Goal: Task Accomplishment & Management: Manage account settings

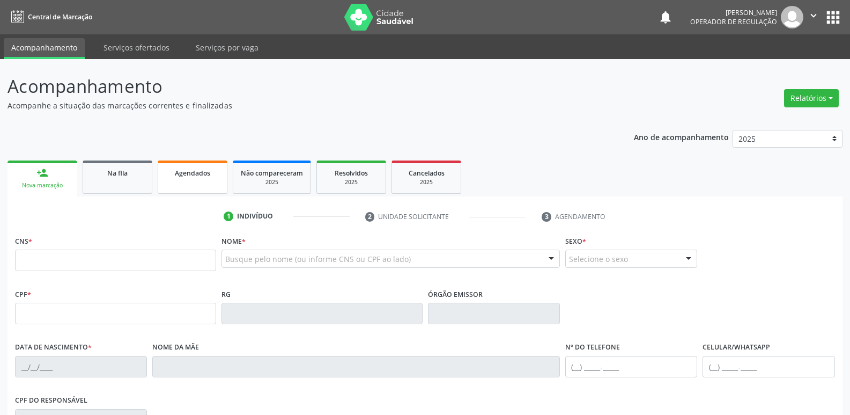
click at [216, 169] on div "Agendados" at bounding box center [193, 172] width 54 height 11
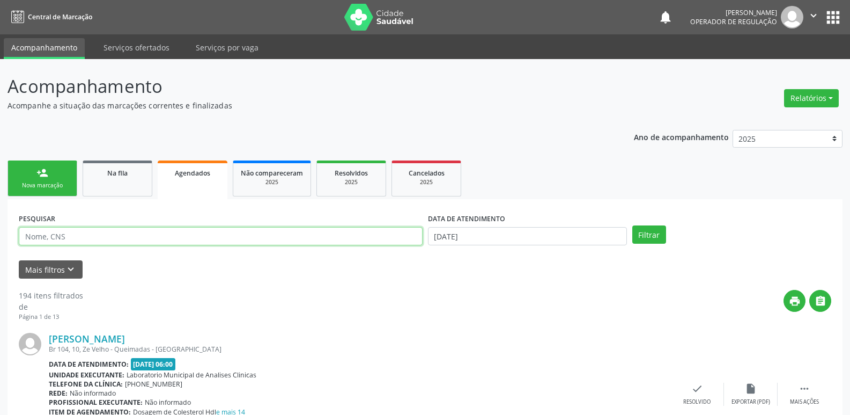
click at [108, 235] on input "text" at bounding box center [221, 236] width 404 height 18
type input "ana cristina"
click at [632, 225] on button "Filtrar" at bounding box center [649, 234] width 34 height 18
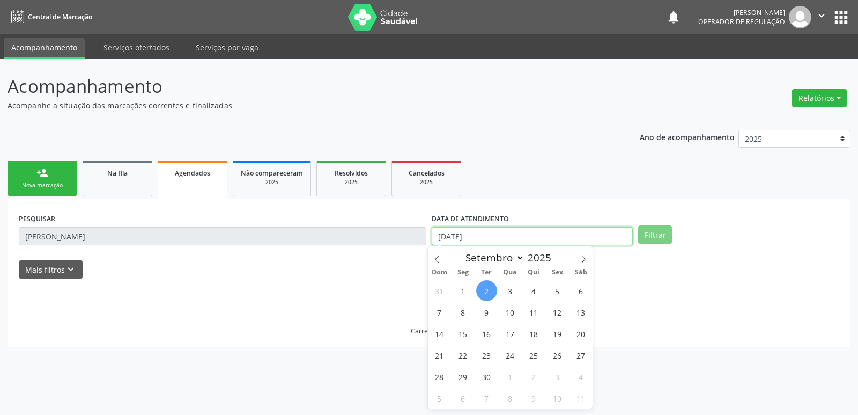
click at [488, 235] on input "[DATE]" at bounding box center [532, 236] width 201 height 18
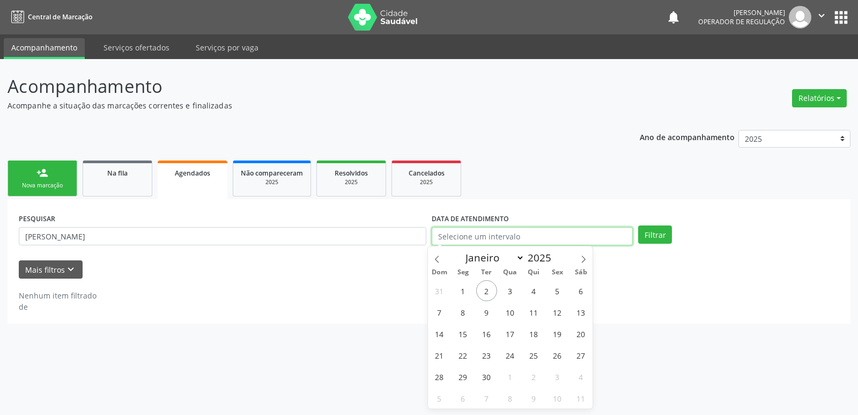
click at [638, 225] on button "Filtrar" at bounding box center [655, 234] width 34 height 18
click at [662, 239] on button "Filtrar" at bounding box center [655, 234] width 34 height 18
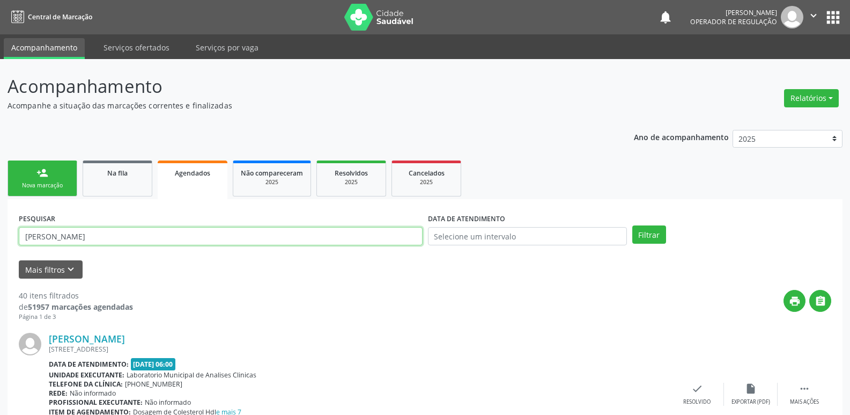
click at [132, 227] on input "ana cristina" at bounding box center [221, 236] width 404 height 18
type input "ana cristina peixot"
click at [632, 225] on button "Filtrar" at bounding box center [649, 234] width 34 height 18
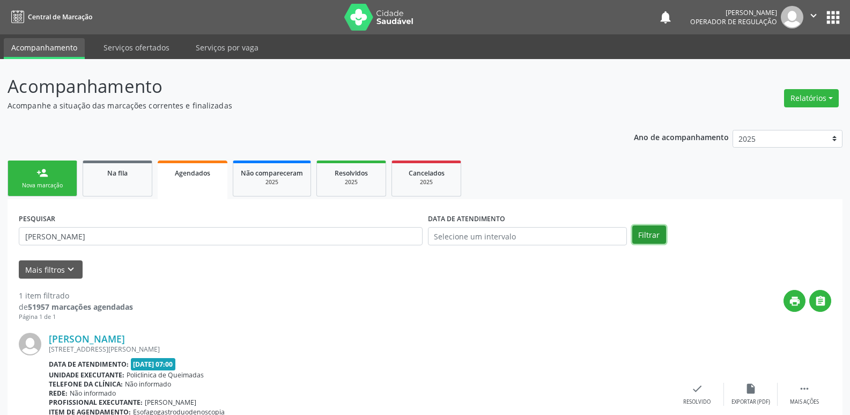
click at [664, 230] on button "Filtrar" at bounding box center [649, 234] width 34 height 18
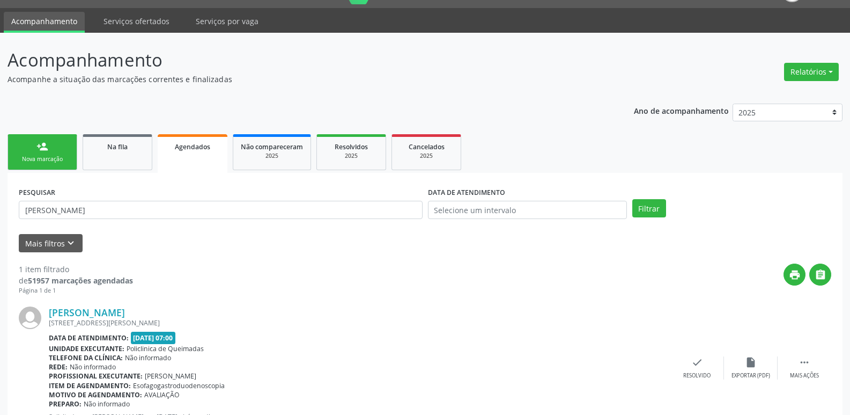
scroll to position [70, 0]
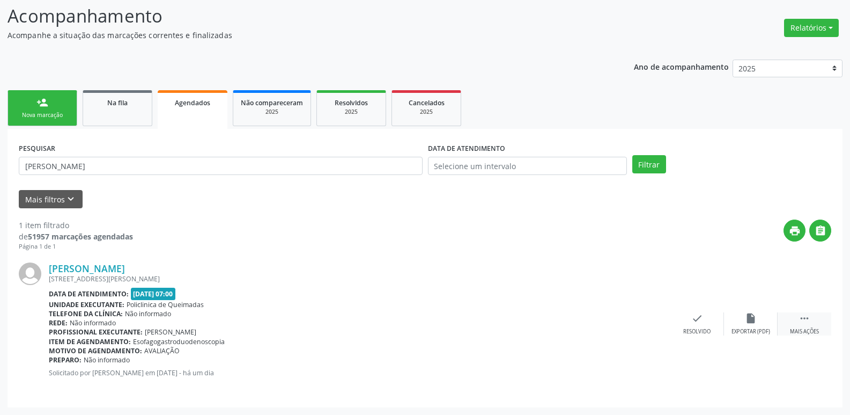
click at [809, 324] on div " Mais ações" at bounding box center [805, 323] width 54 height 23
click at [589, 326] on div "print Imprimir" at bounding box center [590, 323] width 54 height 23
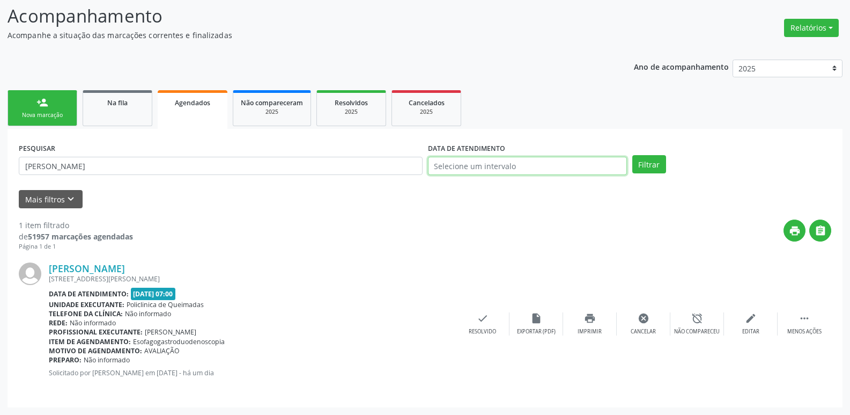
click at [494, 167] on input "text" at bounding box center [527, 166] width 199 height 18
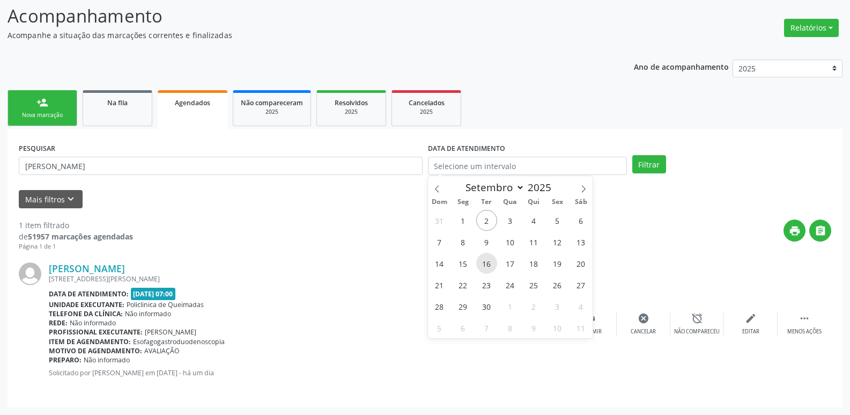
click at [490, 262] on span "16" at bounding box center [486, 263] width 21 height 21
type input "[DATE]"
click at [490, 262] on span "16" at bounding box center [486, 263] width 21 height 21
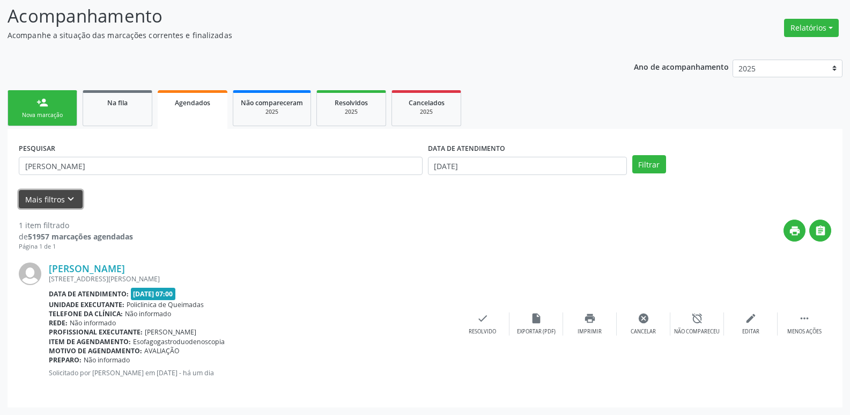
click at [61, 200] on button "Mais filtros keyboard_arrow_down" at bounding box center [51, 199] width 64 height 19
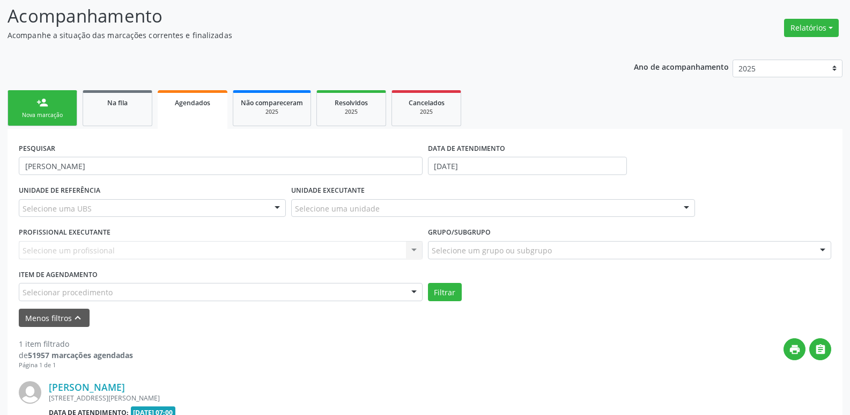
click at [390, 288] on div "Selecionar procedimento" at bounding box center [221, 292] width 404 height 18
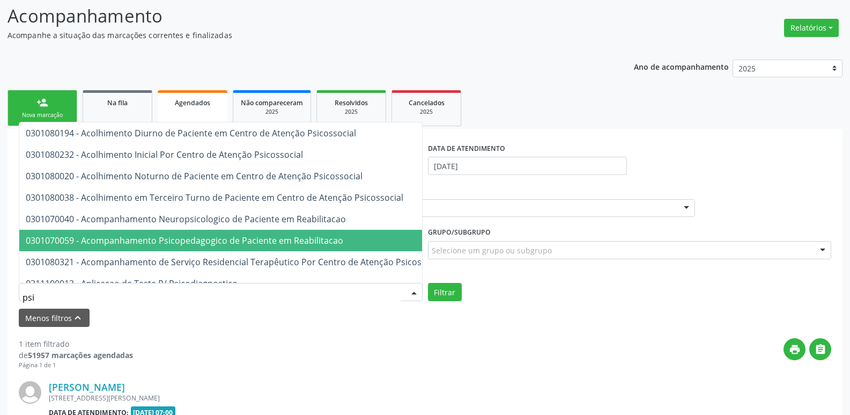
type input "psiq"
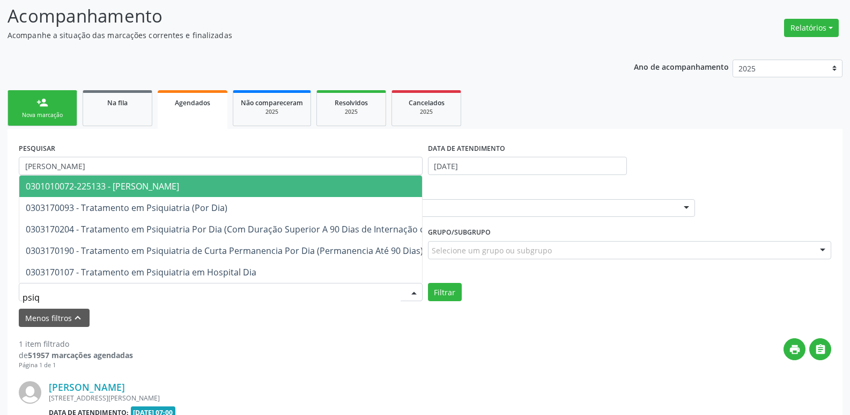
click at [287, 175] on span "0301010072-225133 - [PERSON_NAME]" at bounding box center [292, 185] width 546 height 21
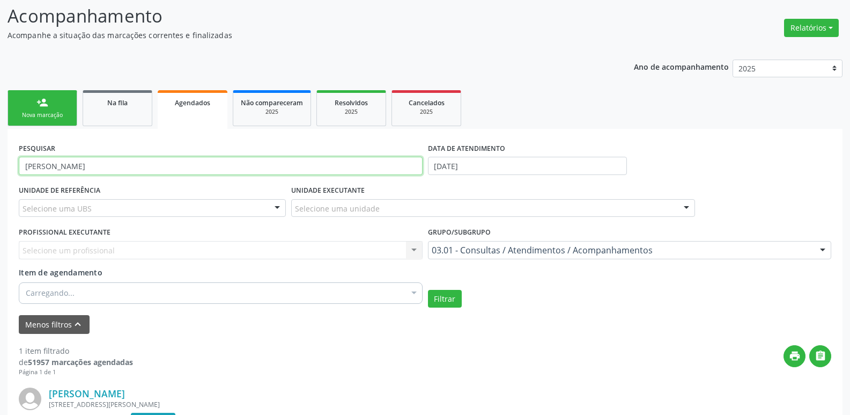
drag, startPoint x: 120, startPoint y: 171, endPoint x: 3, endPoint y: 132, distance: 123.1
click at [1, 134] on div "Acompanhamento Acompanhe a situação das marcações correntes e finalizadas Relat…" at bounding box center [425, 264] width 850 height 551
click at [428, 290] on button "Filtrar" at bounding box center [445, 299] width 34 height 18
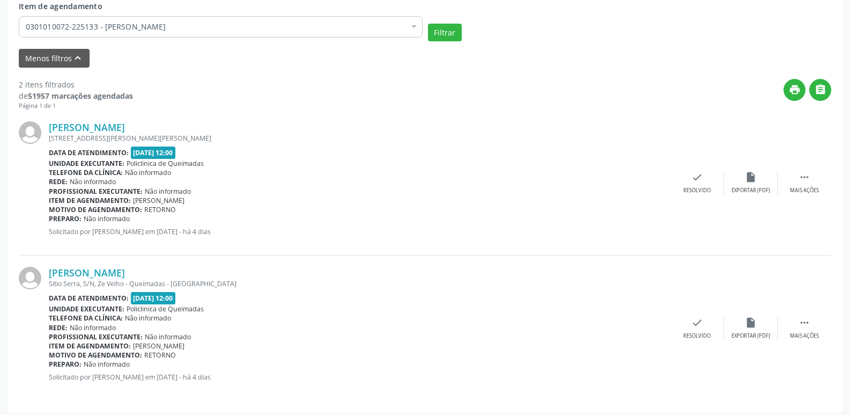
scroll to position [338, 0]
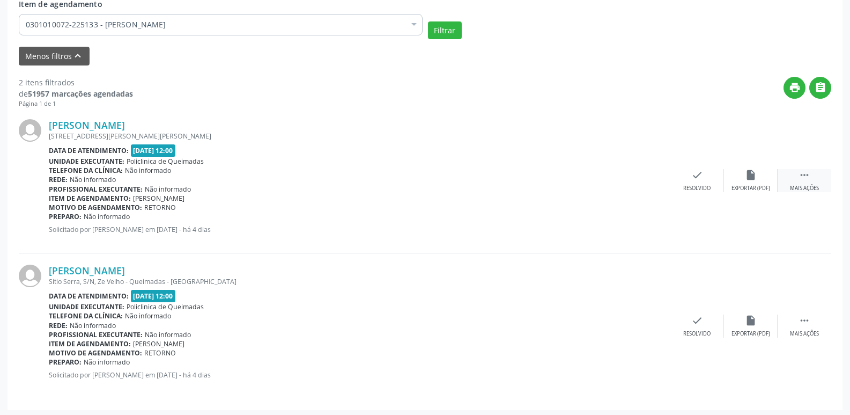
click at [810, 169] on div " Mais ações" at bounding box center [805, 180] width 54 height 23
click at [744, 176] on div "edit Editar" at bounding box center [751, 180] width 54 height 23
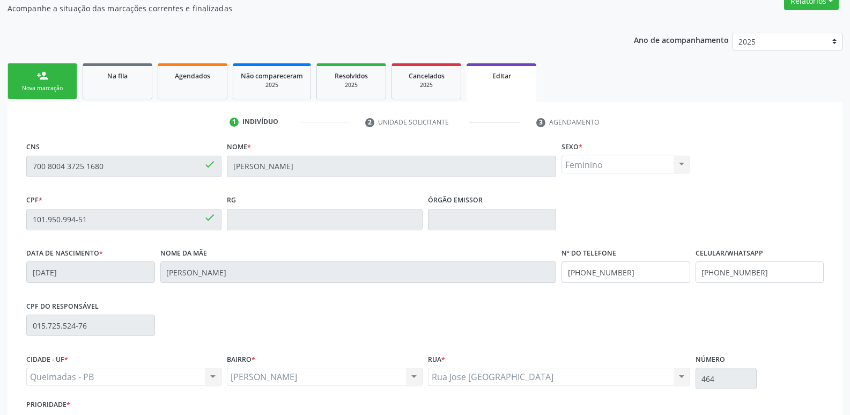
scroll to position [181, 0]
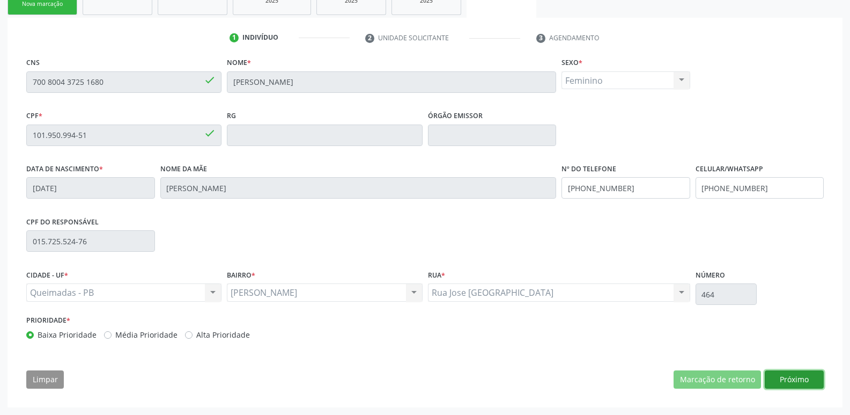
click at [799, 381] on button "Próximo" at bounding box center [794, 379] width 59 height 18
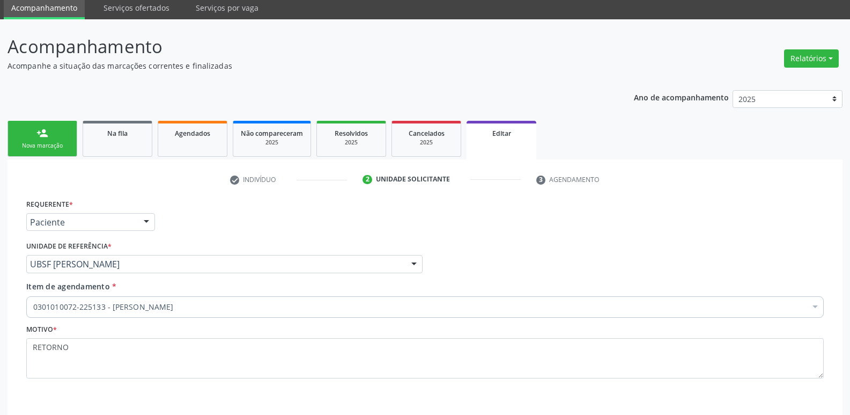
scroll to position [0, 0]
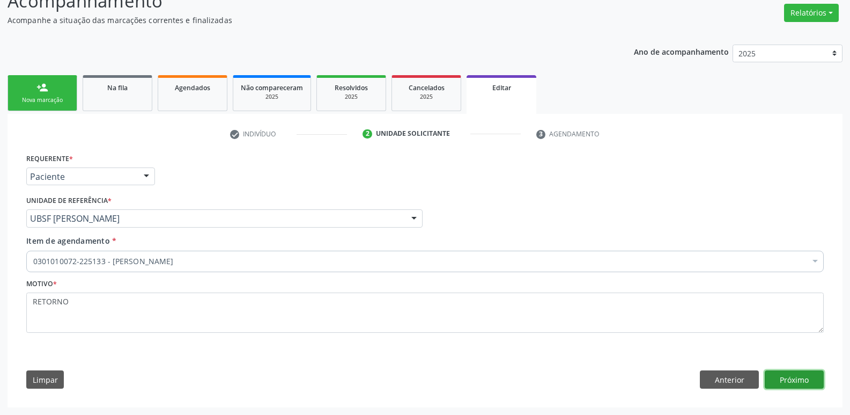
click at [806, 377] on button "Próximo" at bounding box center [794, 379] width 59 height 18
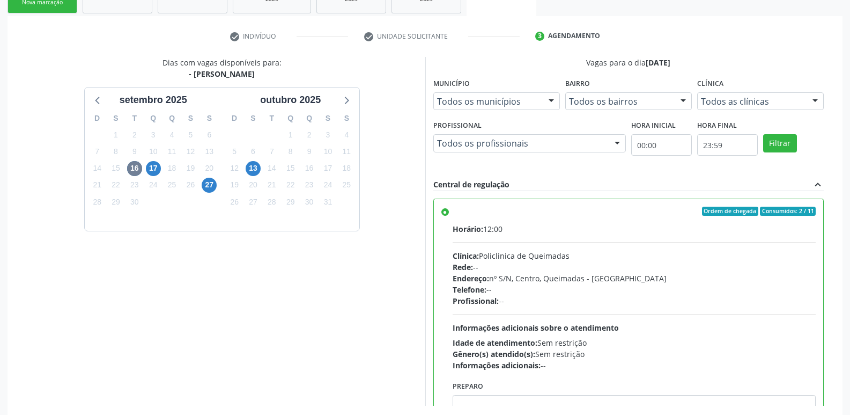
scroll to position [240, 0]
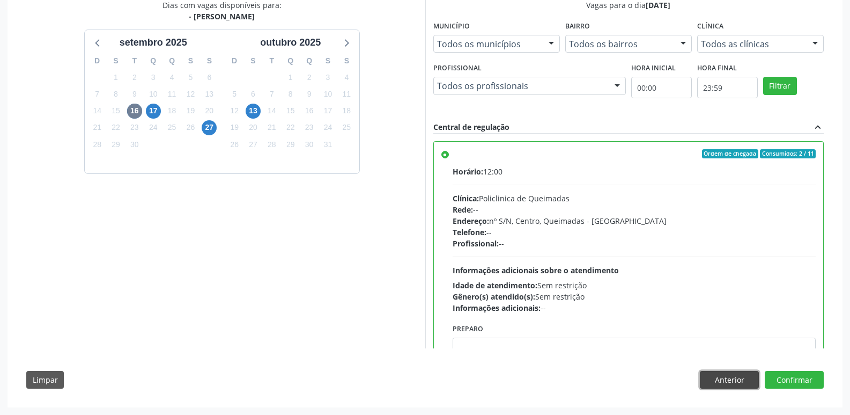
click at [728, 377] on button "Anterior" at bounding box center [729, 380] width 59 height 18
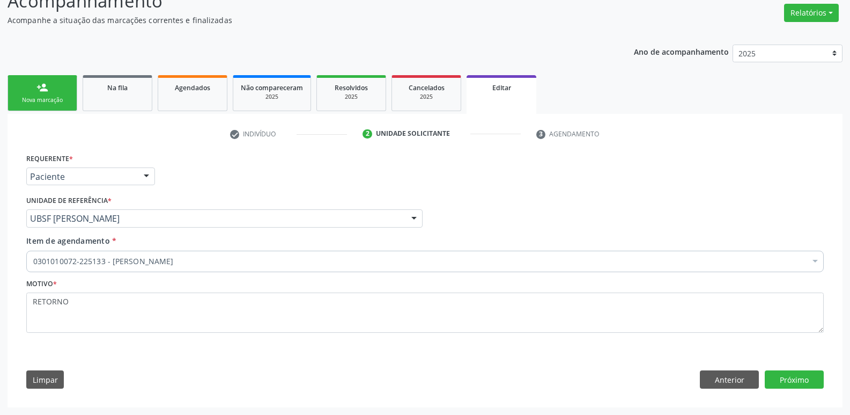
scroll to position [85, 0]
drag, startPoint x: 791, startPoint y: 389, endPoint x: 806, endPoint y: 368, distance: 25.4
click at [800, 374] on div "Requerente * Paciente Médico(a) Enfermeiro(a) Paciente Nenhum resultado encontr…" at bounding box center [425, 273] width 813 height 245
click at [799, 378] on button "Próximo" at bounding box center [794, 379] width 59 height 18
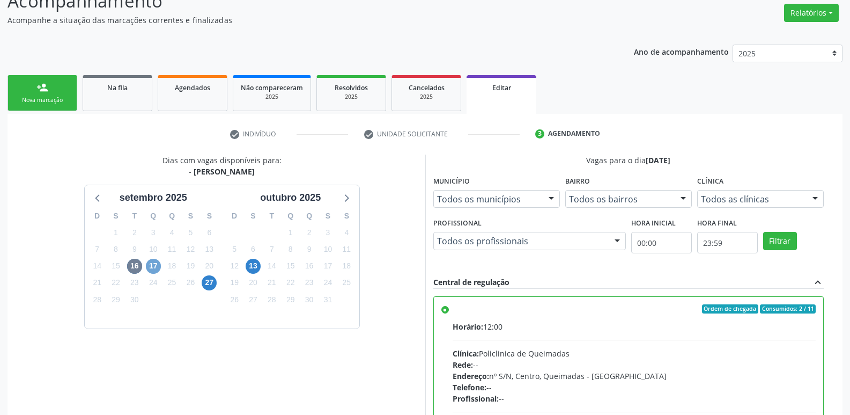
click at [158, 263] on span "17" at bounding box center [153, 266] width 15 height 15
click at [211, 283] on span "27" at bounding box center [209, 282] width 15 height 15
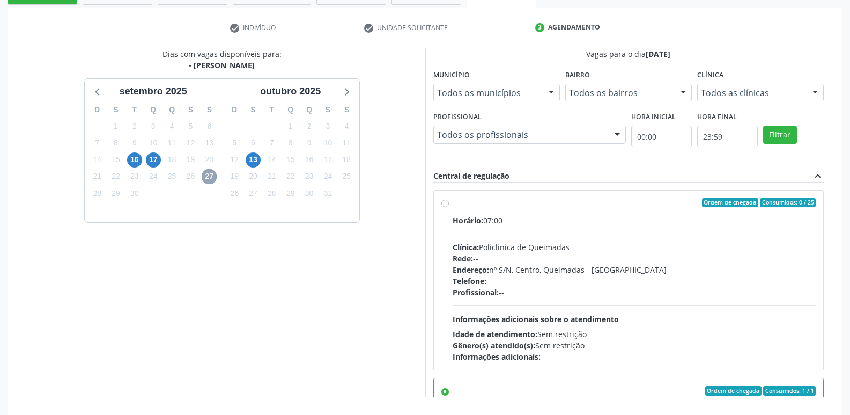
scroll to position [193, 0]
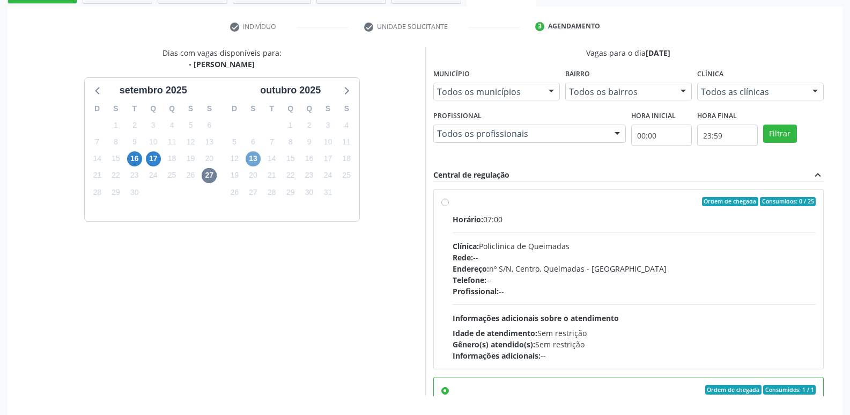
click at [249, 160] on span "13" at bounding box center [253, 158] width 15 height 15
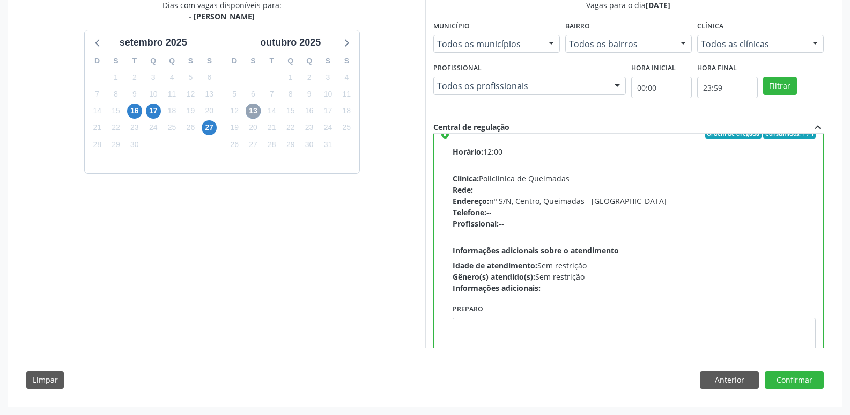
scroll to position [53, 0]
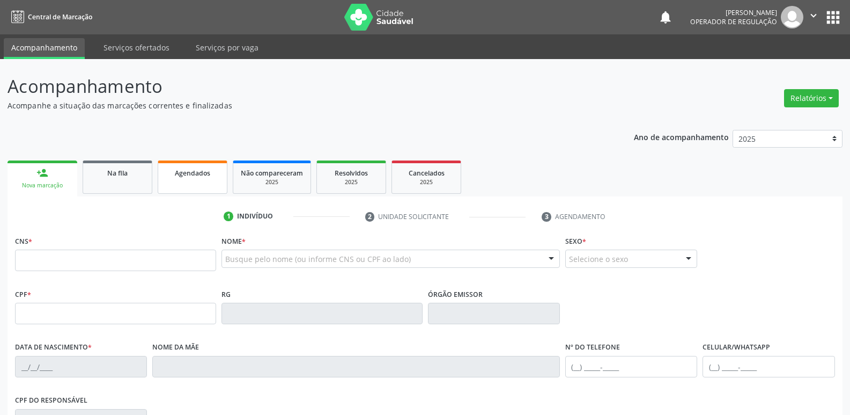
click at [200, 174] on span "Agendados" at bounding box center [192, 172] width 35 height 9
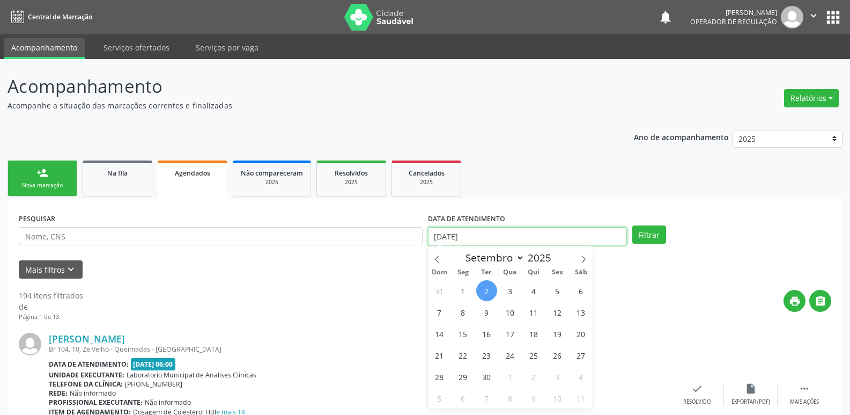
click at [495, 233] on input "[DATE]" at bounding box center [527, 236] width 199 height 18
click at [488, 330] on span "16" at bounding box center [486, 333] width 21 height 21
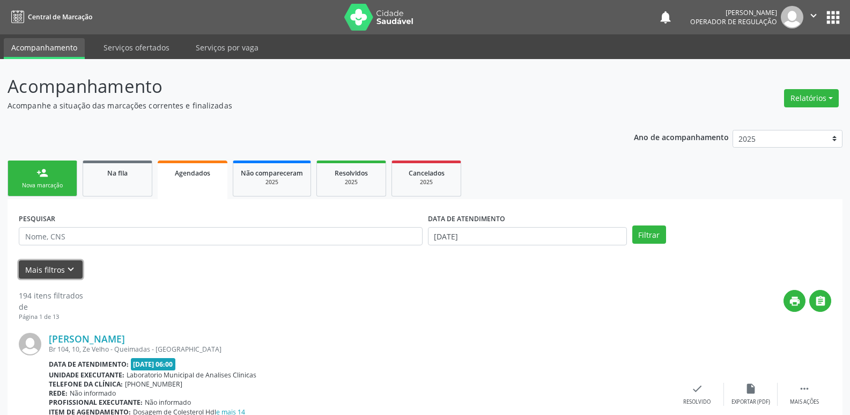
drag, startPoint x: 61, startPoint y: 269, endPoint x: 162, endPoint y: 316, distance: 111.3
click at [59, 270] on button "Mais filtros keyboard_arrow_down" at bounding box center [51, 269] width 64 height 19
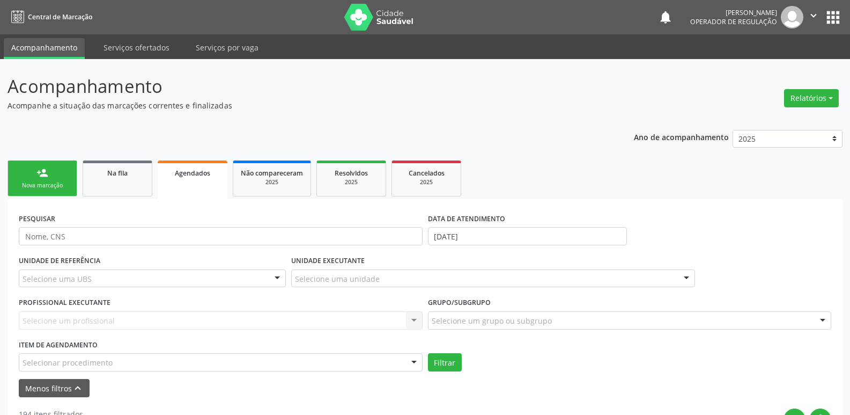
click at [390, 357] on div "Selecionar procedimento" at bounding box center [221, 362] width 404 height 18
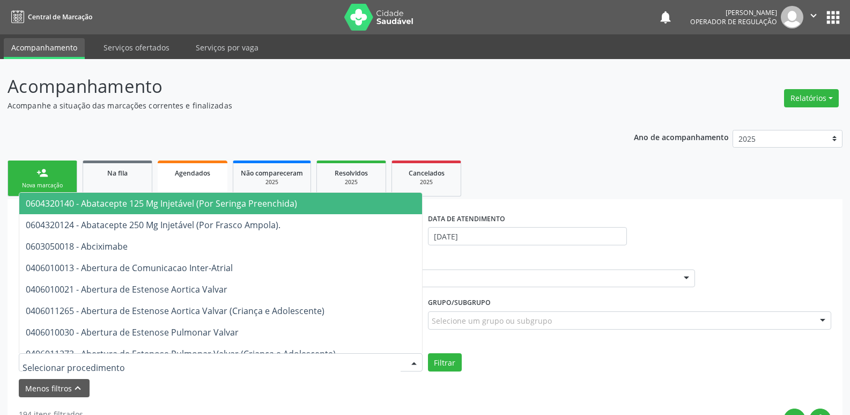
type input "o"
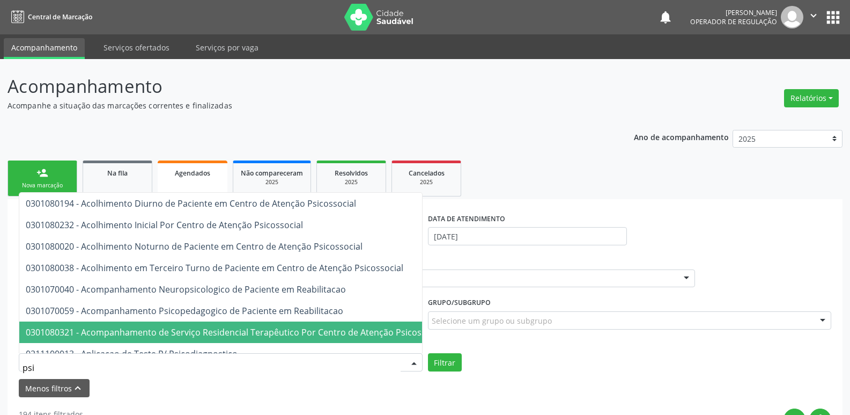
type input "psiq"
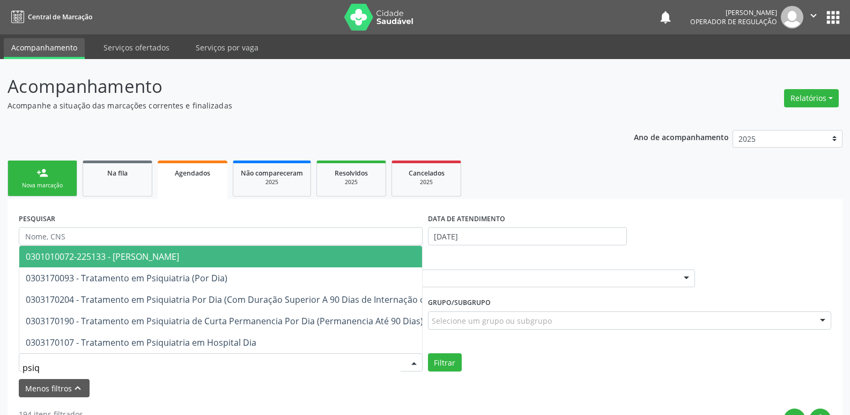
click at [293, 246] on span "0301010072-225133 - [PERSON_NAME]" at bounding box center [292, 256] width 546 height 21
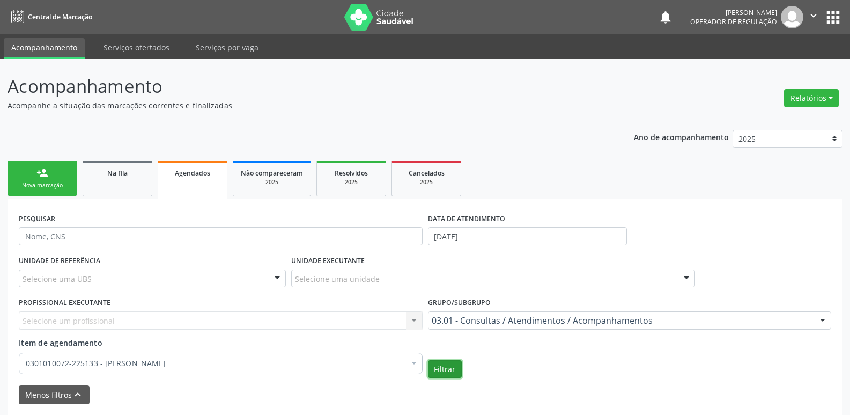
click at [456, 367] on button "Filtrar" at bounding box center [445, 369] width 34 height 18
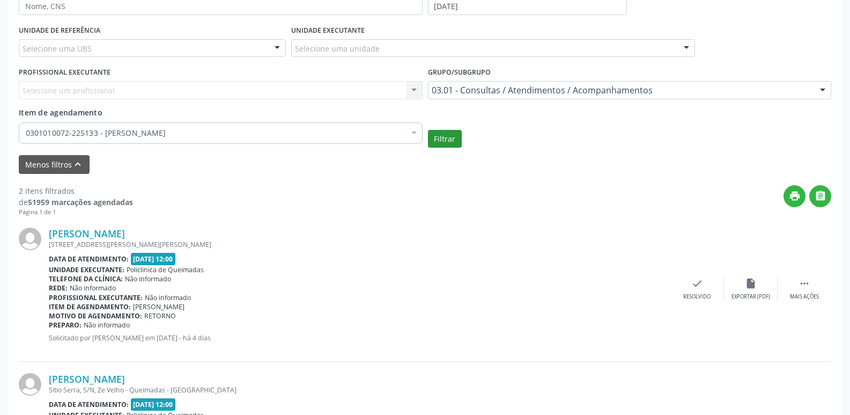
scroll to position [268, 0]
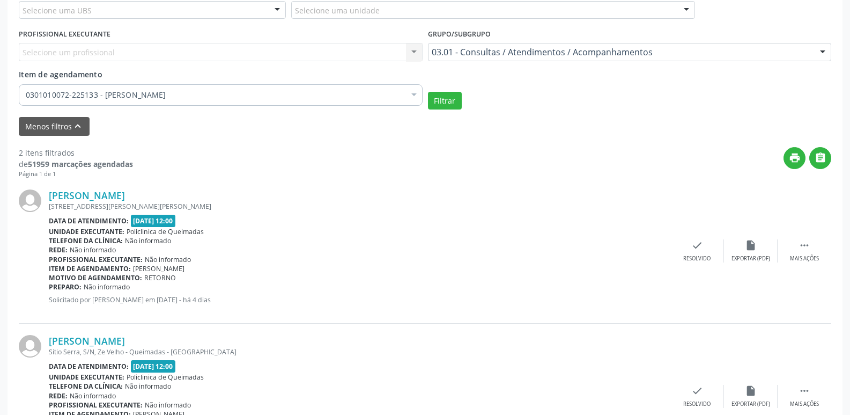
click at [792, 236] on div "[PERSON_NAME] [STREET_ADDRESS][PERSON_NAME][PERSON_NAME] Data de atendimento: […" at bounding box center [425, 250] width 813 height 145
click at [803, 245] on icon "" at bounding box center [805, 245] width 12 height 12
click at [740, 250] on div "edit Editar" at bounding box center [751, 250] width 54 height 23
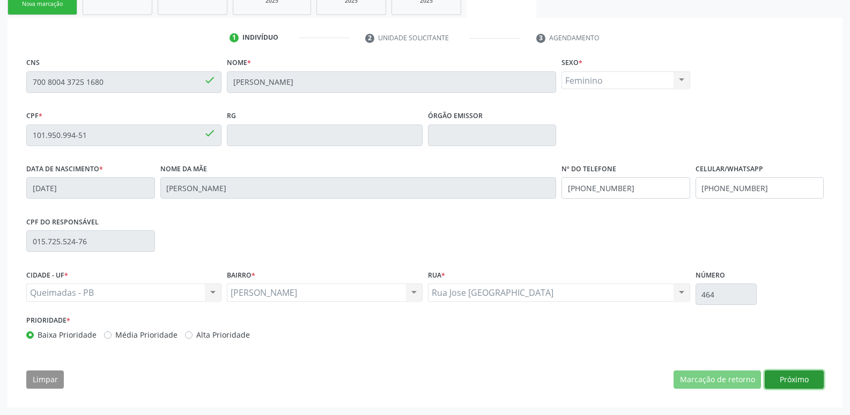
click at [813, 374] on button "Próximo" at bounding box center [794, 379] width 59 height 18
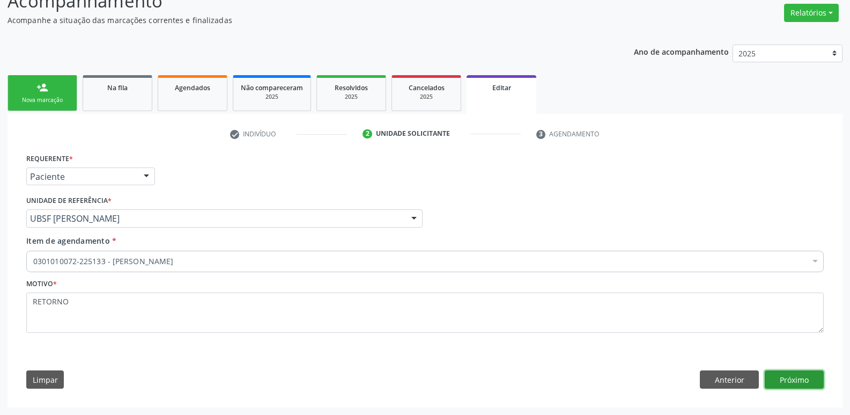
click at [813, 374] on button "Próximo" at bounding box center [794, 379] width 59 height 18
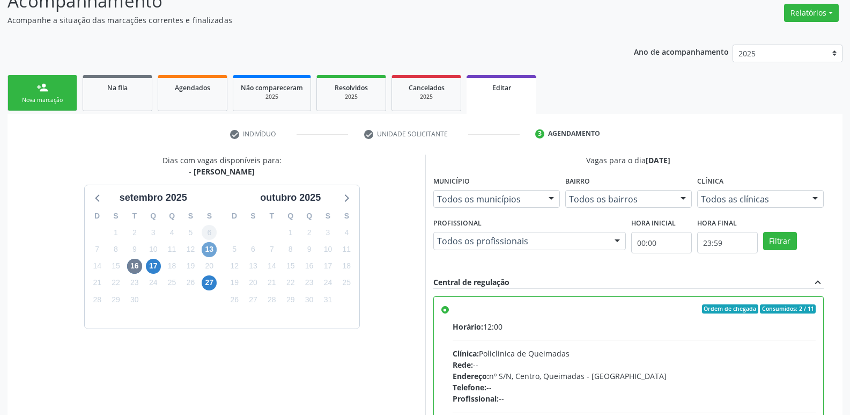
click at [211, 248] on span "13" at bounding box center [209, 249] width 15 height 15
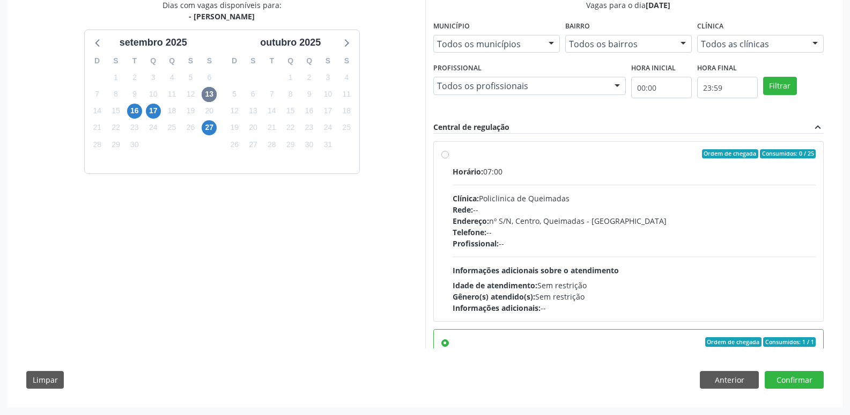
click at [606, 242] on div "Profissional: --" at bounding box center [635, 243] width 364 height 11
click at [449, 159] on input "Ordem de chegada Consumidos: 0 / 25 Horário: 07:00 Clínica: Policlinica de Quei…" at bounding box center [445, 154] width 8 height 10
radio input "true"
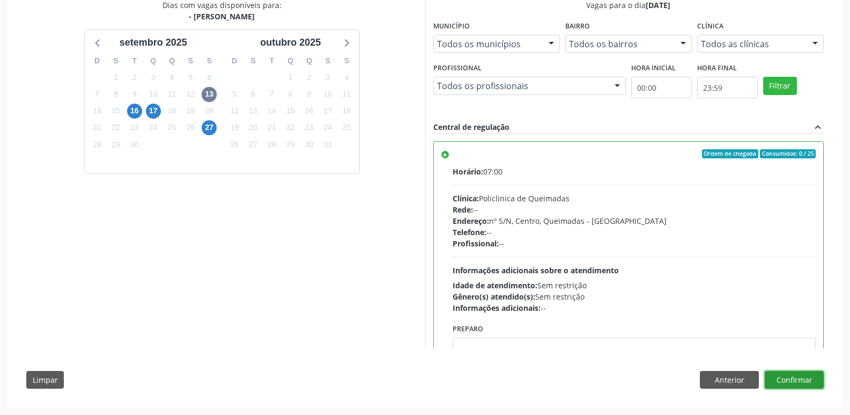
click at [786, 380] on button "Confirmar" at bounding box center [794, 380] width 59 height 18
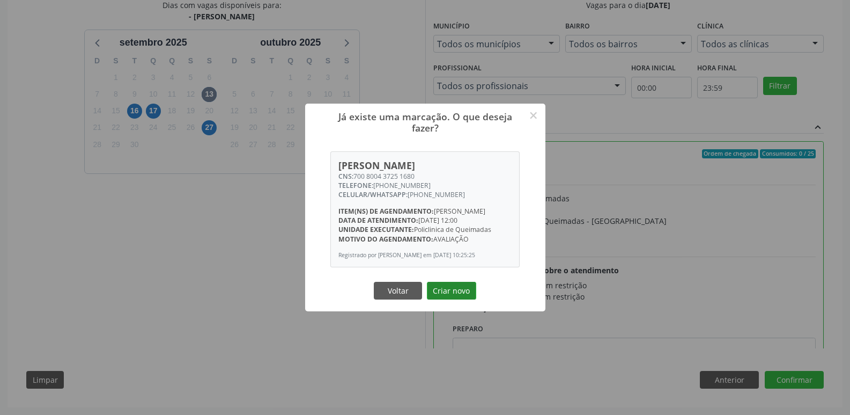
click at [438, 292] on button "Criar novo" at bounding box center [451, 291] width 49 height 18
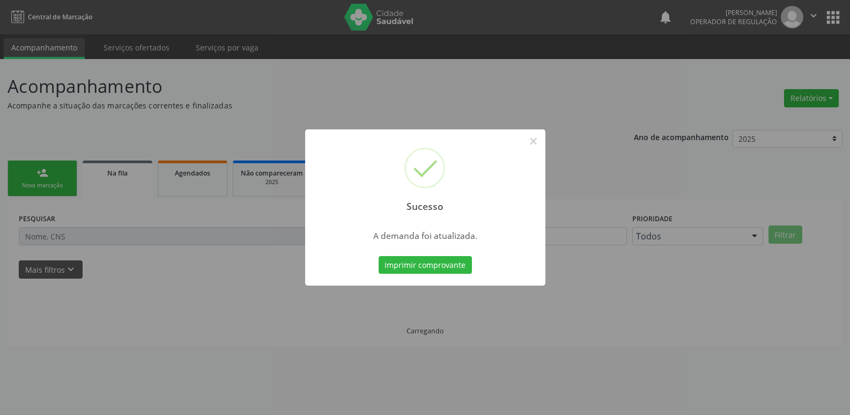
scroll to position [0, 0]
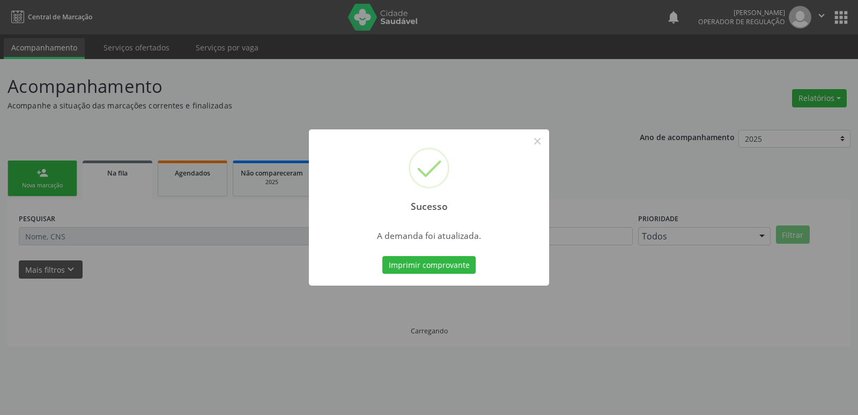
click at [382, 256] on button "Imprimir comprovante" at bounding box center [428, 265] width 93 height 18
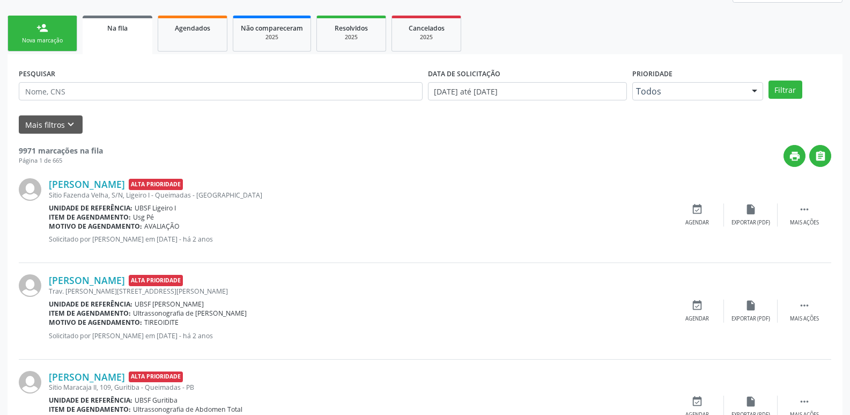
scroll to position [161, 0]
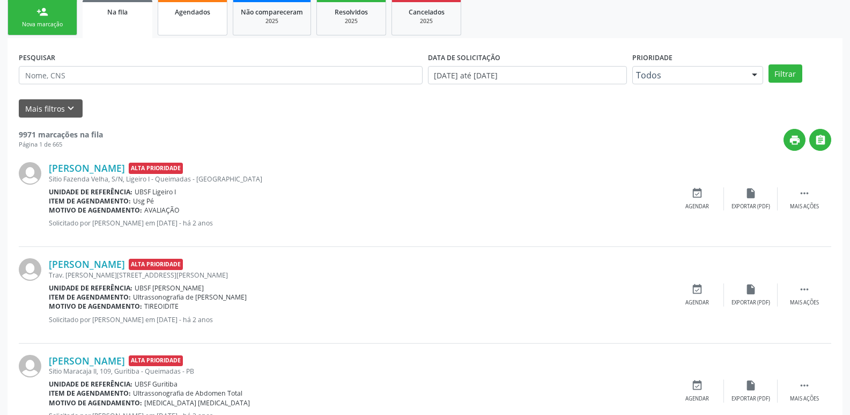
click at [216, 19] on link "Agendados" at bounding box center [193, 17] width 70 height 36
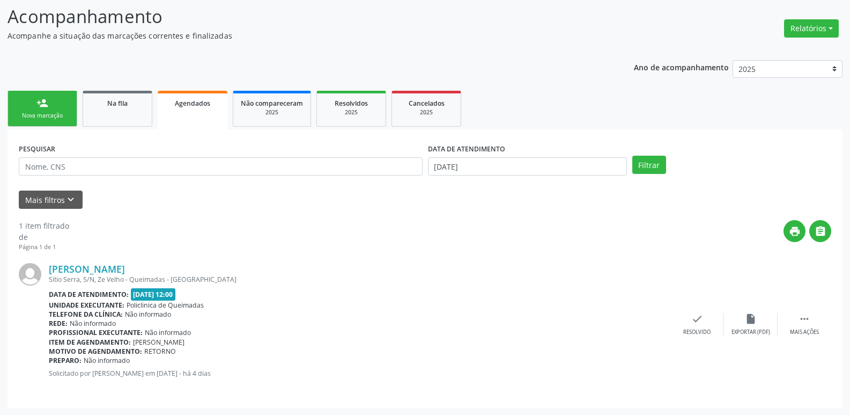
scroll to position [70, 0]
click at [810, 319] on icon "" at bounding box center [805, 318] width 12 height 12
click at [745, 318] on icon "edit" at bounding box center [751, 318] width 12 height 12
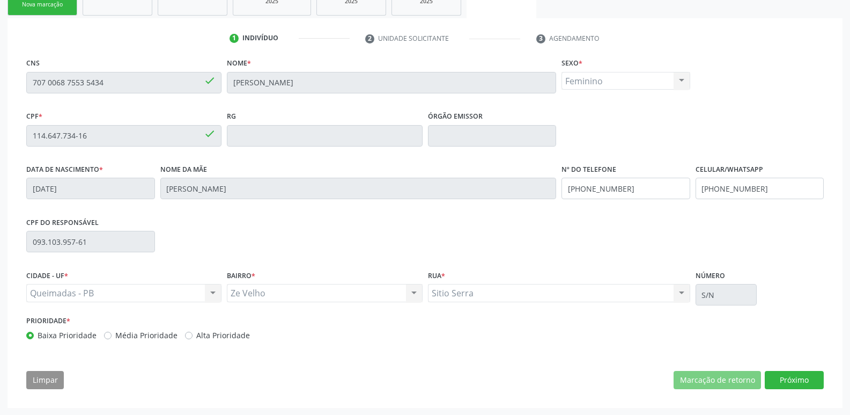
scroll to position [181, 0]
click at [785, 378] on button "Próximo" at bounding box center [794, 379] width 59 height 18
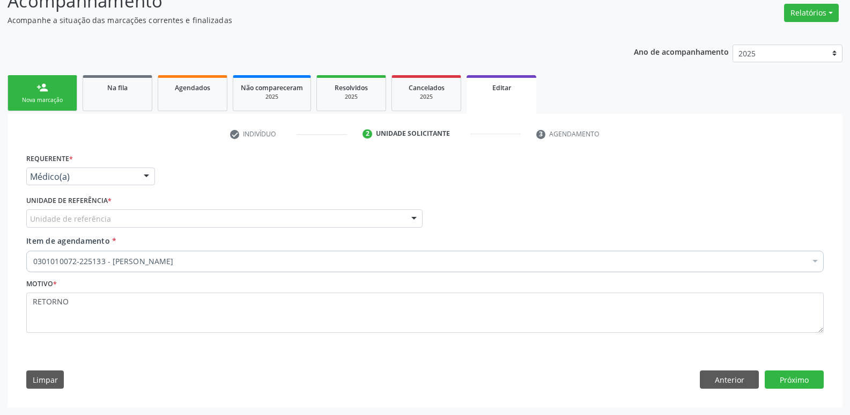
drag, startPoint x: 139, startPoint y: 175, endPoint x: 130, endPoint y: 215, distance: 40.7
click at [138, 182] on div "Médico(a) Médico(a) Enfermeiro(a) Paciente Nenhum resultado encontrado para: " …" at bounding box center [90, 176] width 129 height 18
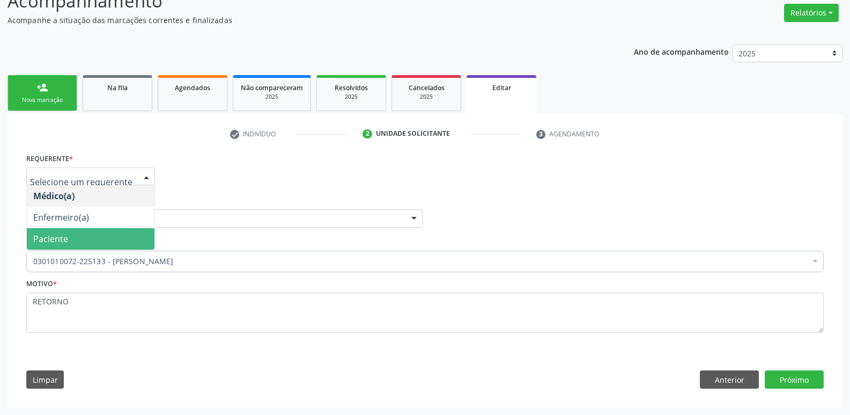
drag, startPoint x: 126, startPoint y: 238, endPoint x: 158, endPoint y: 216, distance: 38.7
click at [127, 237] on span "Paciente" at bounding box center [91, 238] width 128 height 21
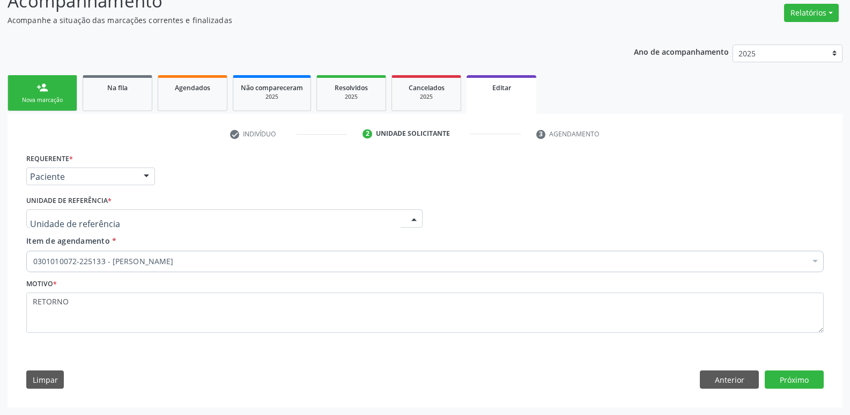
click at [158, 216] on div at bounding box center [224, 218] width 396 height 18
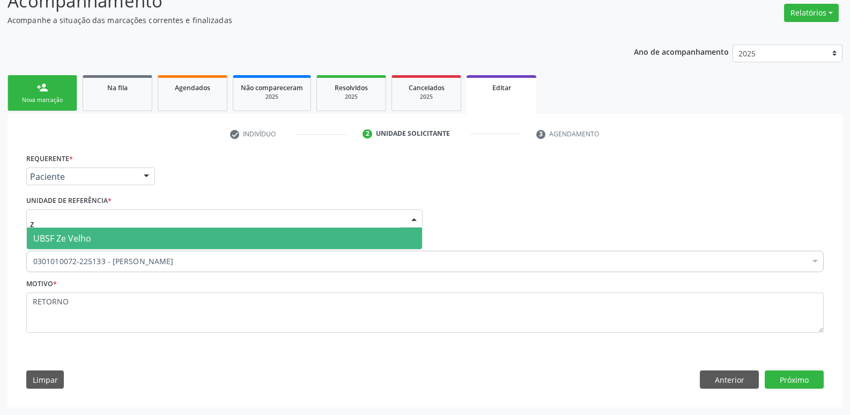
type input "ze"
drag, startPoint x: 128, startPoint y: 242, endPoint x: 198, endPoint y: 247, distance: 71.0
click at [131, 240] on span "UBSF Ze Velho" at bounding box center [224, 237] width 395 height 21
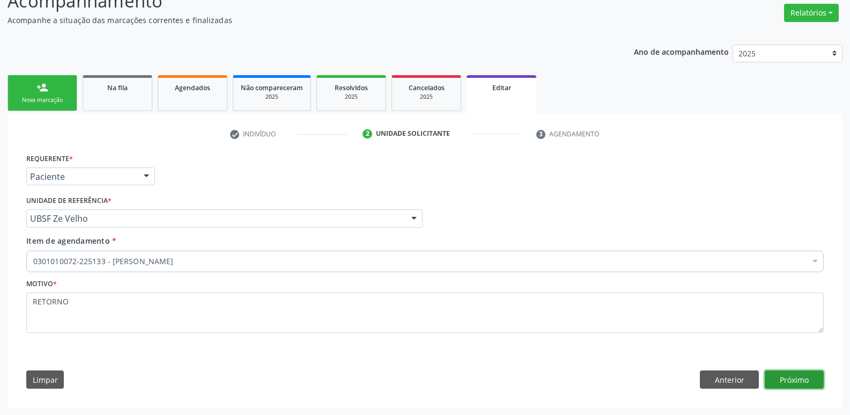
click at [810, 371] on button "Próximo" at bounding box center [794, 379] width 59 height 18
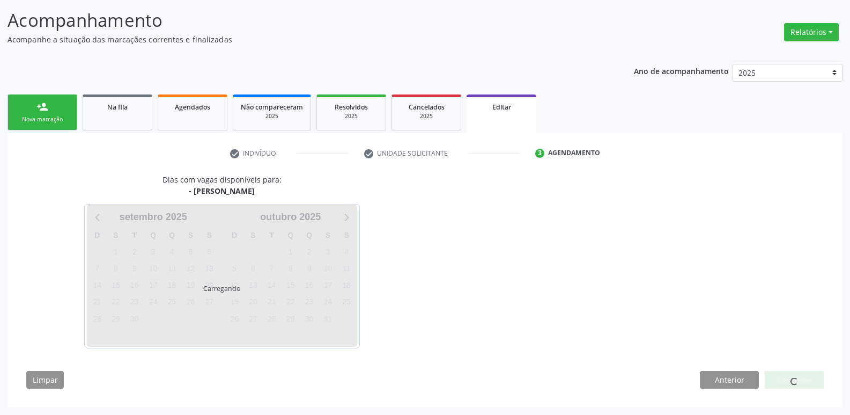
scroll to position [66, 0]
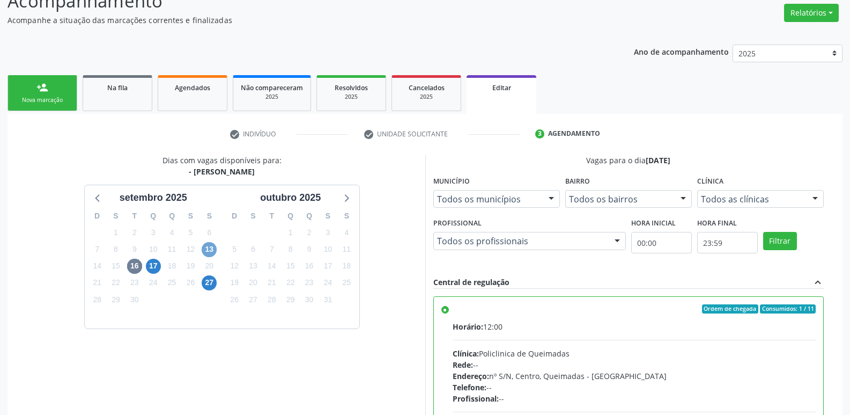
click at [212, 247] on span "13" at bounding box center [209, 249] width 15 height 15
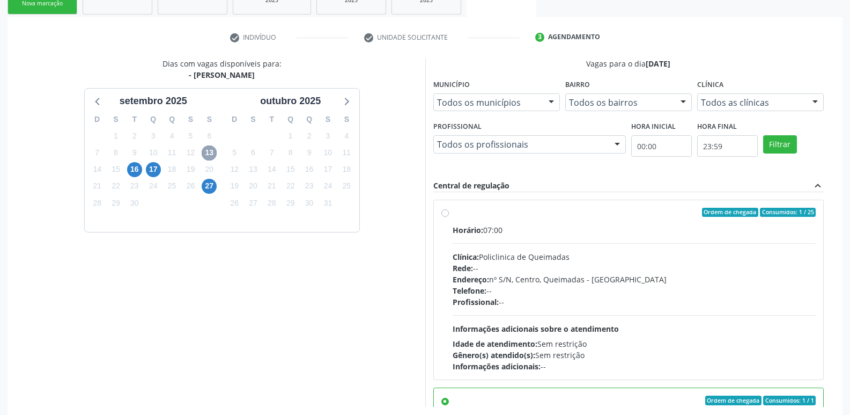
scroll to position [240, 0]
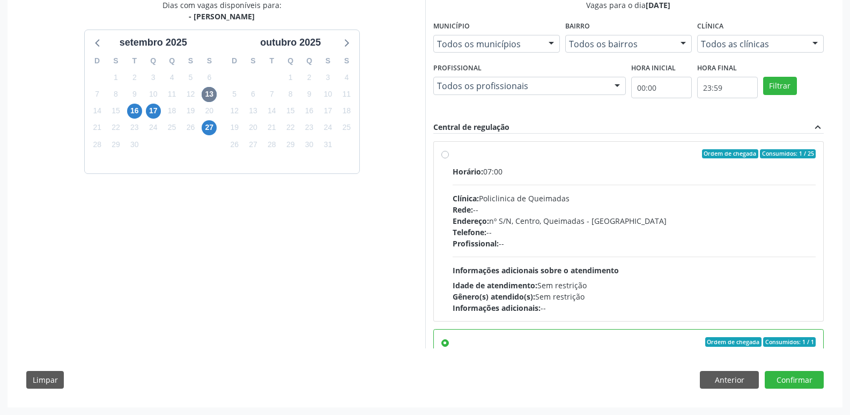
click at [713, 255] on div "Horário: 07:00 Clínica: Policlinica de Queimadas Rede: -- Endereço: nº S/N, Cen…" at bounding box center [635, 239] width 364 height 147
click at [449, 159] on input "Ordem de chegada Consumidos: 1 / 25 Horário: 07:00 Clínica: Policlinica de Quei…" at bounding box center [445, 154] width 8 height 10
radio input "true"
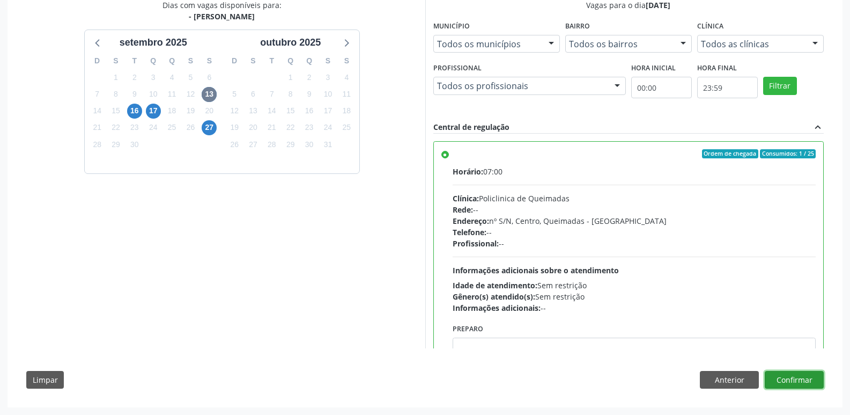
click at [806, 381] on button "Confirmar" at bounding box center [794, 380] width 59 height 18
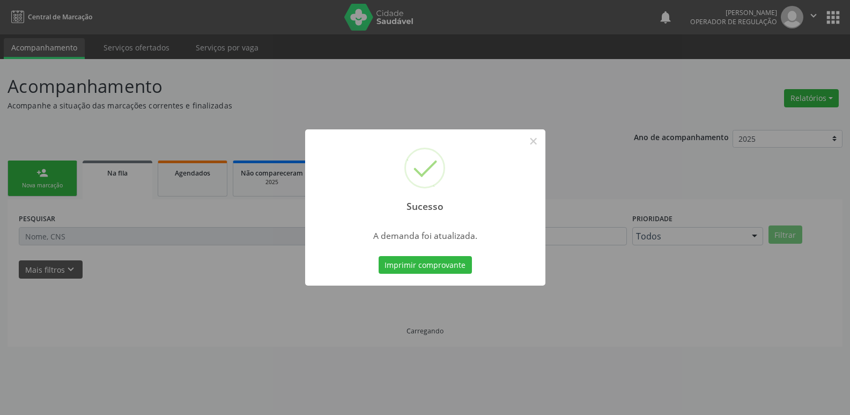
scroll to position [0, 0]
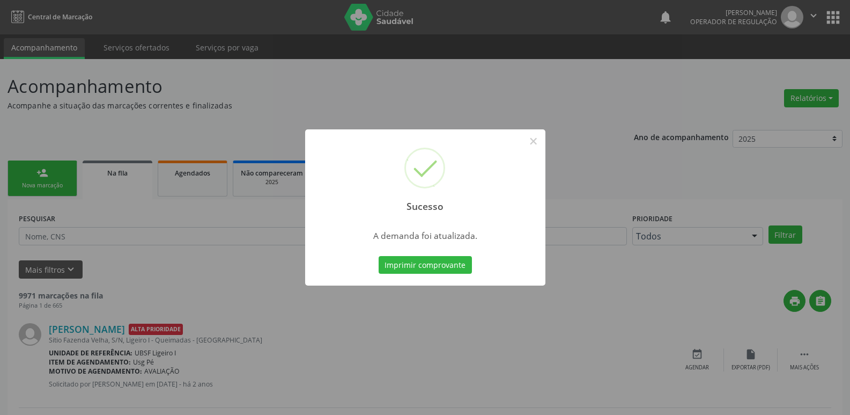
click at [379, 256] on button "Imprimir comprovante" at bounding box center [425, 265] width 93 height 18
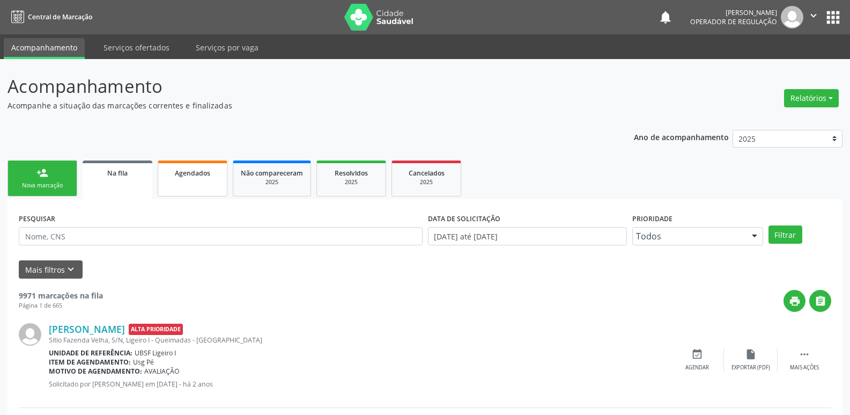
click at [208, 184] on link "Agendados" at bounding box center [193, 178] width 70 height 36
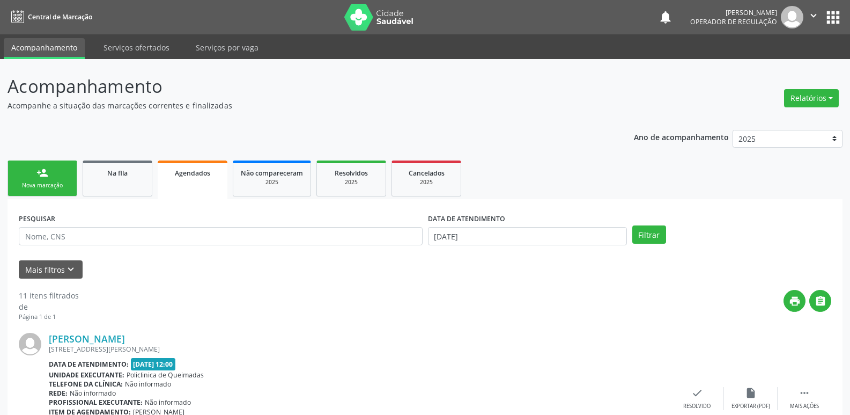
click at [452, 244] on div "DATA DE ATENDIMENTO [DATE]" at bounding box center [527, 231] width 204 height 42
click at [452, 239] on input "[DATE]" at bounding box center [527, 236] width 199 height 18
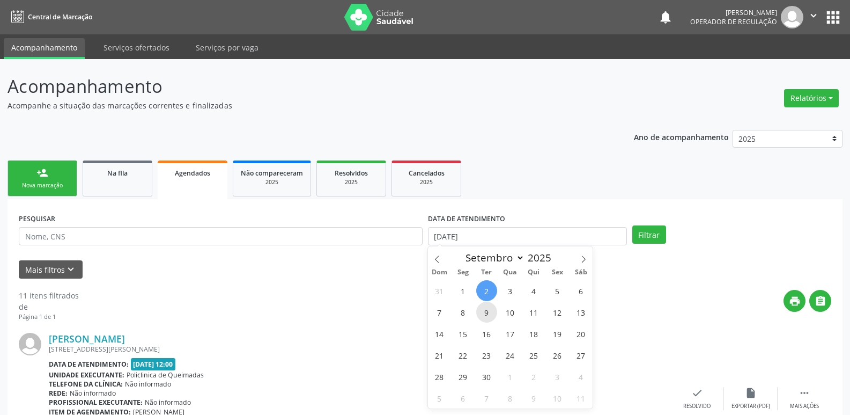
click at [485, 308] on span "9" at bounding box center [486, 311] width 21 height 21
type input "09/09/2025"
click at [485, 308] on span "9" at bounding box center [486, 311] width 21 height 21
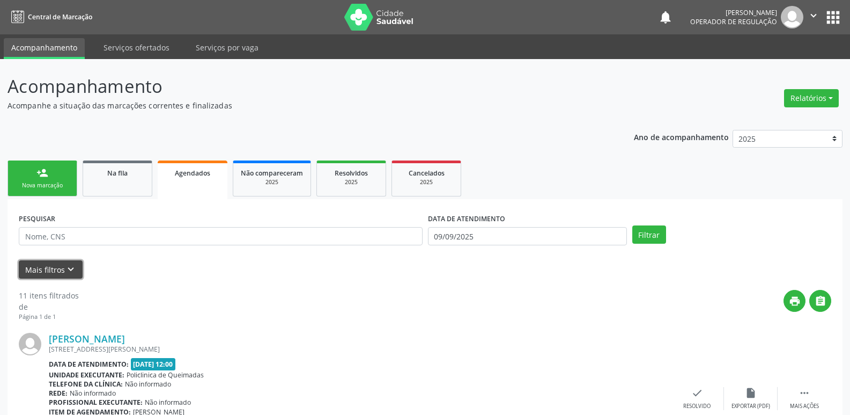
click at [38, 263] on button "Mais filtros keyboard_arrow_down" at bounding box center [51, 269] width 64 height 19
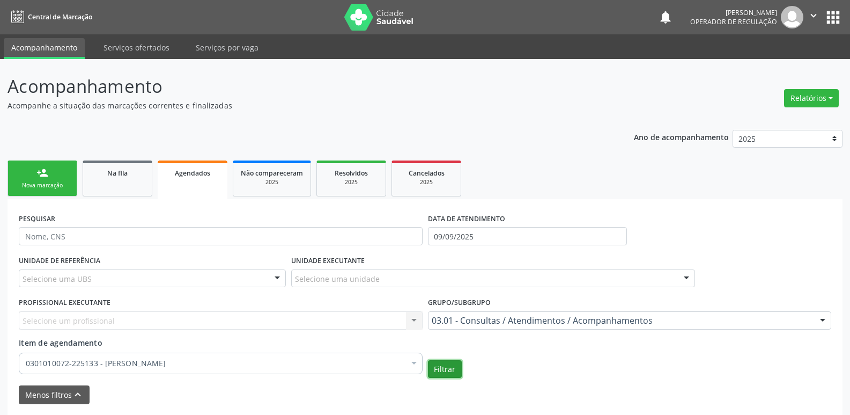
click at [437, 367] on button "Filtrar" at bounding box center [445, 369] width 34 height 18
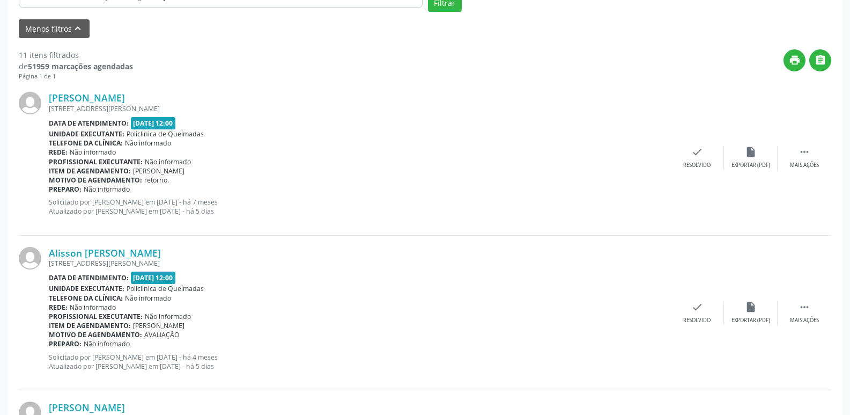
scroll to position [268, 0]
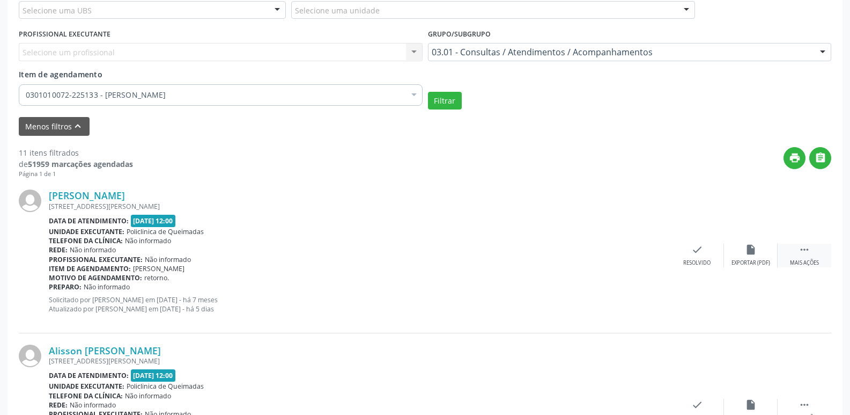
click at [813, 250] on div " Mais ações" at bounding box center [805, 255] width 54 height 23
click at [748, 252] on icon "edit" at bounding box center [751, 250] width 12 height 12
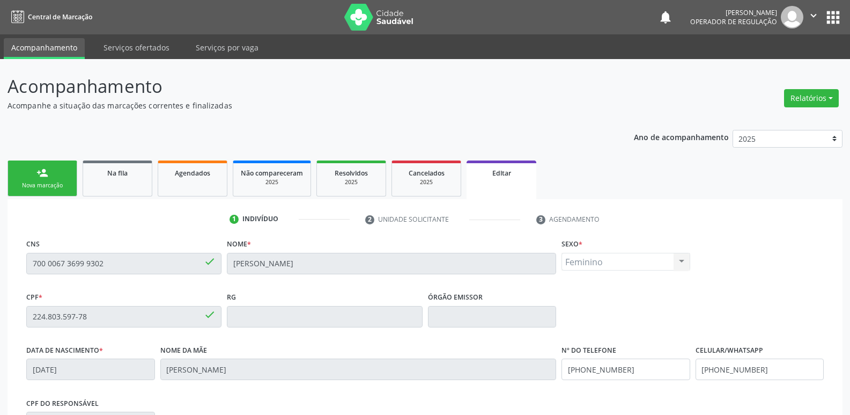
scroll to position [181, 0]
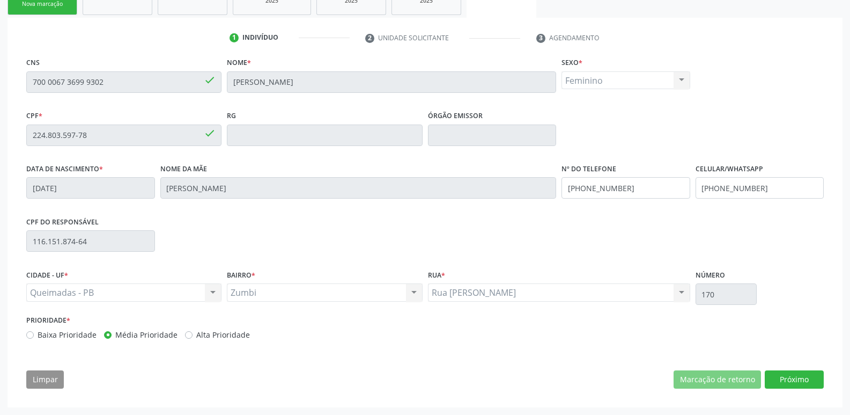
click at [796, 370] on div "CNS 700 0067 3699 9302 done Nome * [PERSON_NAME] * Feminino Masculino Feminino …" at bounding box center [425, 225] width 813 height 341
click at [799, 378] on button "Próximo" at bounding box center [794, 379] width 59 height 18
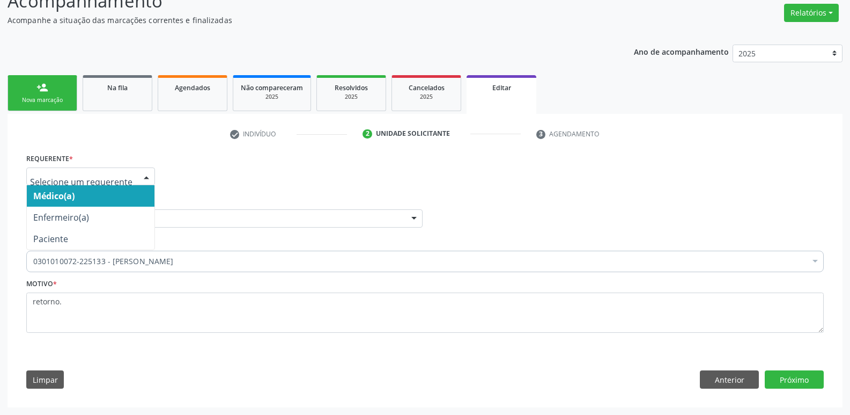
drag, startPoint x: 128, startPoint y: 176, endPoint x: 110, endPoint y: 218, distance: 45.2
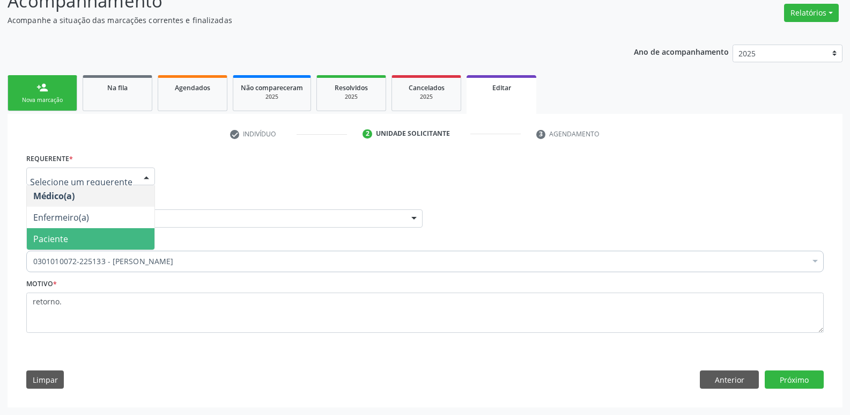
click at [102, 233] on span "Paciente" at bounding box center [91, 238] width 128 height 21
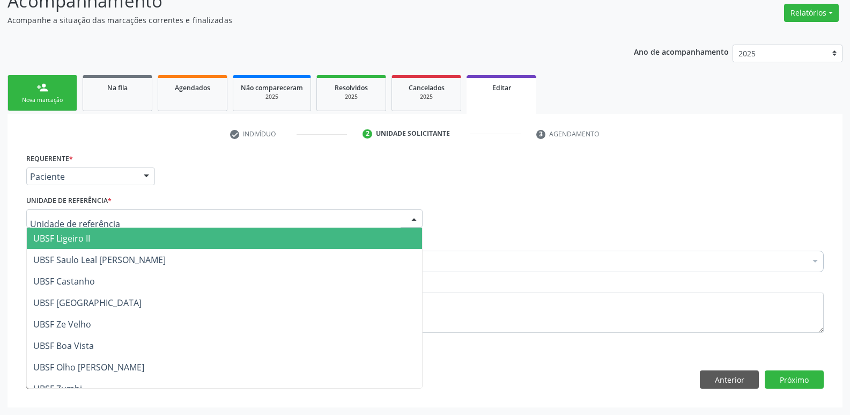
click at [127, 217] on div at bounding box center [224, 218] width 396 height 18
type input "z"
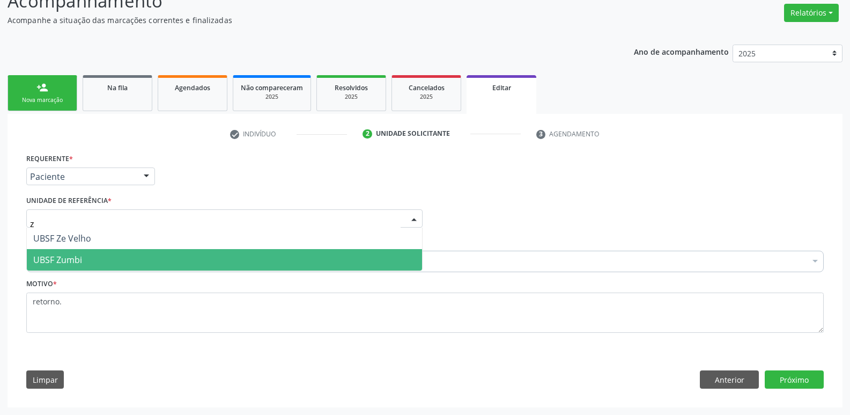
click at [84, 253] on span "UBSF Zumbi" at bounding box center [224, 259] width 395 height 21
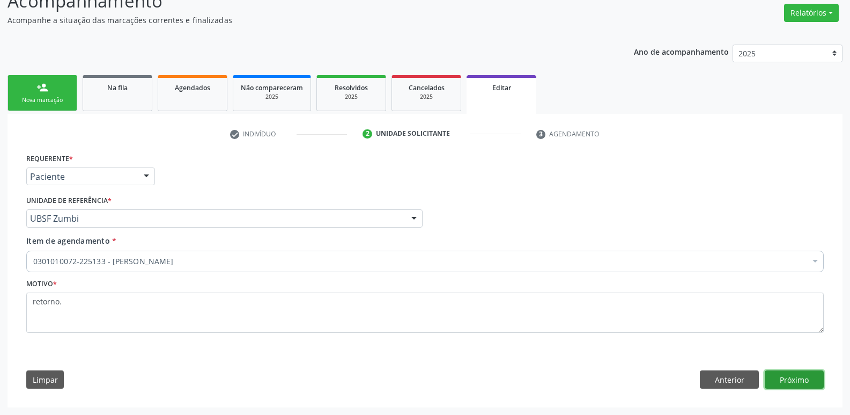
click at [779, 385] on button "Próximo" at bounding box center [794, 379] width 59 height 18
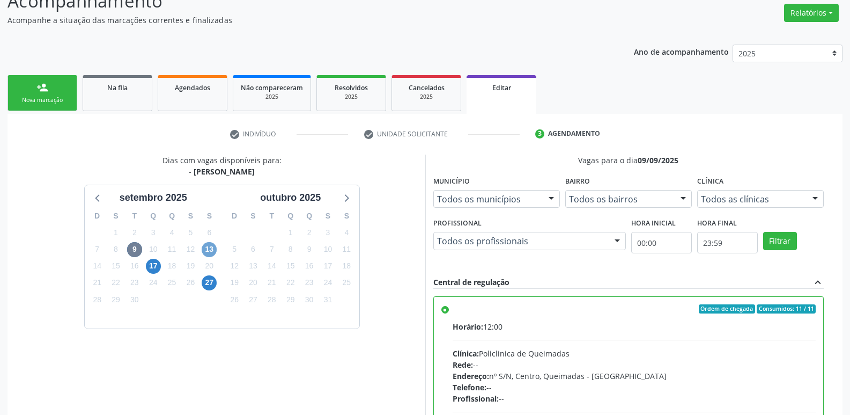
click at [211, 247] on span "13" at bounding box center [209, 249] width 15 height 15
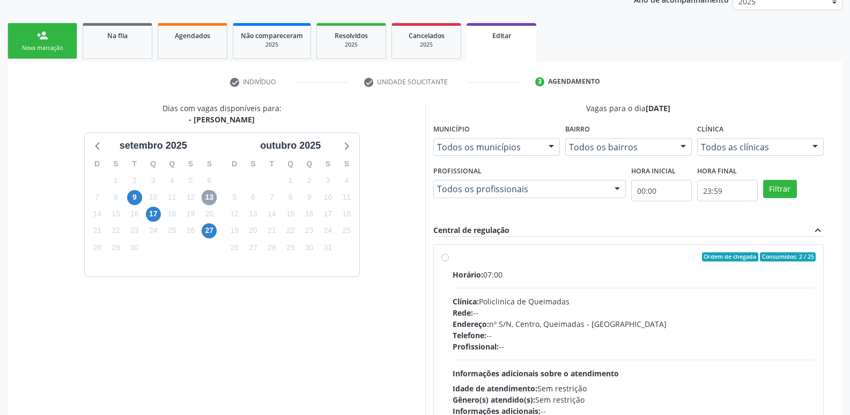
scroll to position [240, 0]
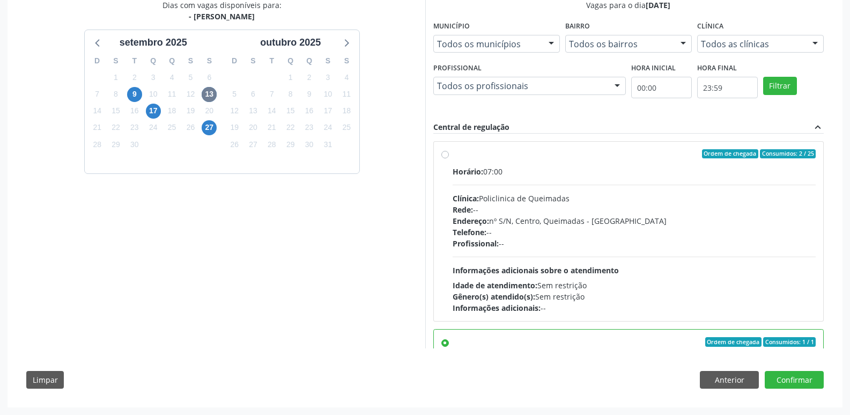
drag, startPoint x: 581, startPoint y: 256, endPoint x: 592, endPoint y: 249, distance: 13.2
click at [586, 257] on div "Horário: 07:00 Clínica: Policlinica de Queimadas Rede: -- Endereço: nº S/N, Cen…" at bounding box center [635, 239] width 364 height 147
radio input "true"
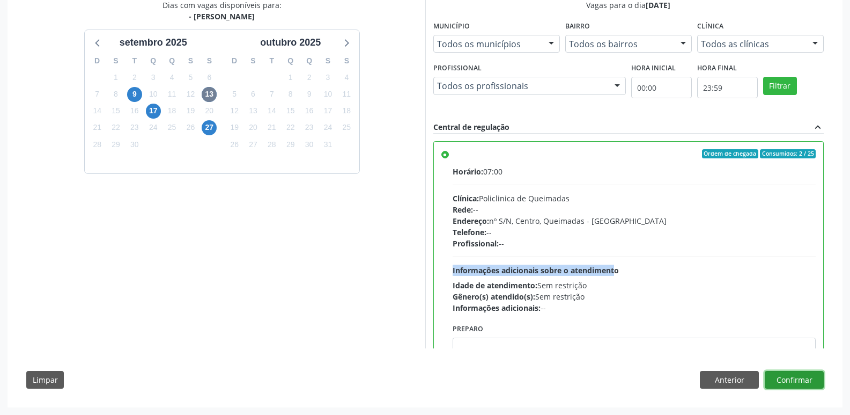
click at [792, 378] on button "Confirmar" at bounding box center [794, 380] width 59 height 18
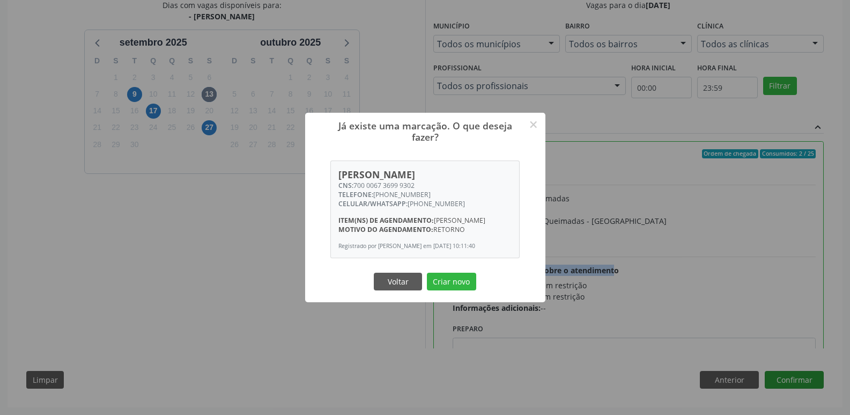
click at [427, 272] on button "Criar novo" at bounding box center [451, 281] width 49 height 18
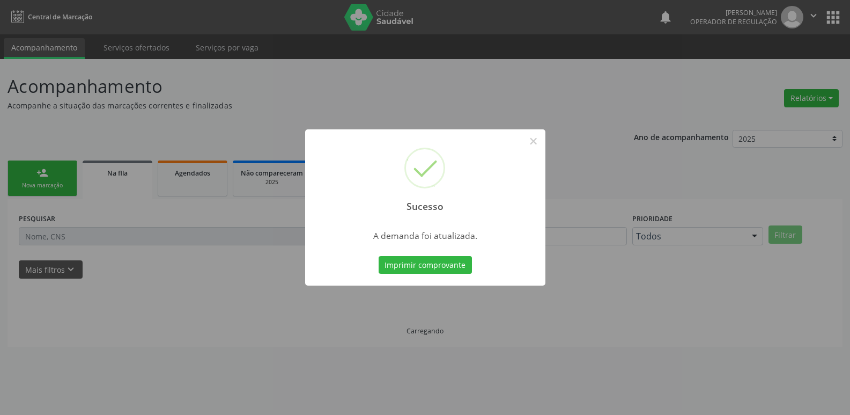
scroll to position [0, 0]
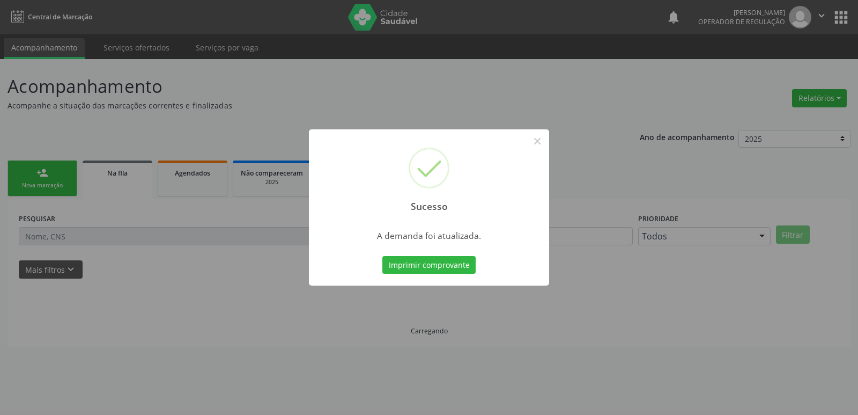
click at [382, 256] on button "Imprimir comprovante" at bounding box center [428, 265] width 93 height 18
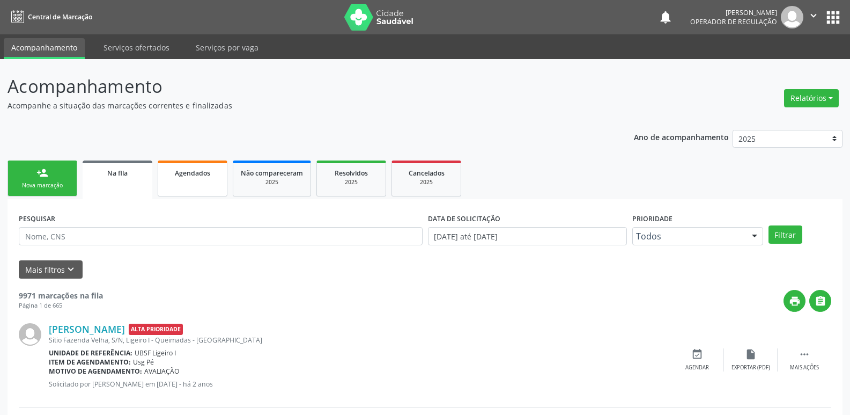
drag, startPoint x: 198, startPoint y: 172, endPoint x: 172, endPoint y: 190, distance: 31.7
click at [199, 172] on span "Agendados" at bounding box center [192, 172] width 35 height 9
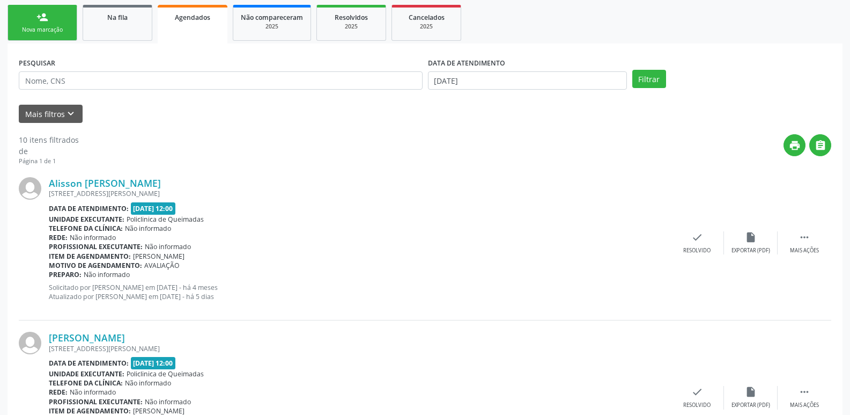
scroll to position [161, 0]
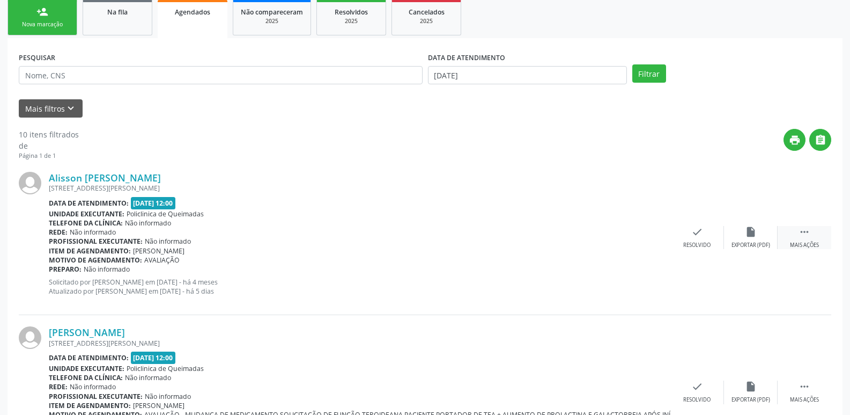
click at [799, 235] on icon "" at bounding box center [805, 232] width 12 height 12
click at [754, 229] on icon "edit" at bounding box center [751, 232] width 12 height 12
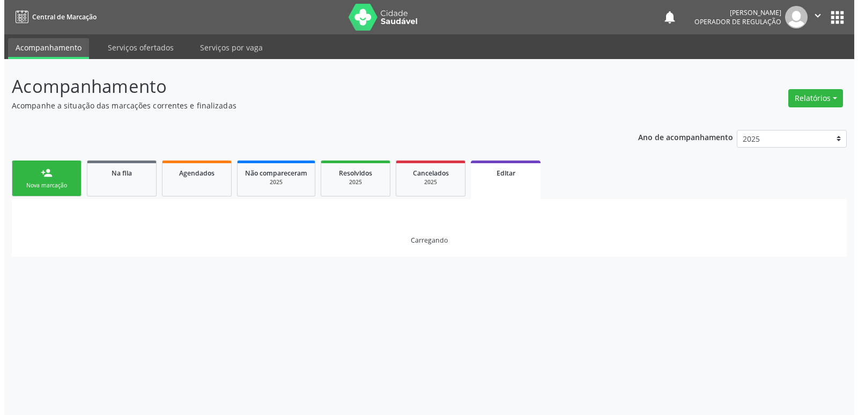
scroll to position [0, 0]
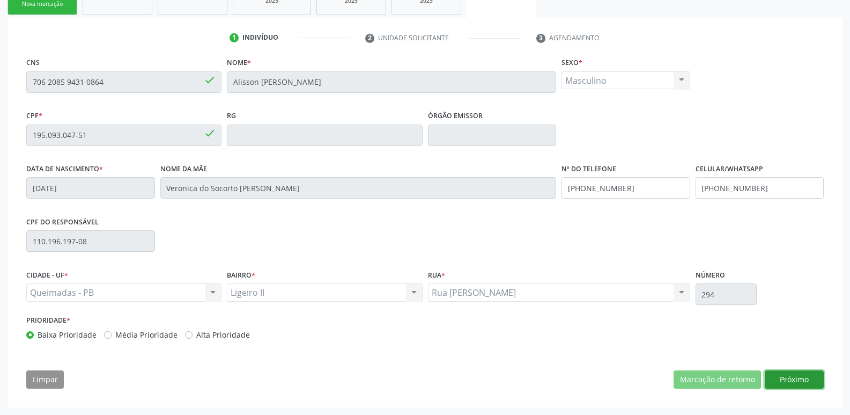
click at [788, 374] on button "Próximo" at bounding box center [794, 379] width 59 height 18
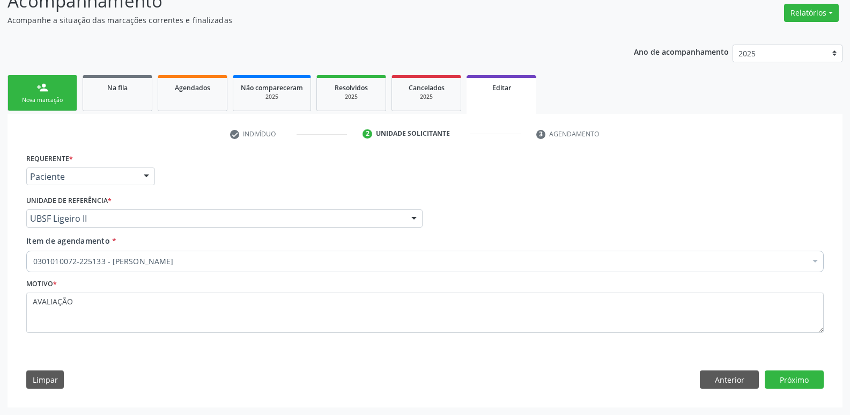
scroll to position [85, 0]
click at [790, 380] on button "Próximo" at bounding box center [794, 379] width 59 height 18
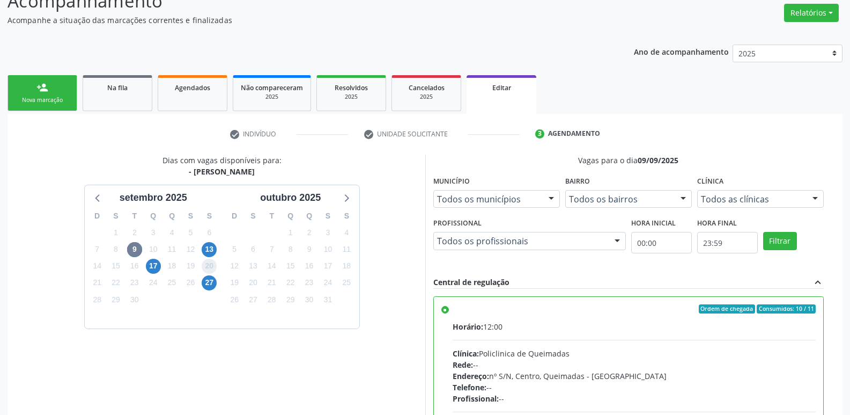
click at [212, 263] on span "20" at bounding box center [209, 266] width 15 height 15
click at [212, 251] on span "13" at bounding box center [209, 249] width 15 height 15
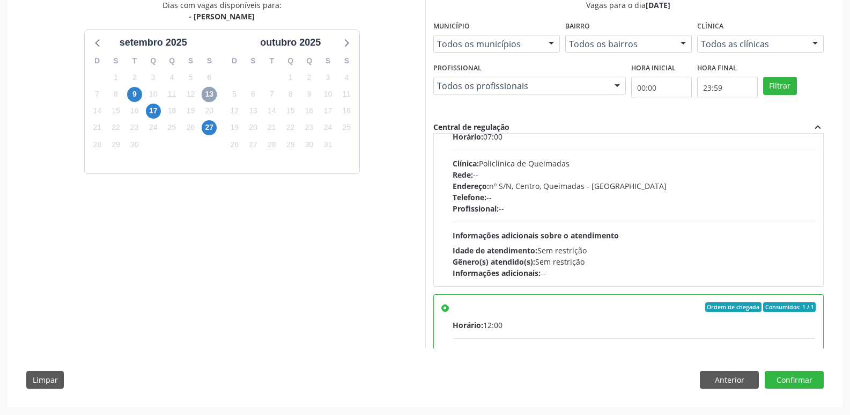
scroll to position [54, 0]
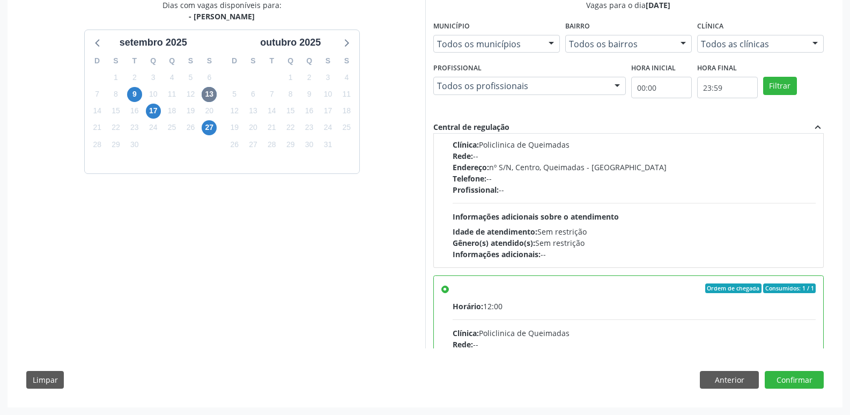
drag, startPoint x: 694, startPoint y: 233, endPoint x: 796, endPoint y: 313, distance: 129.6
click at [694, 237] on div "Idade de atendimento: Sem restrição" at bounding box center [635, 231] width 364 height 11
click at [449, 105] on input "Ordem de chegada Consumidos: 3 / 25 Horário: 07:00 Clínica: Policlinica de Quei…" at bounding box center [445, 100] width 8 height 10
radio input "true"
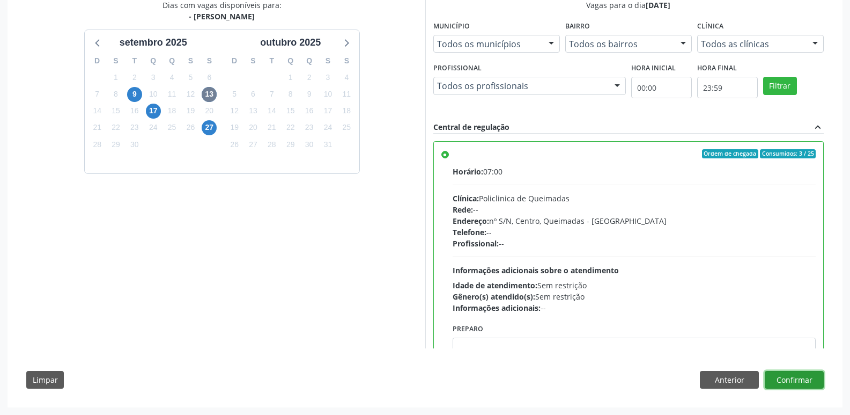
click at [791, 375] on button "Confirmar" at bounding box center [794, 380] width 59 height 18
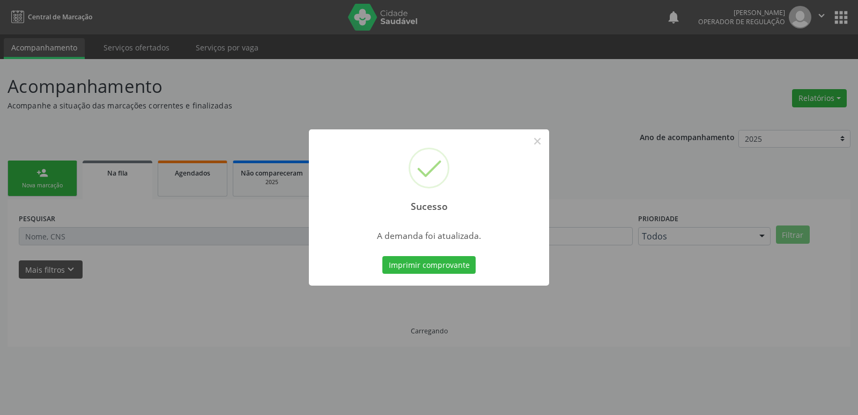
click at [382, 256] on button "Imprimir comprovante" at bounding box center [428, 265] width 93 height 18
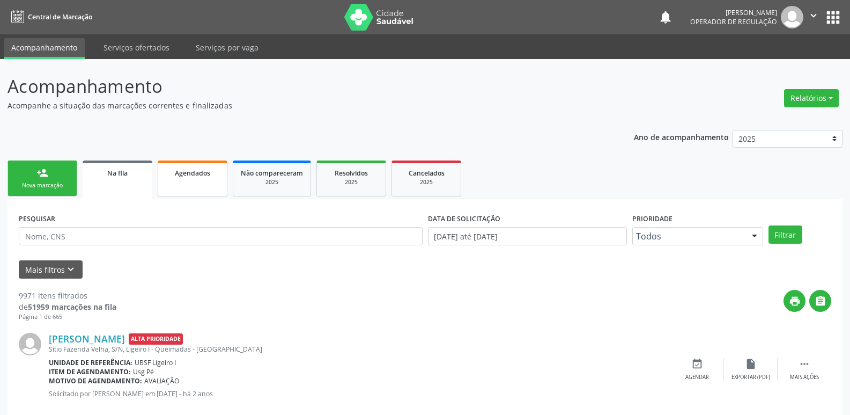
click at [190, 189] on link "Agendados" at bounding box center [193, 178] width 70 height 36
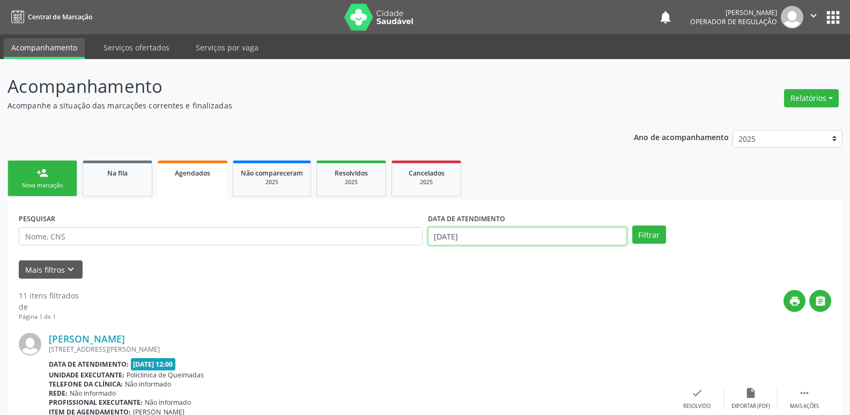
click at [487, 234] on input "[DATE]" at bounding box center [527, 236] width 199 height 18
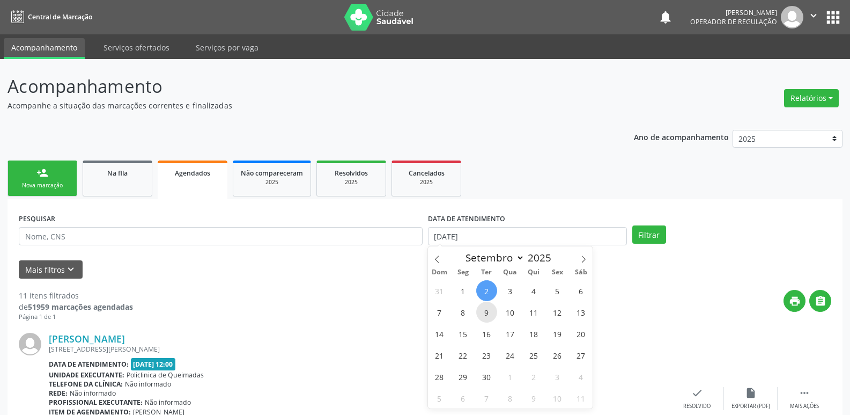
click at [486, 312] on span "9" at bounding box center [486, 311] width 21 height 21
type input "09/09/2025"
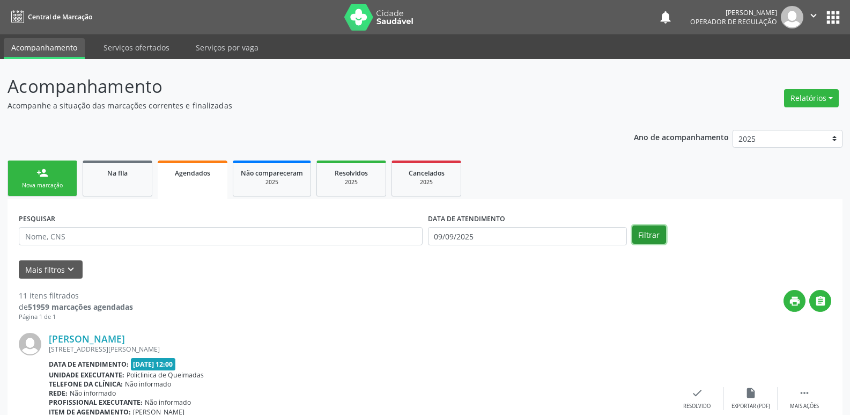
click at [647, 240] on button "Filtrar" at bounding box center [649, 234] width 34 height 18
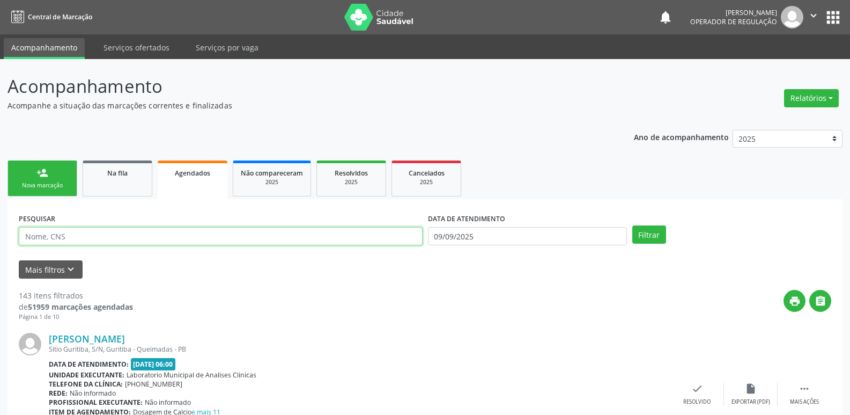
click at [321, 227] on input "text" at bounding box center [221, 236] width 404 height 18
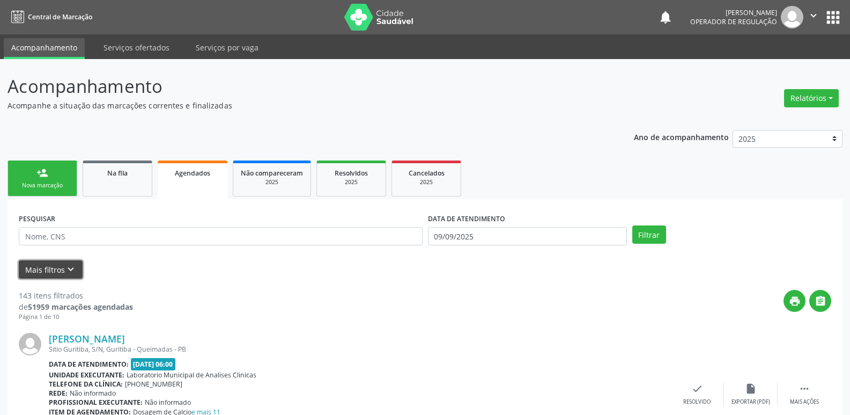
drag, startPoint x: 45, startPoint y: 268, endPoint x: 54, endPoint y: 267, distance: 9.2
click at [47, 267] on button "Mais filtros keyboard_arrow_down" at bounding box center [51, 269] width 64 height 19
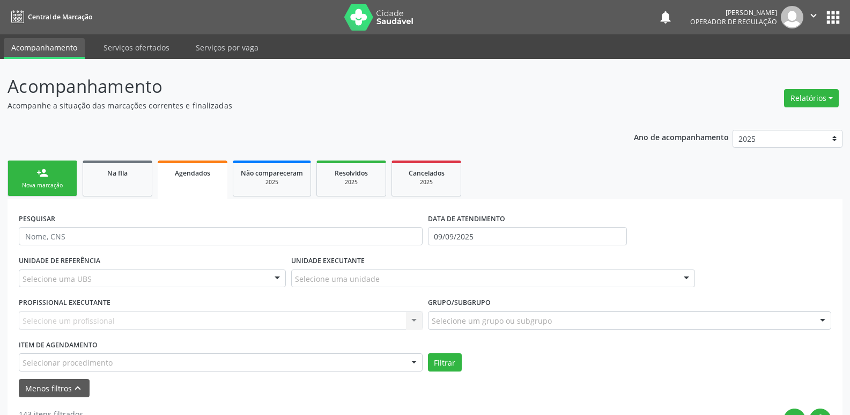
click at [130, 371] on div "Selecionar procedimento" at bounding box center [221, 362] width 404 height 18
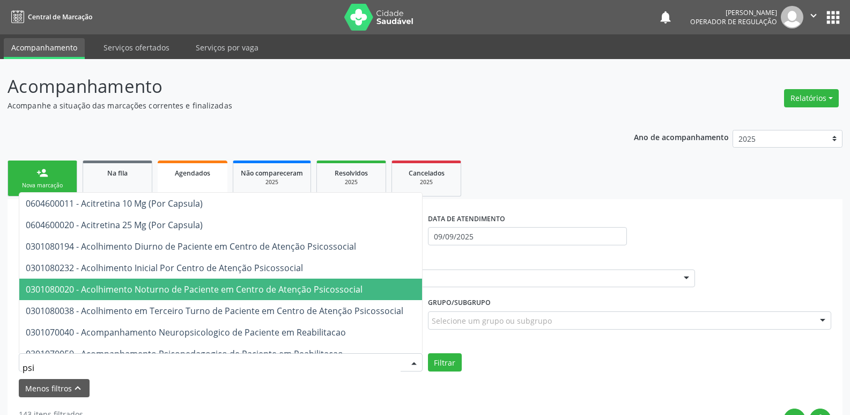
type input "psiq"
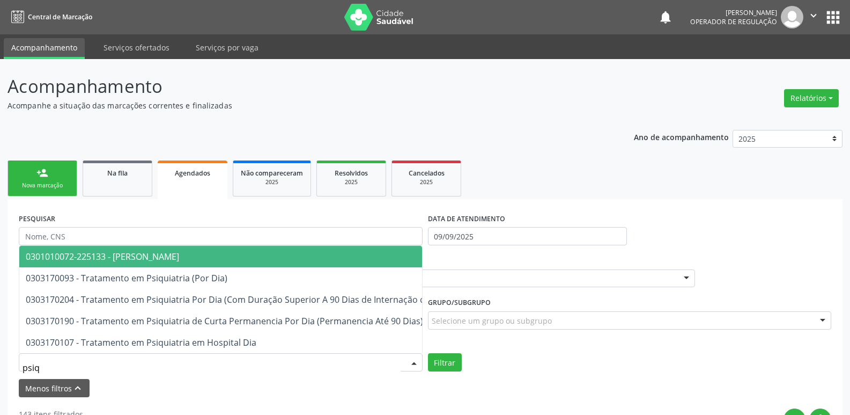
click at [173, 246] on span "0301010072-225133 - [PERSON_NAME]" at bounding box center [292, 256] width 546 height 21
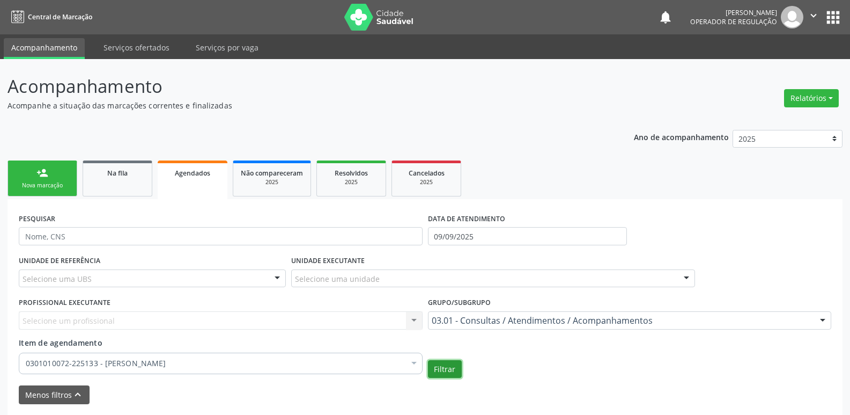
click at [449, 368] on button "Filtrar" at bounding box center [445, 369] width 34 height 18
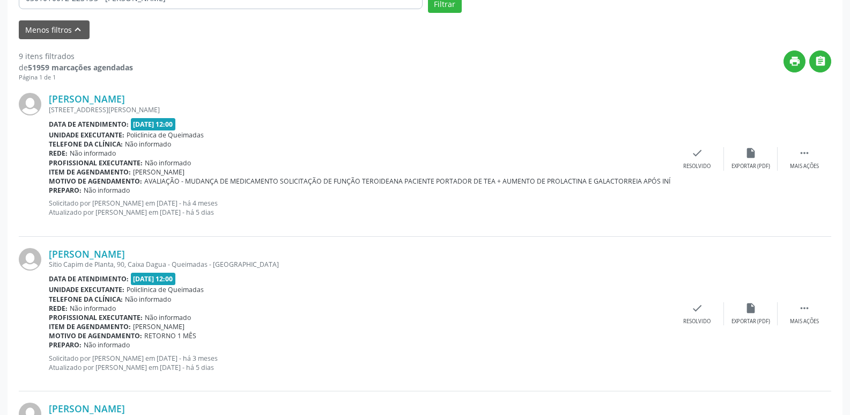
scroll to position [375, 0]
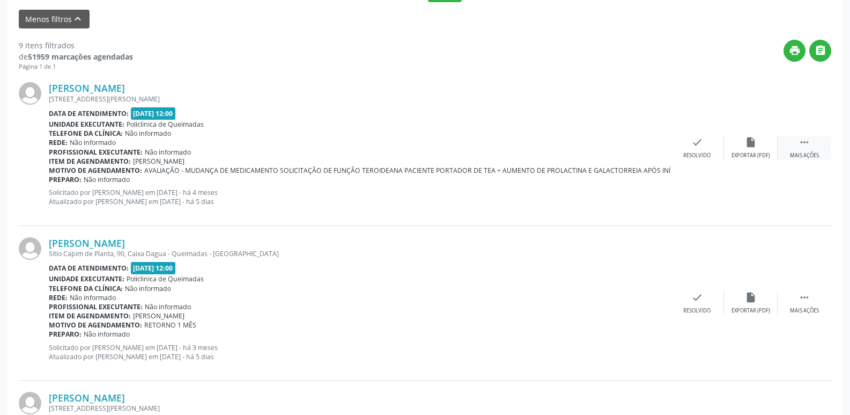
click at [801, 139] on icon "" at bounding box center [805, 142] width 12 height 12
click at [750, 153] on div "Editar" at bounding box center [750, 156] width 17 height 8
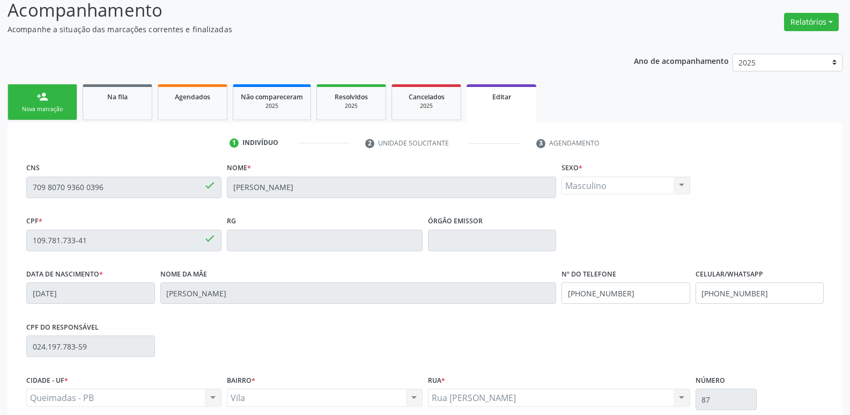
scroll to position [181, 0]
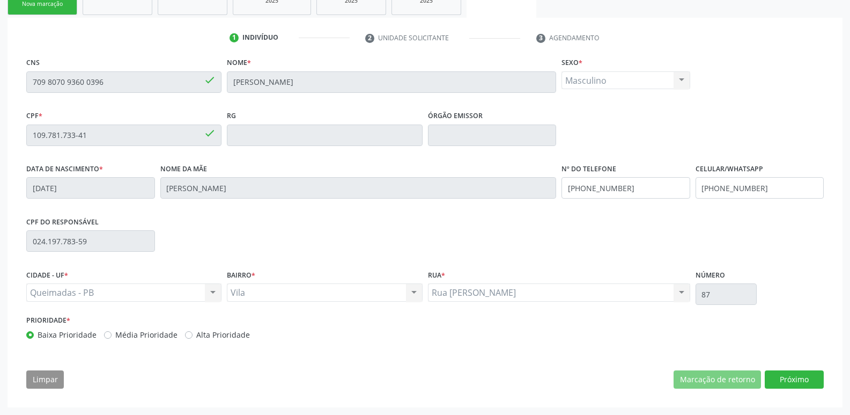
click at [781, 368] on div "CNS 709 8070 9360 0396 done Nome * [PERSON_NAME] * Masculino Masculino Feminino…" at bounding box center [425, 225] width 813 height 341
click at [784, 392] on div "CNS 709 8070 9360 0396 done Nome * [PERSON_NAME] * Masculino Masculino Feminino…" at bounding box center [425, 225] width 813 height 341
click at [783, 385] on button "Próximo" at bounding box center [794, 379] width 59 height 18
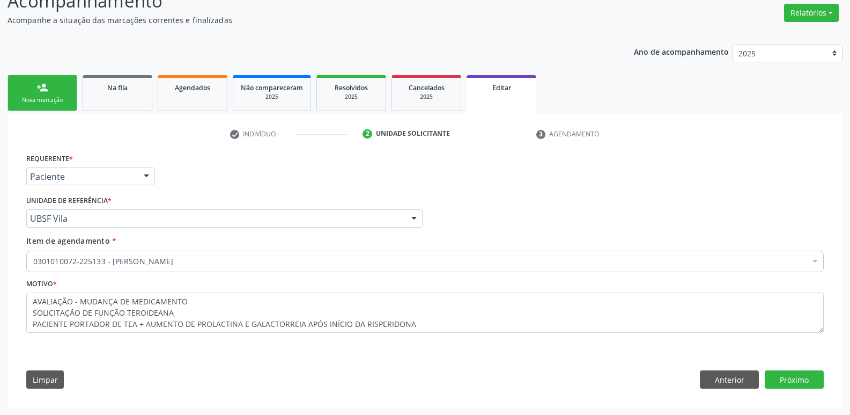
scroll to position [85, 0]
click at [816, 377] on button "Próximo" at bounding box center [794, 379] width 59 height 18
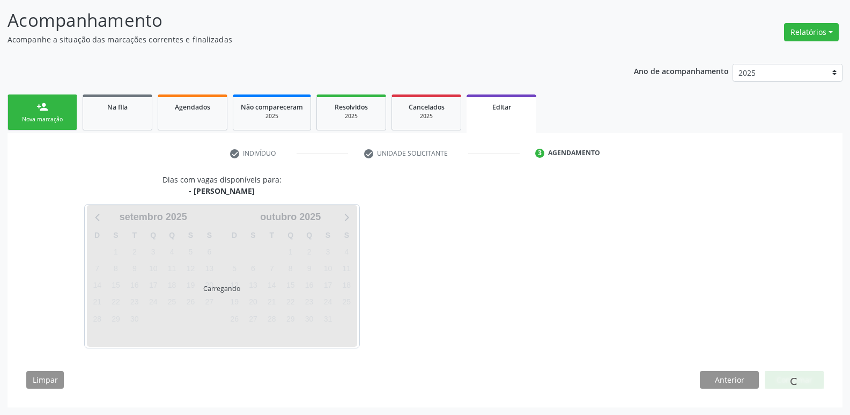
scroll to position [66, 0]
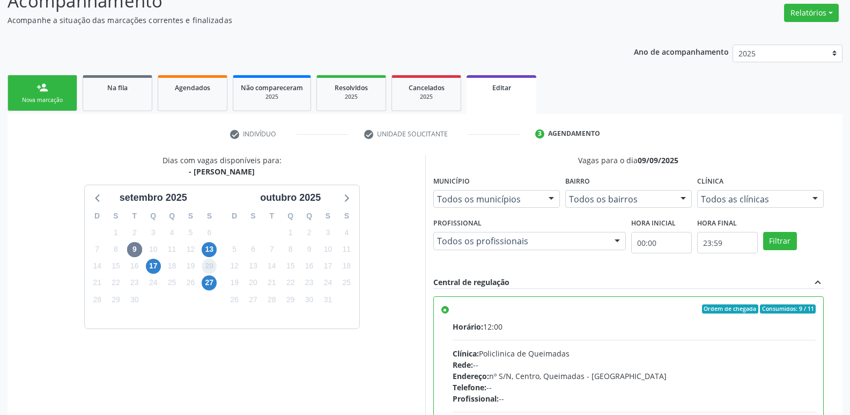
click at [208, 270] on span "20" at bounding box center [209, 266] width 15 height 15
click at [211, 247] on span "13" at bounding box center [209, 249] width 15 height 15
click at [717, 319] on label "Ordem de chegada Consumidos: 4 / 25 Horário: 07:00 Clínica: Policlinica de Quei…" at bounding box center [635, 386] width 364 height 165
click at [449, 314] on input "Ordem de chegada Consumidos: 4 / 25 Horário: 07:00 Clínica: Policlinica de Quei…" at bounding box center [445, 309] width 8 height 10
radio input "true"
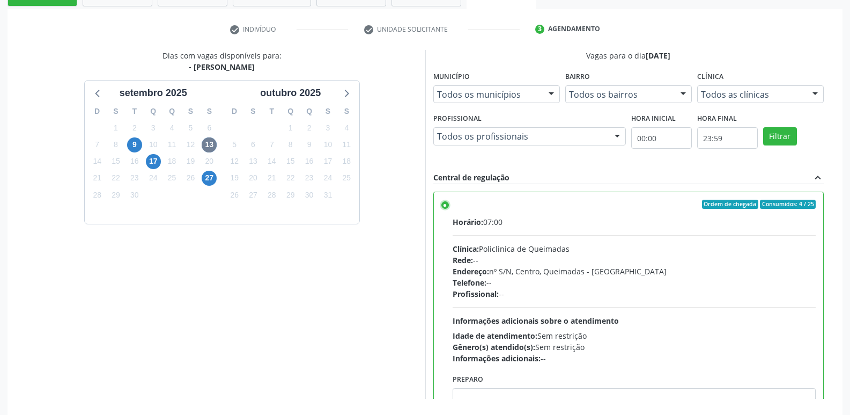
scroll to position [240, 0]
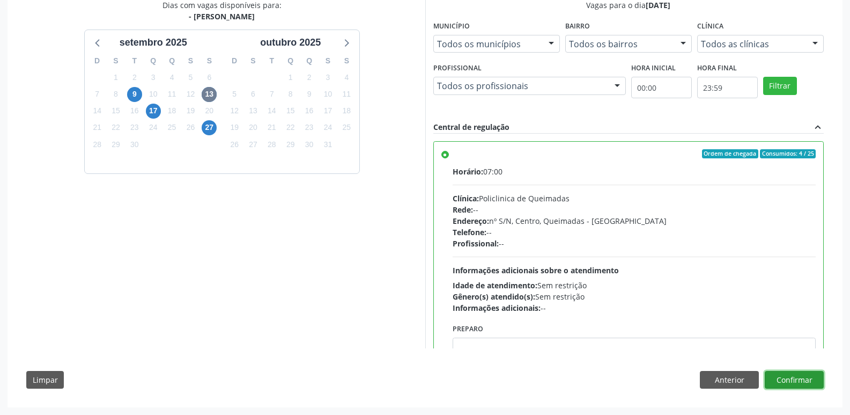
click at [815, 378] on button "Confirmar" at bounding box center [794, 380] width 59 height 18
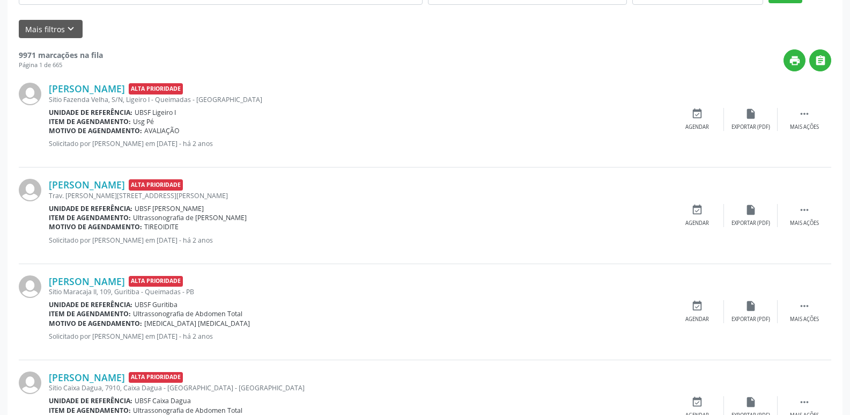
scroll to position [0, 0]
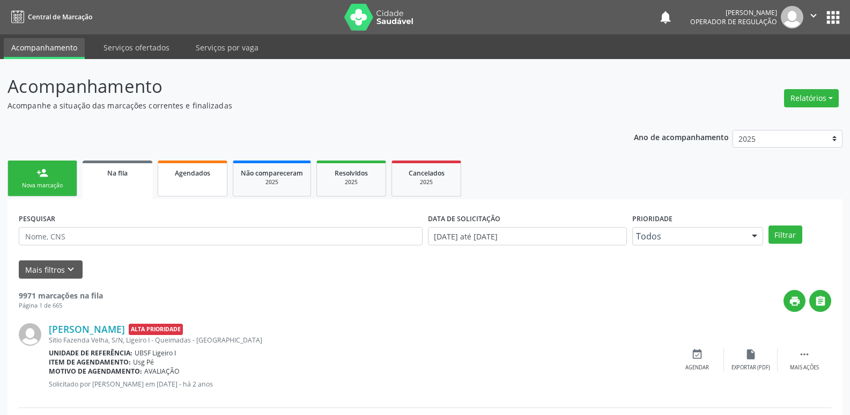
click at [181, 176] on span "Agendados" at bounding box center [192, 172] width 35 height 9
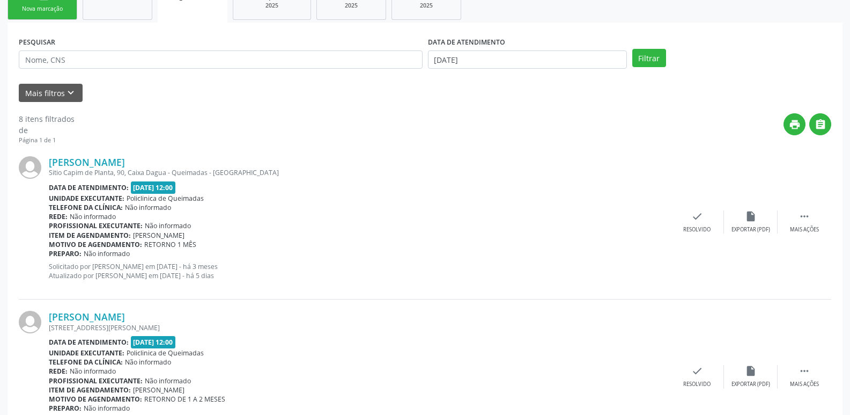
scroll to position [161, 0]
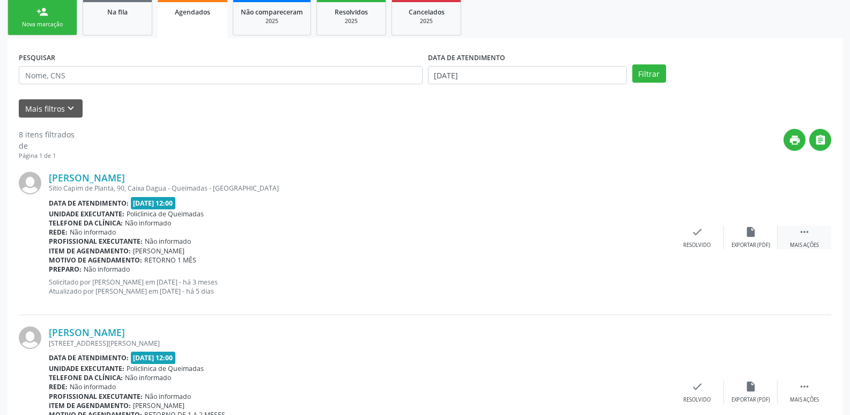
click at [808, 231] on icon "" at bounding box center [805, 232] width 12 height 12
click at [761, 236] on div "edit Editar" at bounding box center [751, 237] width 54 height 23
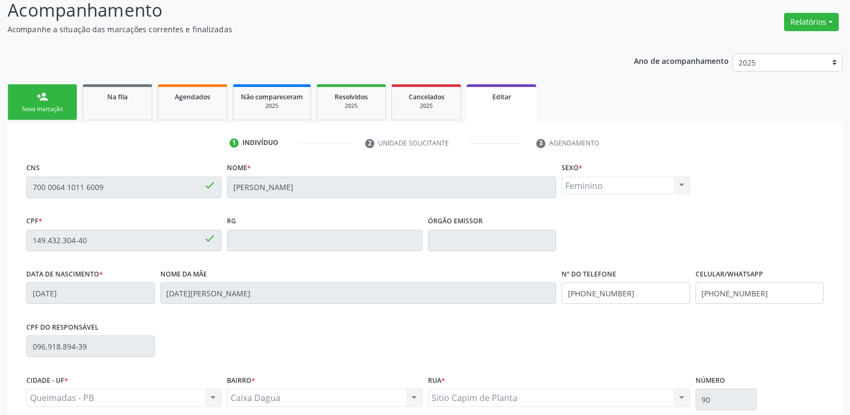
scroll to position [181, 0]
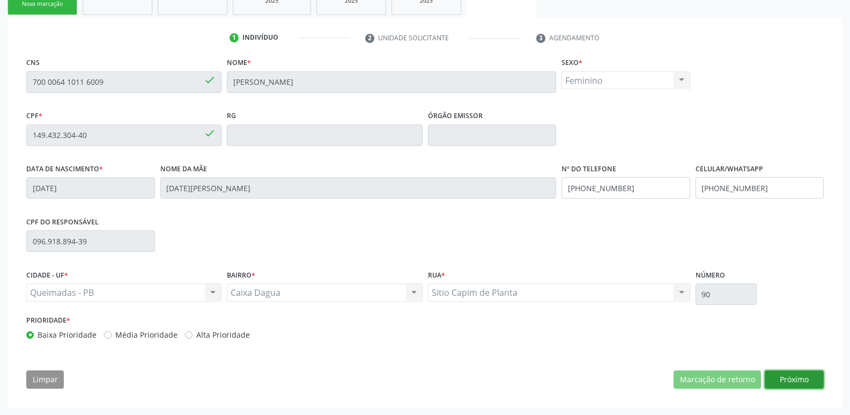
click at [810, 379] on button "Próximo" at bounding box center [794, 379] width 59 height 18
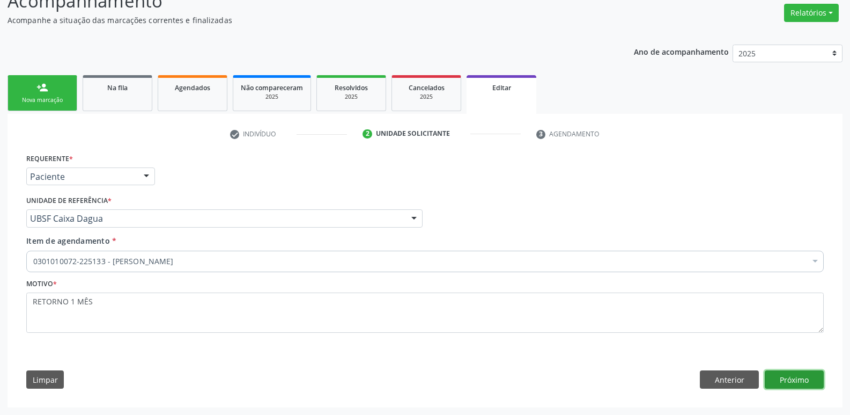
click at [786, 382] on button "Próximo" at bounding box center [794, 379] width 59 height 18
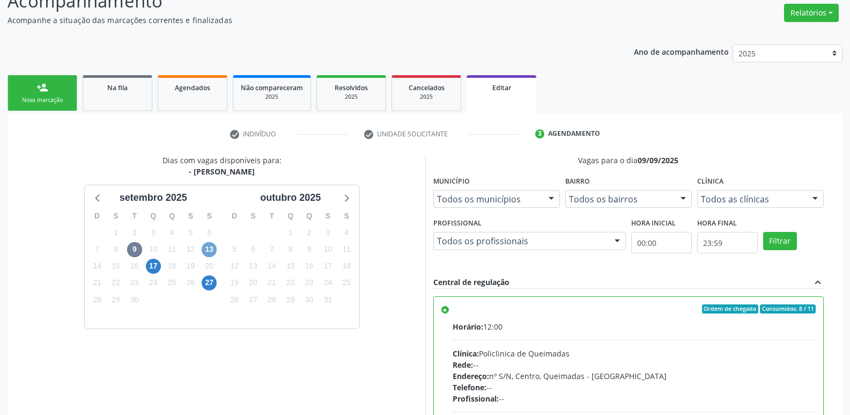
click at [205, 248] on span "13" at bounding box center [209, 249] width 15 height 15
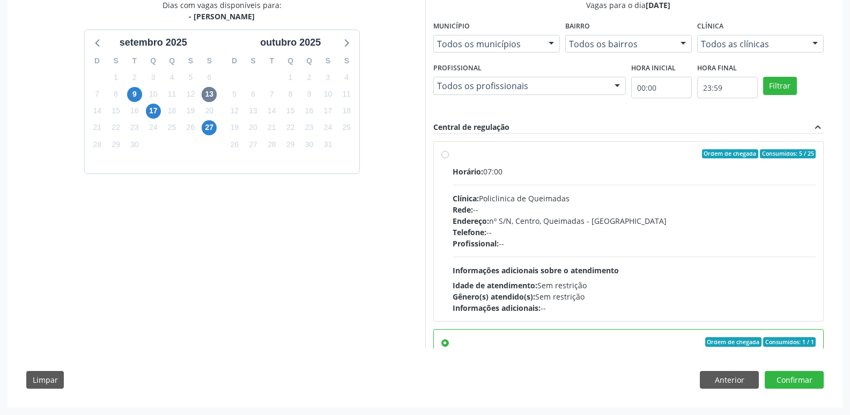
drag, startPoint x: 597, startPoint y: 264, endPoint x: 628, endPoint y: 275, distance: 31.9
click at [603, 265] on div "Horário: 07:00 Clínica: Policlinica de Queimadas Rede: -- Endereço: nº S/N, Cen…" at bounding box center [635, 239] width 364 height 147
radio input "true"
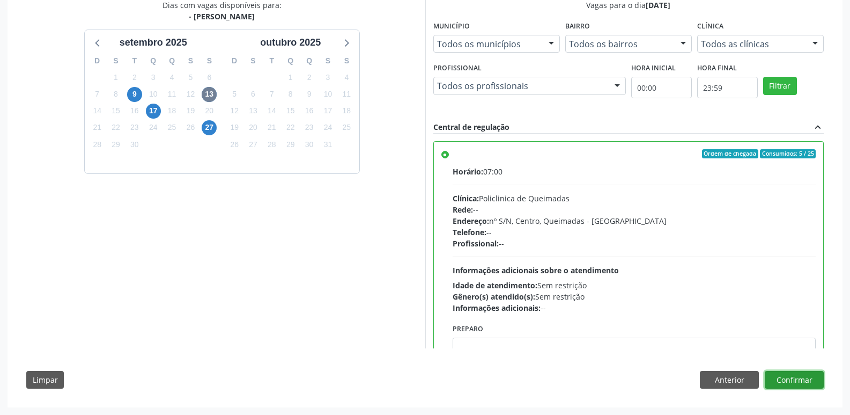
click at [786, 378] on button "Confirmar" at bounding box center [794, 380] width 59 height 18
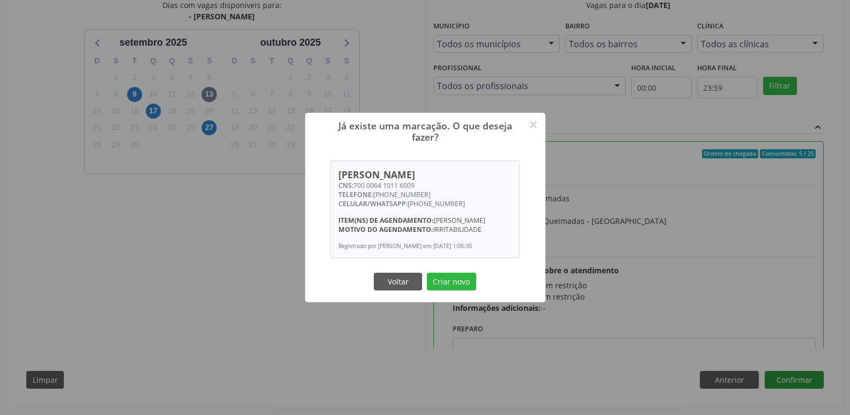
click at [427, 272] on button "Criar novo" at bounding box center [451, 281] width 49 height 18
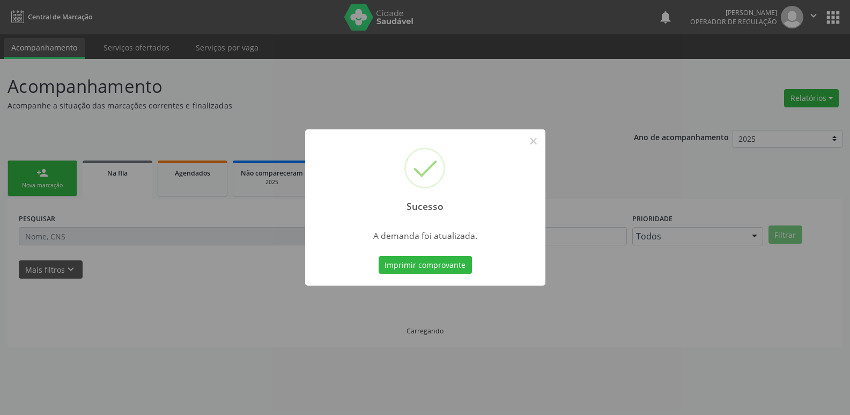
scroll to position [0, 0]
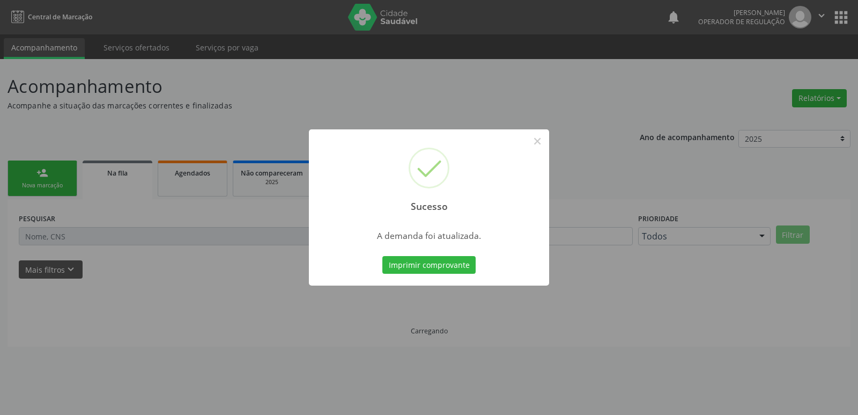
click at [382, 256] on button "Imprimir comprovante" at bounding box center [428, 265] width 93 height 18
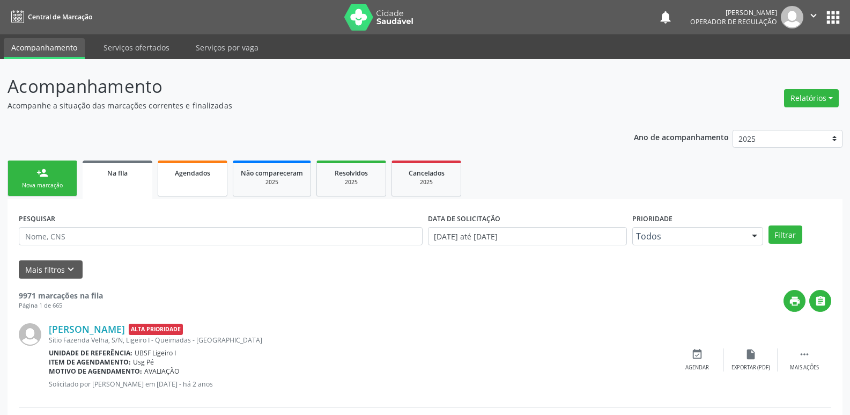
click at [197, 171] on span "Agendados" at bounding box center [192, 172] width 35 height 9
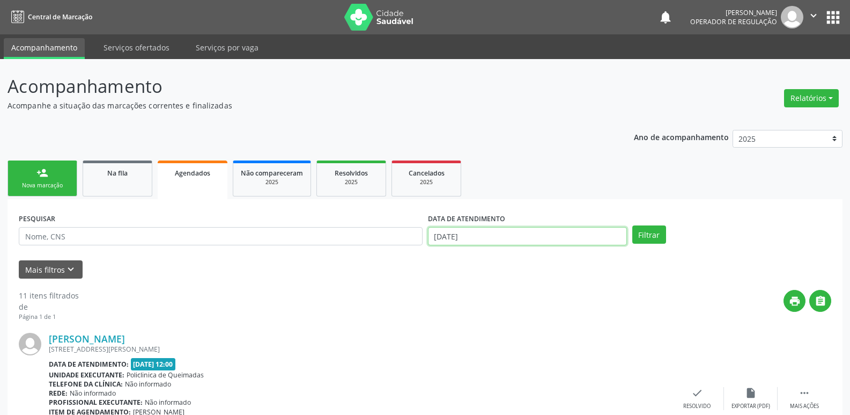
drag, startPoint x: 440, startPoint y: 242, endPoint x: 461, endPoint y: 246, distance: 21.7
click at [440, 242] on input "[DATE]" at bounding box center [527, 236] width 199 height 18
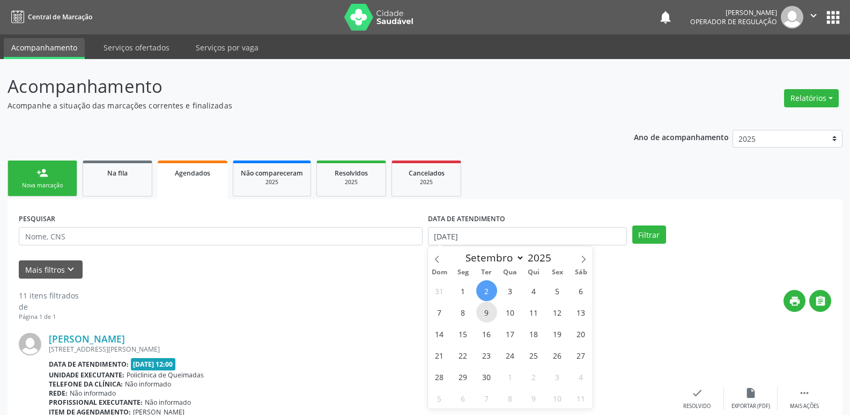
click at [483, 313] on span "9" at bounding box center [486, 311] width 21 height 21
type input "09/09/2025"
click at [483, 313] on span "9" at bounding box center [486, 311] width 21 height 21
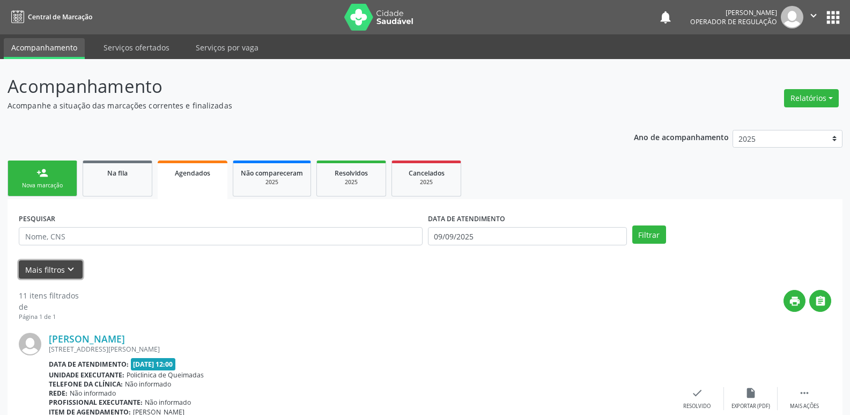
drag, startPoint x: 74, startPoint y: 271, endPoint x: 82, endPoint y: 275, distance: 8.7
click at [73, 271] on icon "keyboard_arrow_down" at bounding box center [71, 269] width 12 height 12
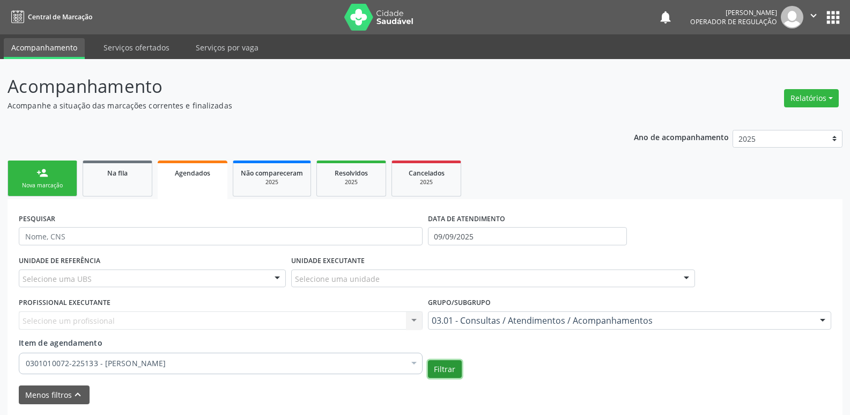
click at [439, 372] on button "Filtrar" at bounding box center [445, 369] width 34 height 18
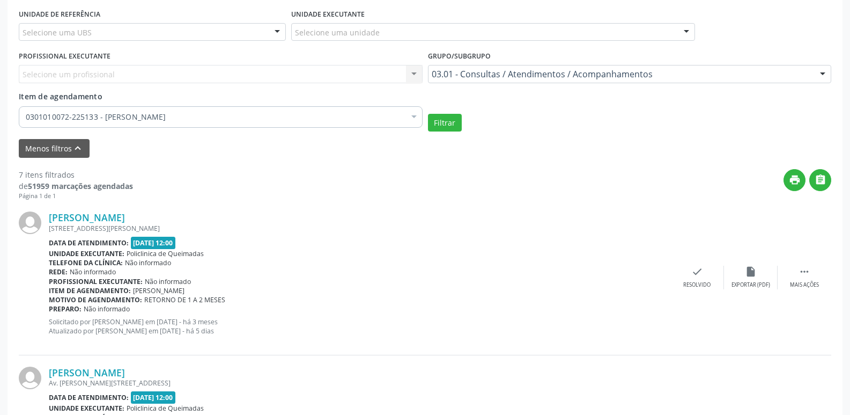
scroll to position [291, 0]
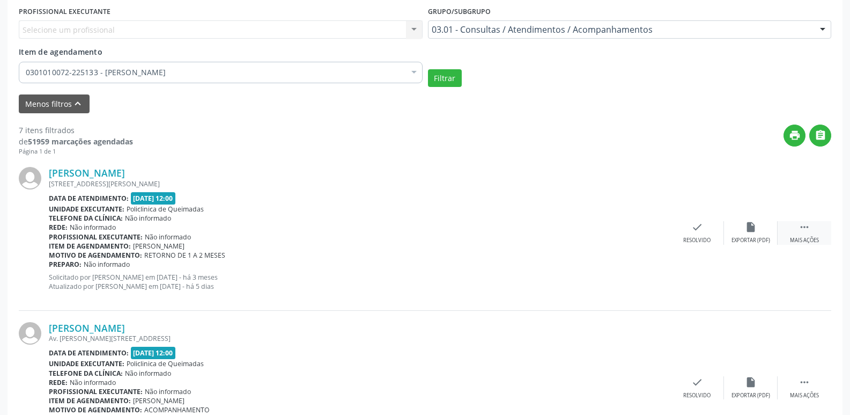
click at [807, 232] on icon "" at bounding box center [805, 227] width 12 height 12
click at [751, 223] on icon "edit" at bounding box center [751, 227] width 12 height 12
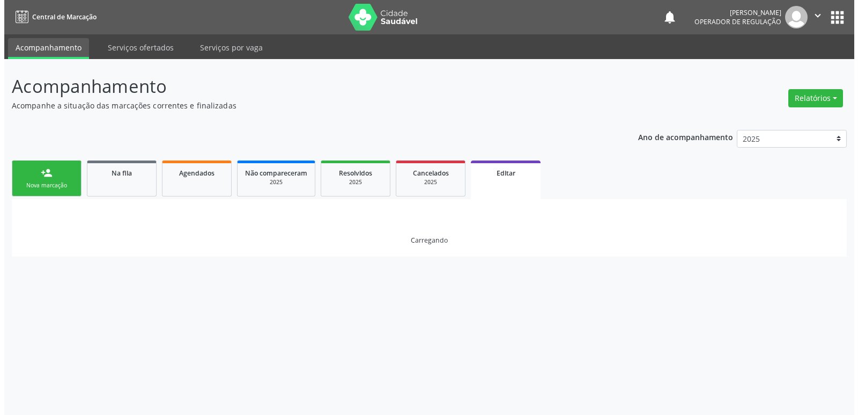
scroll to position [0, 0]
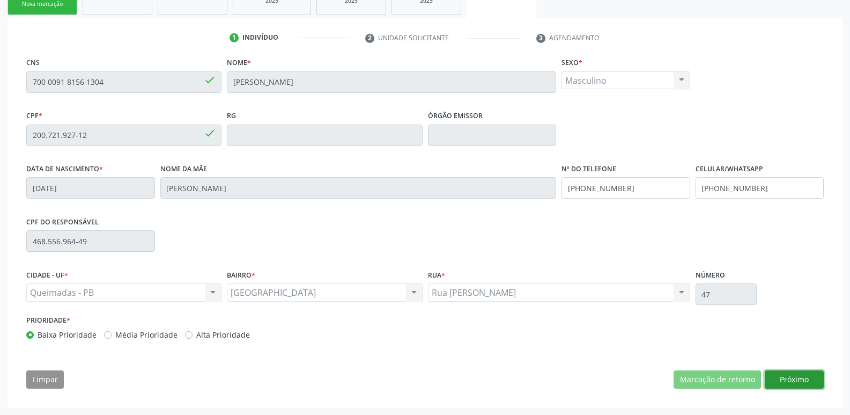
click at [790, 378] on button "Próximo" at bounding box center [794, 379] width 59 height 18
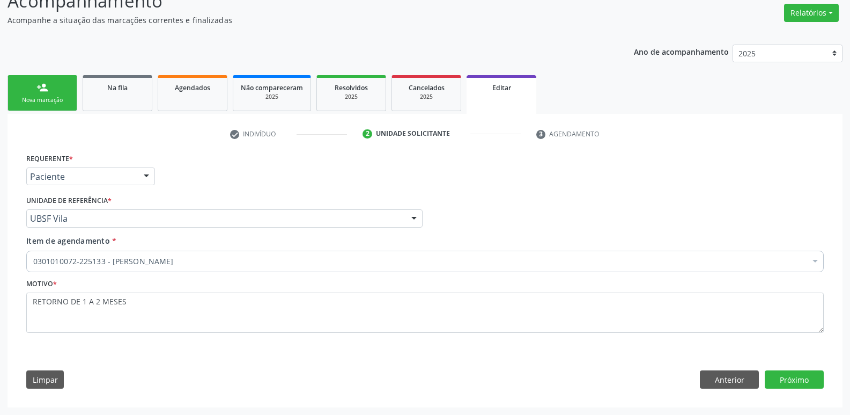
scroll to position [85, 0]
click at [799, 372] on button "Próximo" at bounding box center [794, 379] width 59 height 18
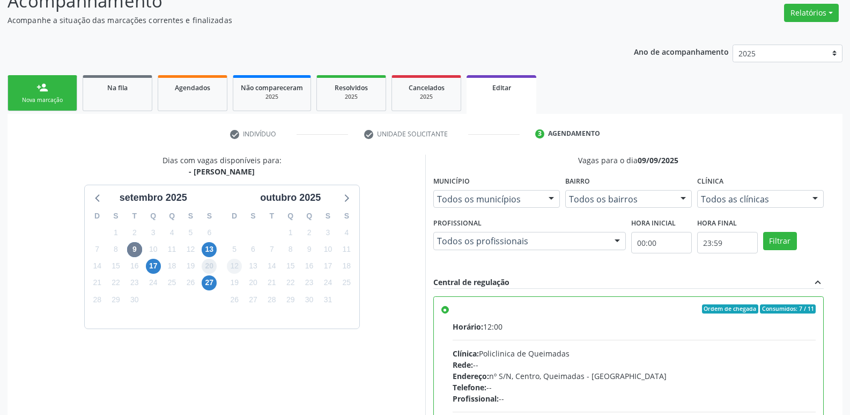
drag, startPoint x: 211, startPoint y: 269, endPoint x: 234, endPoint y: 267, distance: 23.1
click at [212, 268] on span "20" at bounding box center [209, 266] width 15 height 15
click at [206, 246] on span "13" at bounding box center [209, 249] width 15 height 15
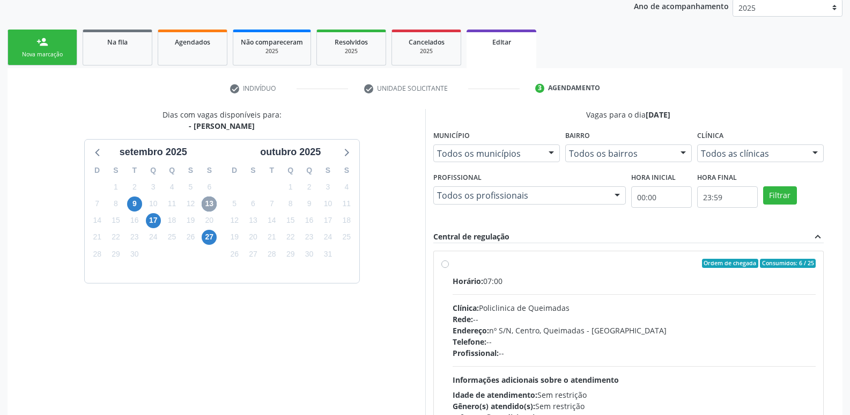
scroll to position [240, 0]
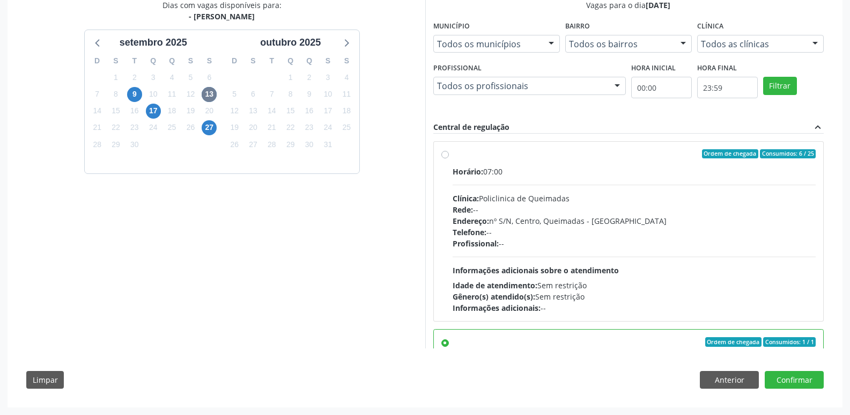
drag, startPoint x: 677, startPoint y: 215, endPoint x: 738, endPoint y: 264, distance: 77.8
click at [683, 222] on div "Endereço: nº S/N, Centro, Queimadas - [GEOGRAPHIC_DATA]" at bounding box center [635, 220] width 364 height 11
click at [449, 159] on input "Ordem de chegada Consumidos: 6 / 25 Horário: 07:00 Clínica: Policlinica de Quei…" at bounding box center [445, 154] width 8 height 10
radio input "true"
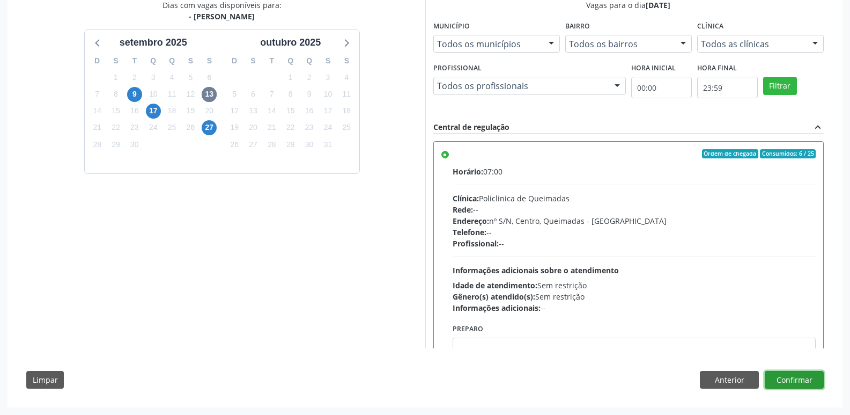
click at [780, 381] on button "Confirmar" at bounding box center [794, 380] width 59 height 18
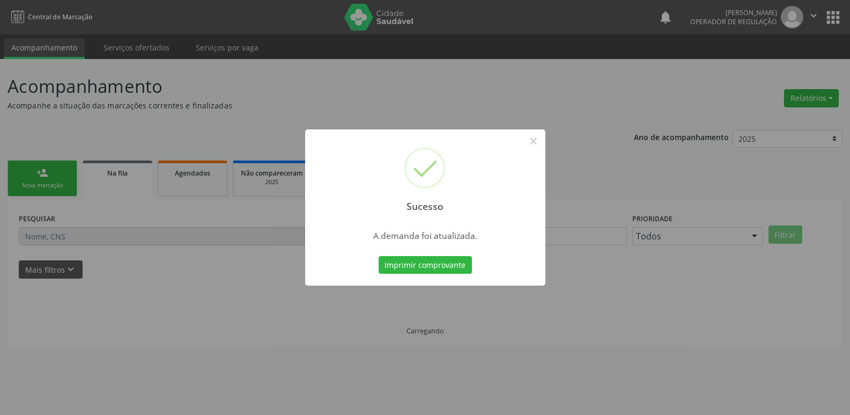
scroll to position [0, 0]
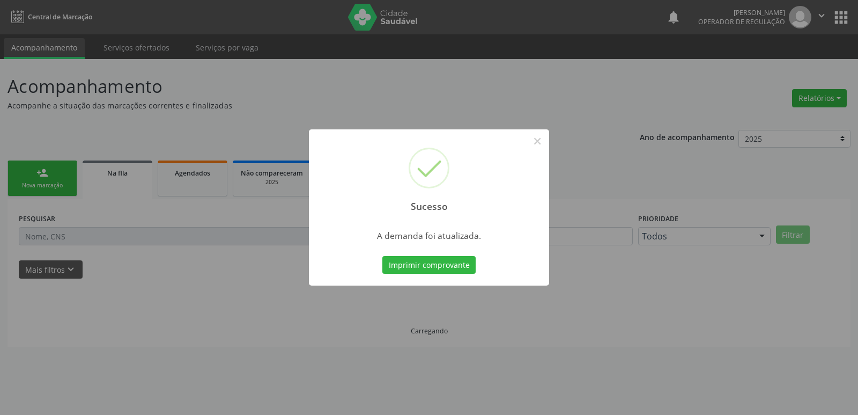
click at [382, 256] on button "Imprimir comprovante" at bounding box center [428, 265] width 93 height 18
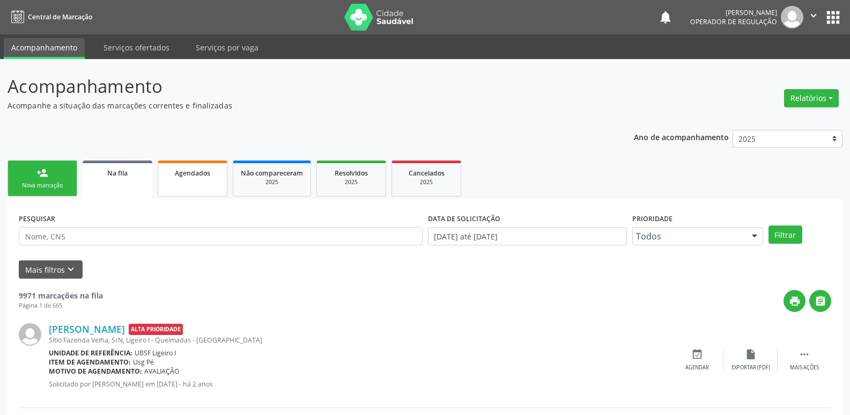
click at [213, 178] on link "Agendados" at bounding box center [193, 178] width 70 height 36
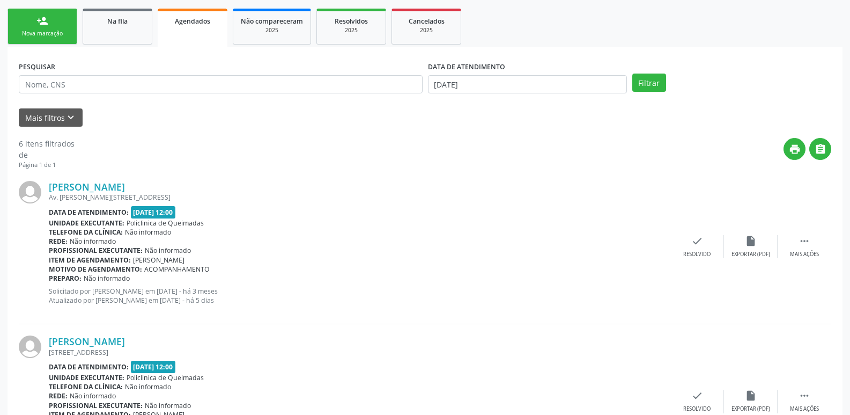
scroll to position [161, 0]
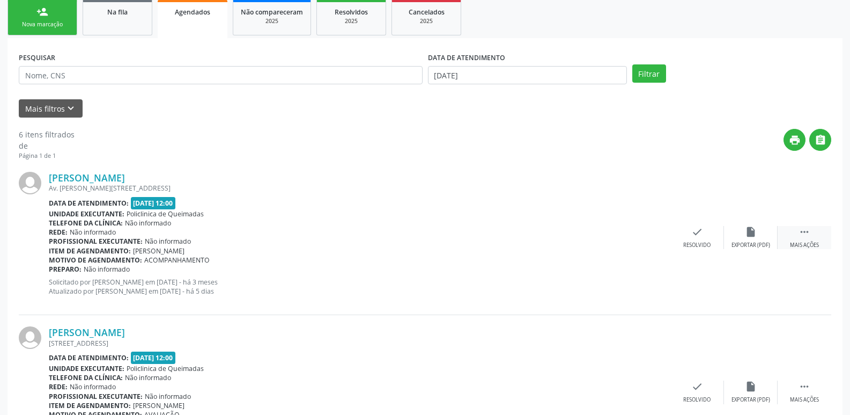
click at [817, 240] on div " Mais ações" at bounding box center [805, 237] width 54 height 23
click at [736, 238] on div "edit Editar" at bounding box center [751, 237] width 54 height 23
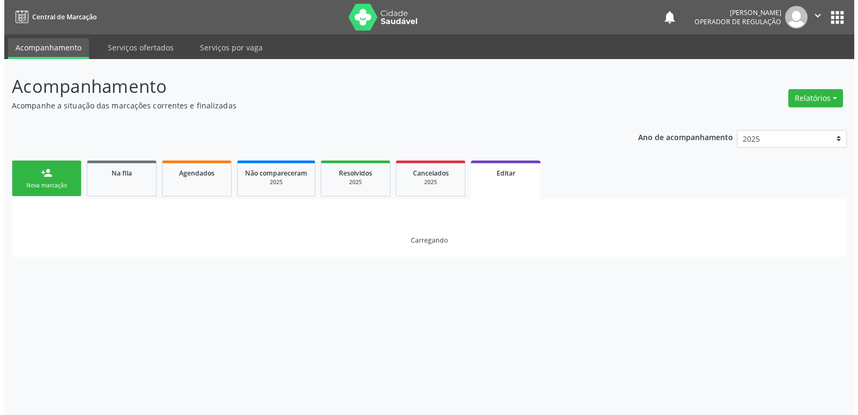
scroll to position [0, 0]
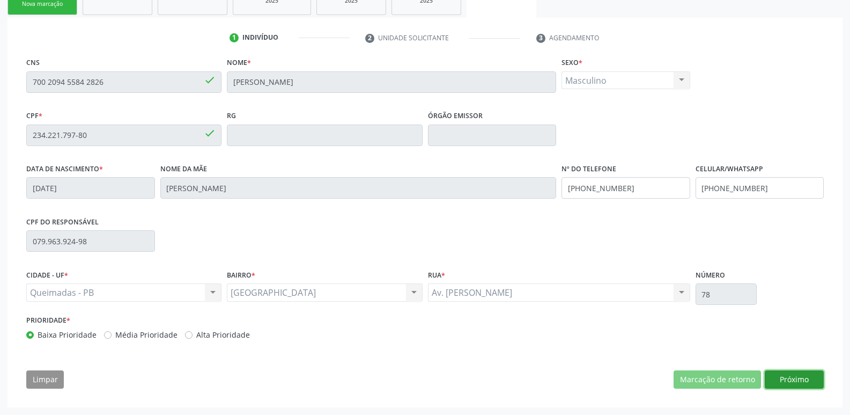
click at [783, 378] on button "Próximo" at bounding box center [794, 379] width 59 height 18
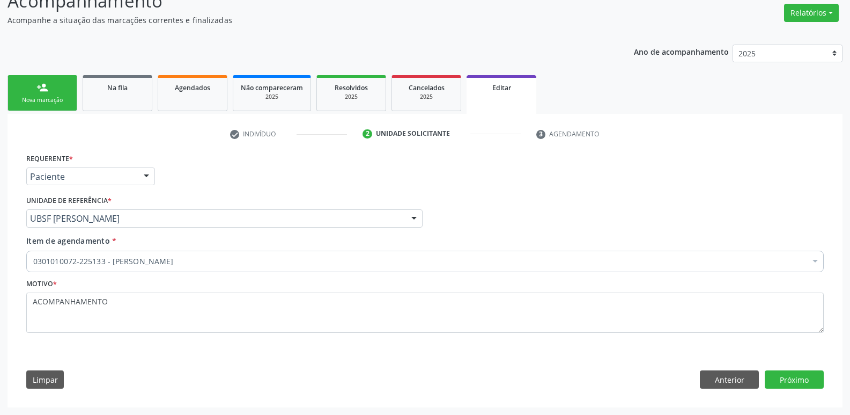
scroll to position [85, 0]
click at [795, 370] on button "Próximo" at bounding box center [794, 379] width 59 height 18
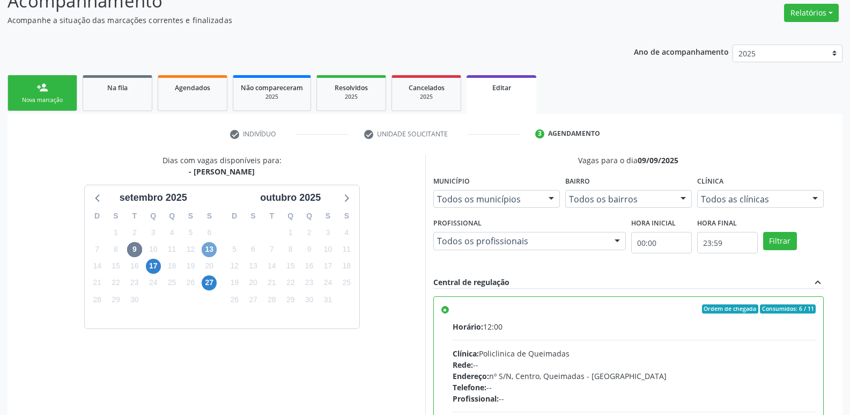
click at [204, 247] on span "13" at bounding box center [209, 249] width 15 height 15
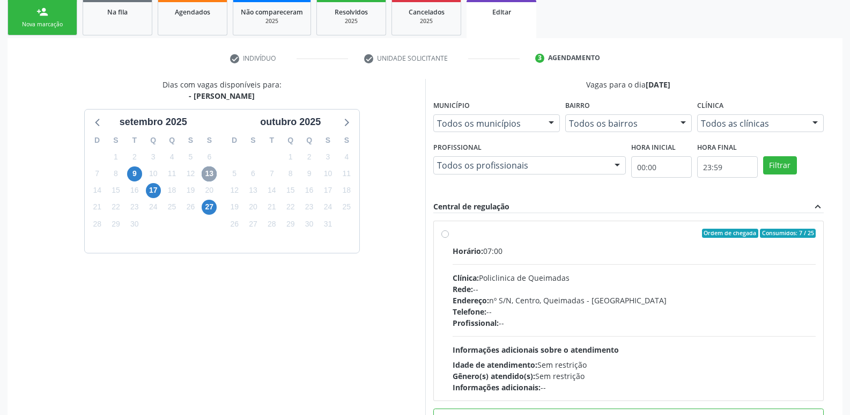
scroll to position [240, 0]
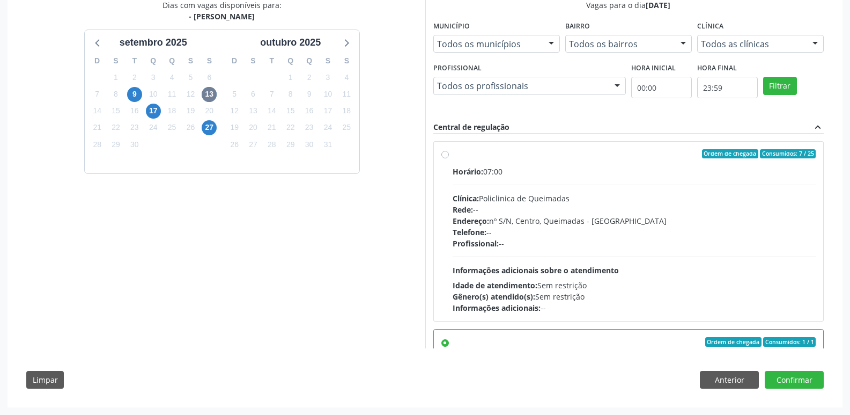
click at [750, 259] on div "Horário: 07:00 Clínica: Policlinica de Queimadas Rede: -- Endereço: nº S/N, Cen…" at bounding box center [635, 239] width 364 height 147
click at [449, 159] on input "Ordem de chegada Consumidos: 7 / 25 Horário: 07:00 Clínica: Policlinica de Quei…" at bounding box center [445, 154] width 8 height 10
radio input "true"
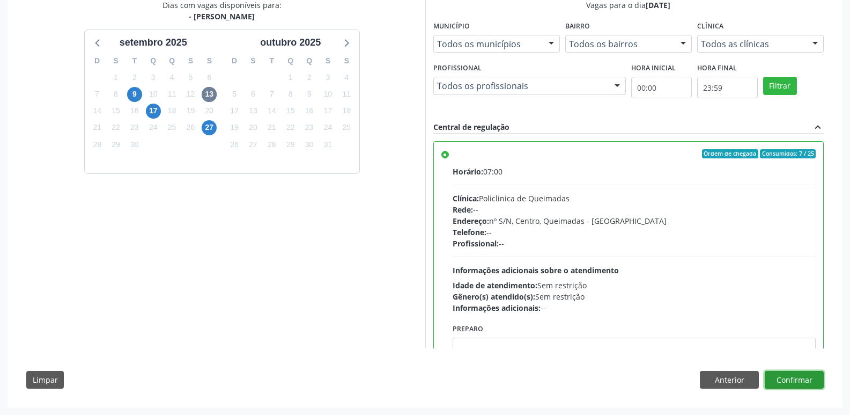
click at [780, 382] on button "Confirmar" at bounding box center [794, 380] width 59 height 18
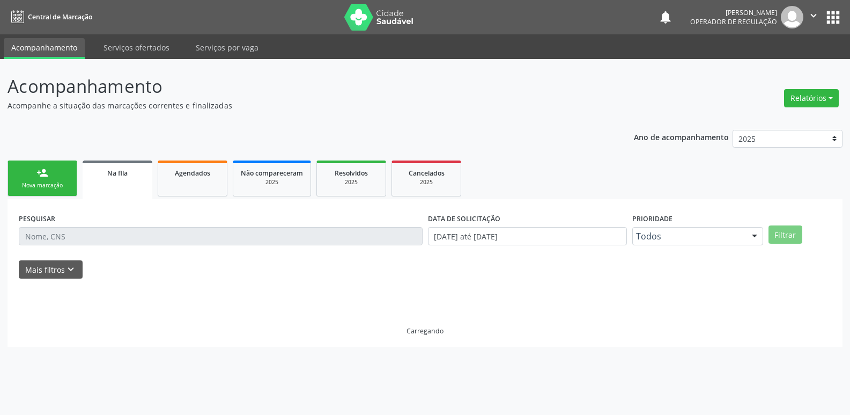
scroll to position [0, 0]
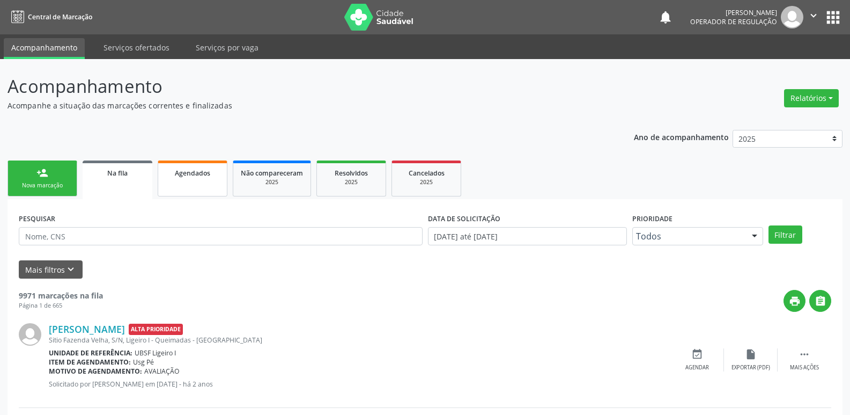
click at [171, 162] on link "Agendados" at bounding box center [193, 178] width 70 height 36
select select "8"
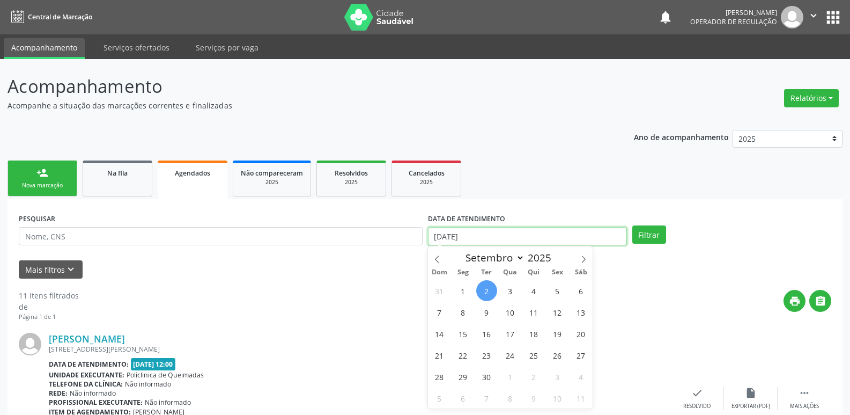
click at [428, 232] on input "[DATE]" at bounding box center [527, 236] width 199 height 18
click at [486, 316] on span "9" at bounding box center [486, 311] width 21 height 21
type input "09/09/2025"
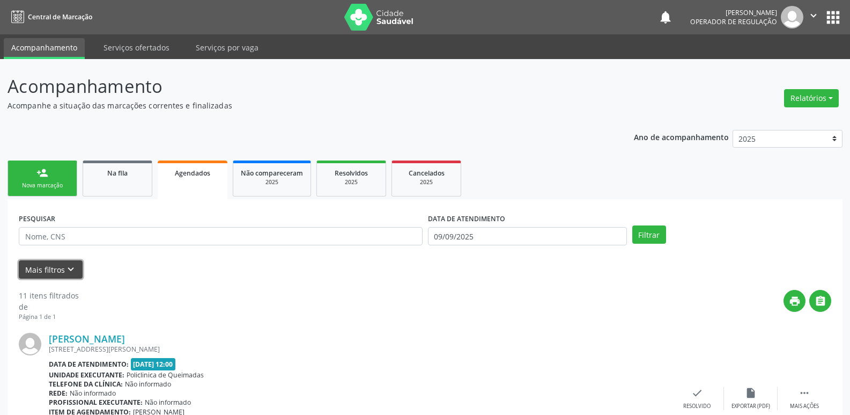
click at [39, 264] on button "Mais filtros keyboard_arrow_down" at bounding box center [51, 269] width 64 height 19
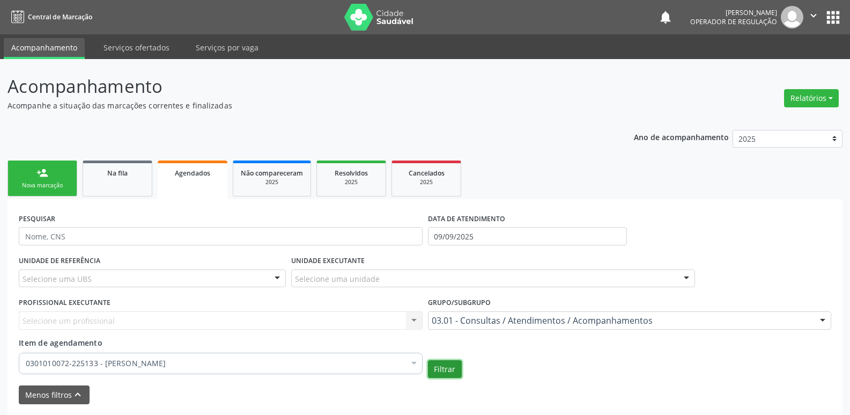
click at [450, 369] on button "Filtrar" at bounding box center [445, 369] width 34 height 18
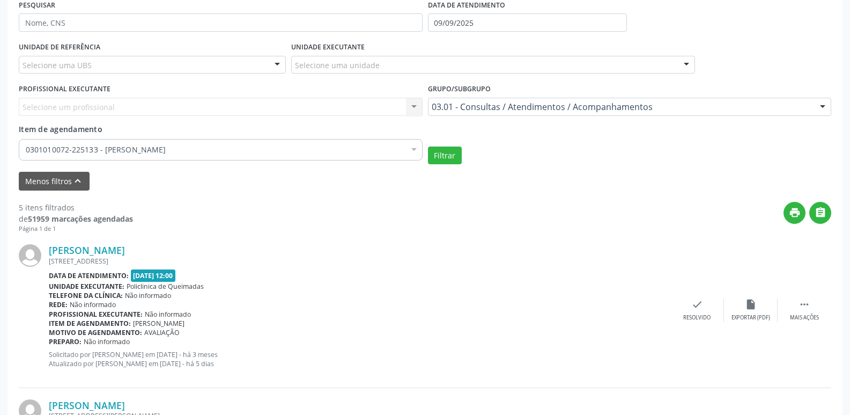
scroll to position [215, 0]
click at [814, 308] on div " Mais ações" at bounding box center [805, 308] width 54 height 23
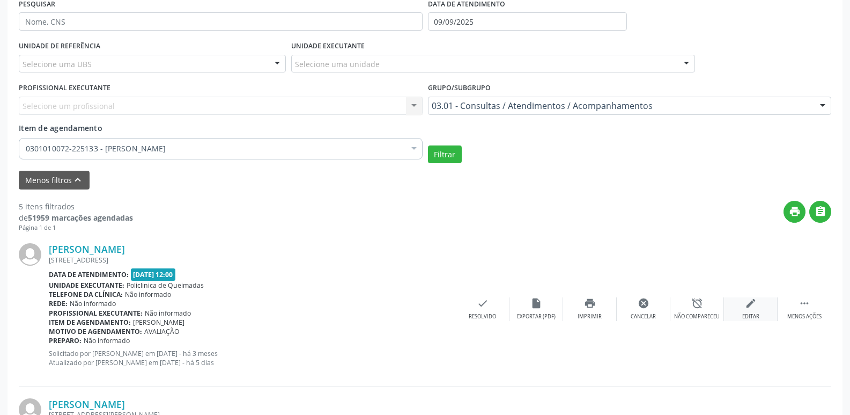
click at [752, 309] on icon "edit" at bounding box center [751, 303] width 12 height 12
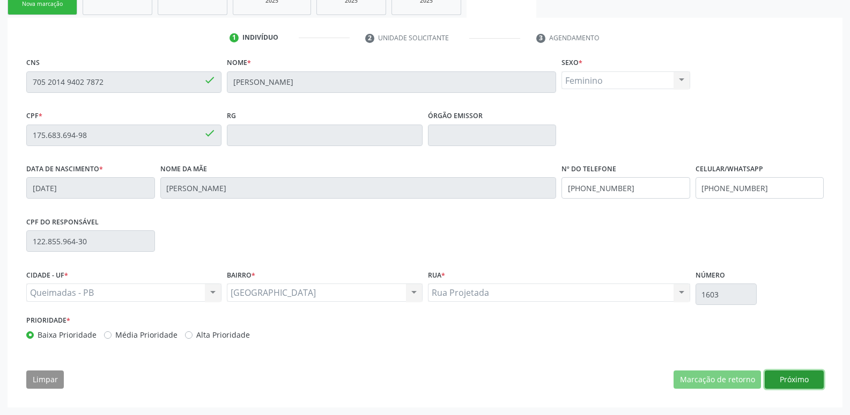
click at [788, 375] on button "Próximo" at bounding box center [794, 379] width 59 height 18
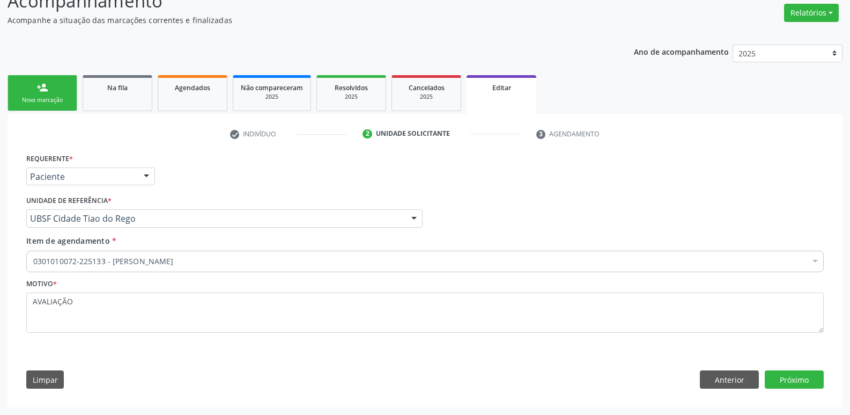
scroll to position [85, 0]
click at [794, 376] on button "Próximo" at bounding box center [794, 379] width 59 height 18
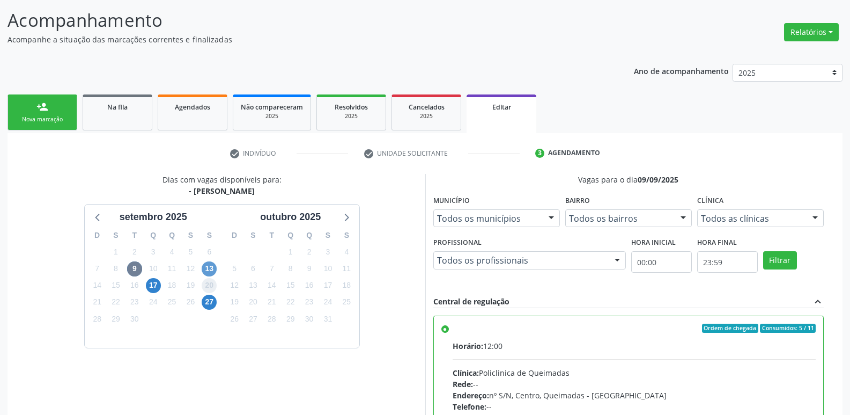
click at [209, 278] on span "20" at bounding box center [209, 285] width 15 height 15
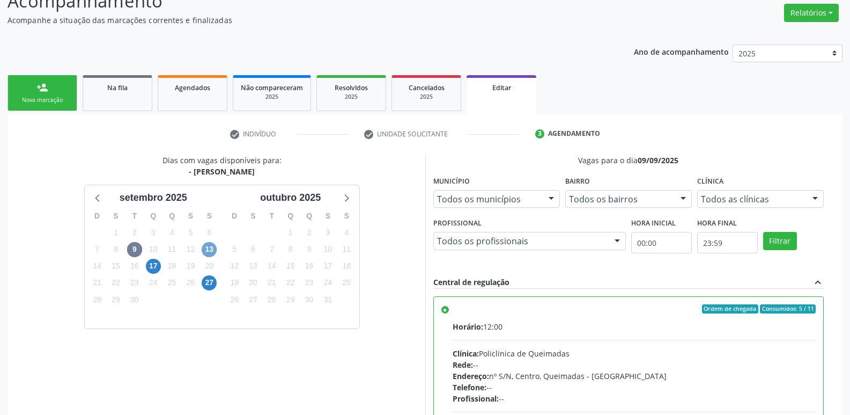
click at [206, 251] on span "13" at bounding box center [209, 249] width 15 height 15
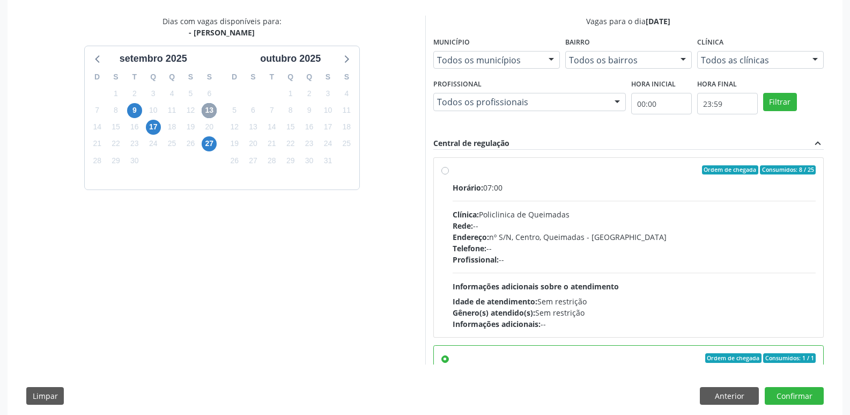
scroll to position [240, 0]
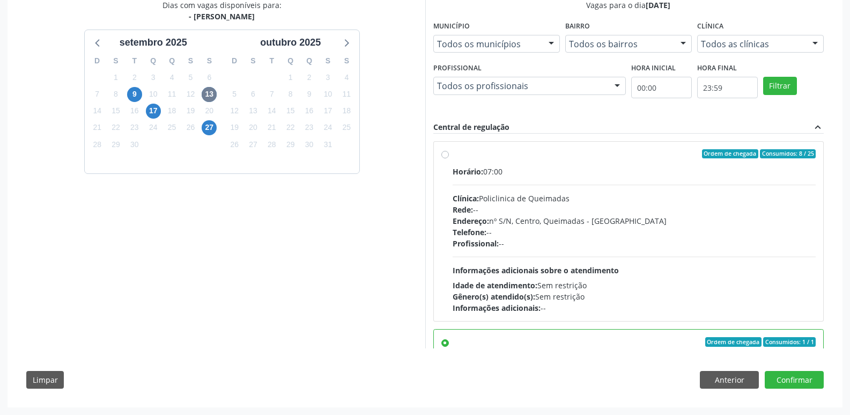
click at [765, 261] on div "Horário: 07:00 Clínica: Policlinica de Queimadas Rede: -- Endereço: nº S/N, Cen…" at bounding box center [635, 239] width 364 height 147
click at [449, 159] on input "Ordem de chegada Consumidos: 8 / 25 Horário: 07:00 Clínica: Policlinica de Quei…" at bounding box center [445, 154] width 8 height 10
radio input "true"
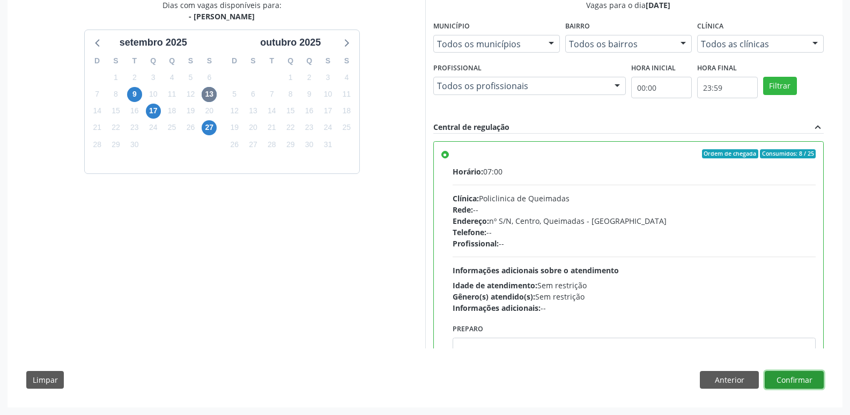
click at [794, 377] on button "Confirmar" at bounding box center [794, 380] width 59 height 18
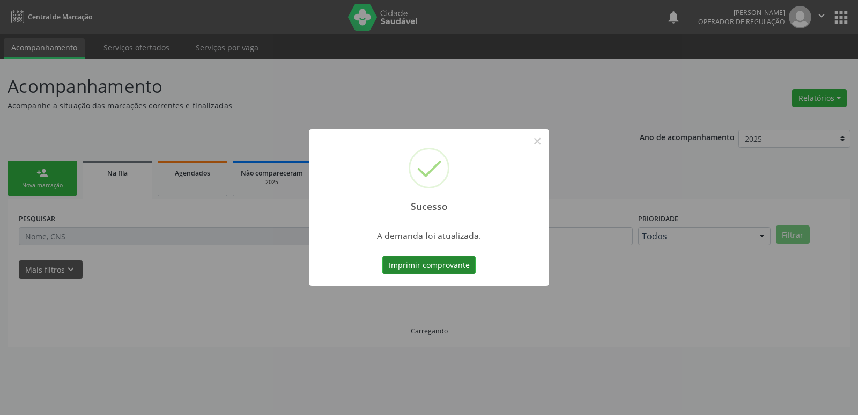
click at [471, 262] on button "Imprimir comprovante" at bounding box center [428, 265] width 93 height 18
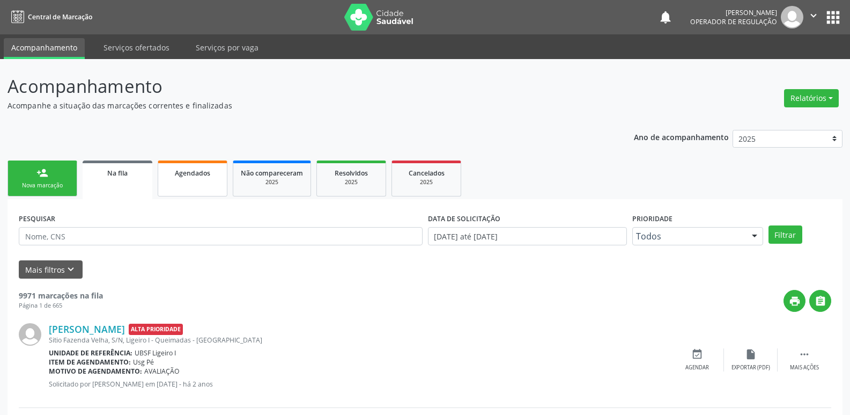
click at [191, 173] on span "Agendados" at bounding box center [192, 172] width 35 height 9
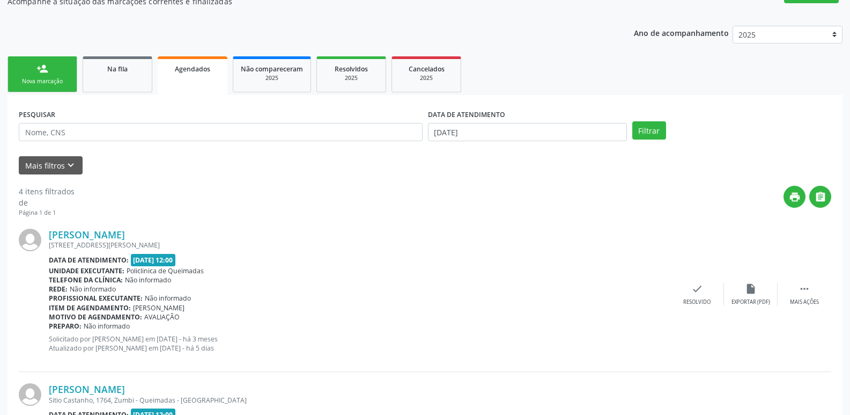
scroll to position [107, 0]
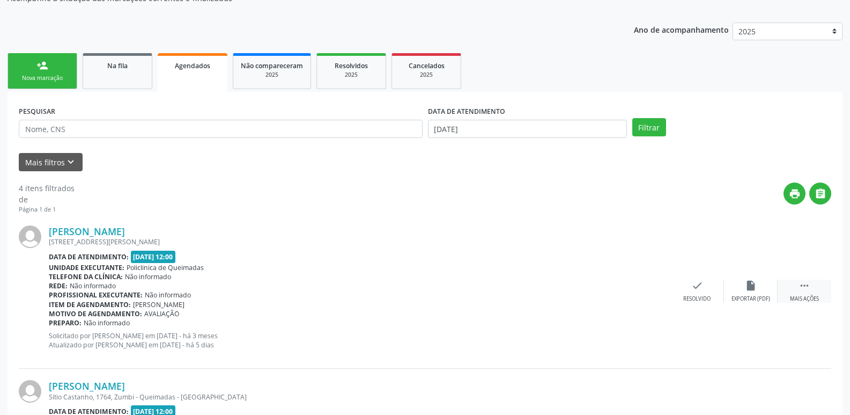
click at [806, 289] on icon "" at bounding box center [805, 285] width 12 height 12
click at [752, 289] on icon "edit" at bounding box center [751, 285] width 12 height 12
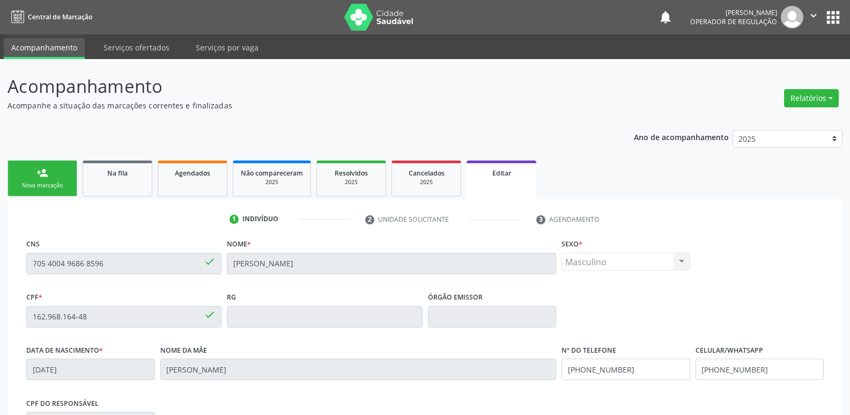
scroll to position [181, 0]
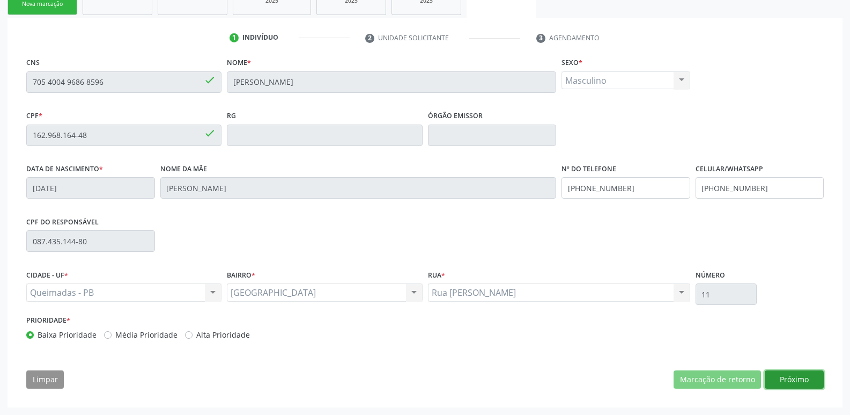
click at [788, 373] on button "Próximo" at bounding box center [794, 379] width 59 height 18
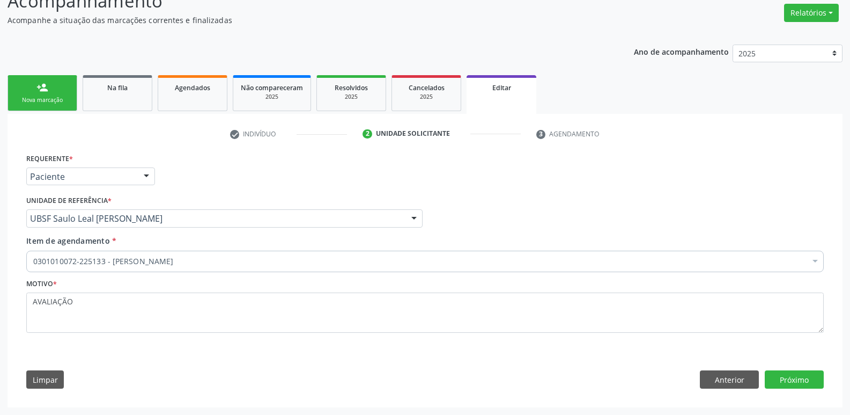
scroll to position [85, 0]
click at [783, 378] on button "Próximo" at bounding box center [794, 379] width 59 height 18
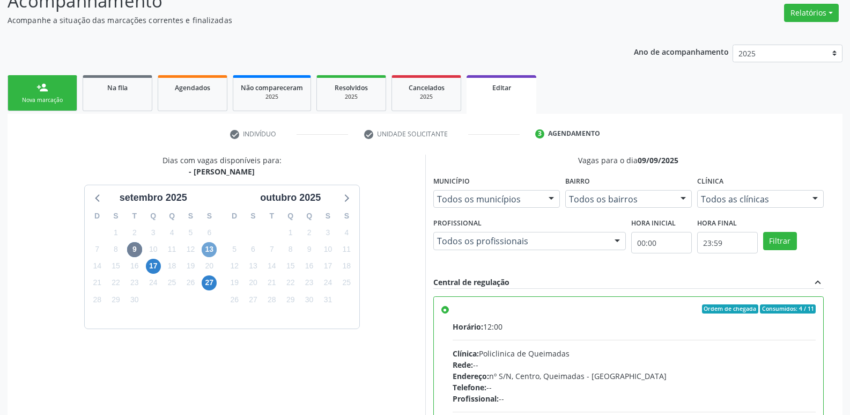
click at [205, 251] on span "13" at bounding box center [209, 249] width 15 height 15
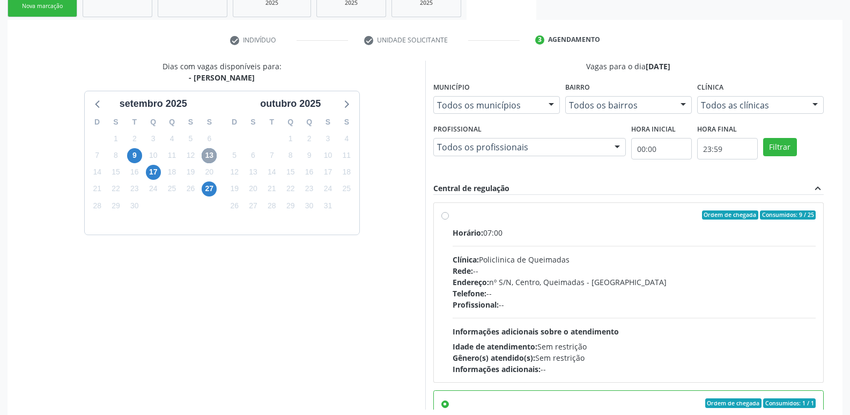
scroll to position [240, 0]
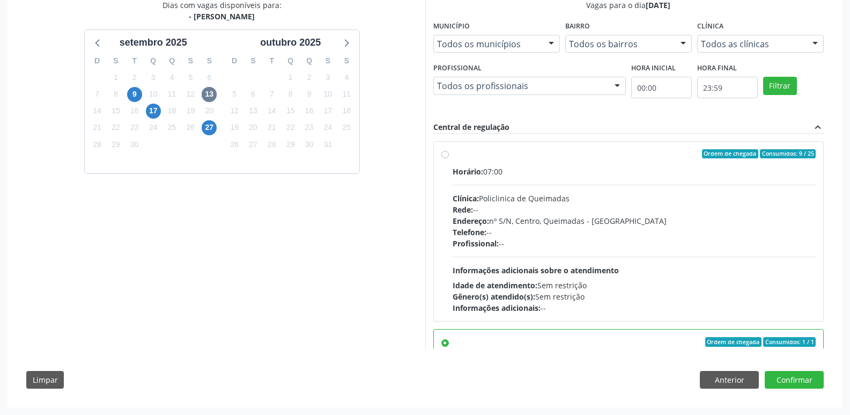
click at [718, 240] on div "Profissional: --" at bounding box center [635, 243] width 364 height 11
click at [449, 159] on input "Ordem de chegada Consumidos: 9 / 25 Horário: 07:00 Clínica: Policlinica de Quei…" at bounding box center [445, 154] width 8 height 10
radio input "true"
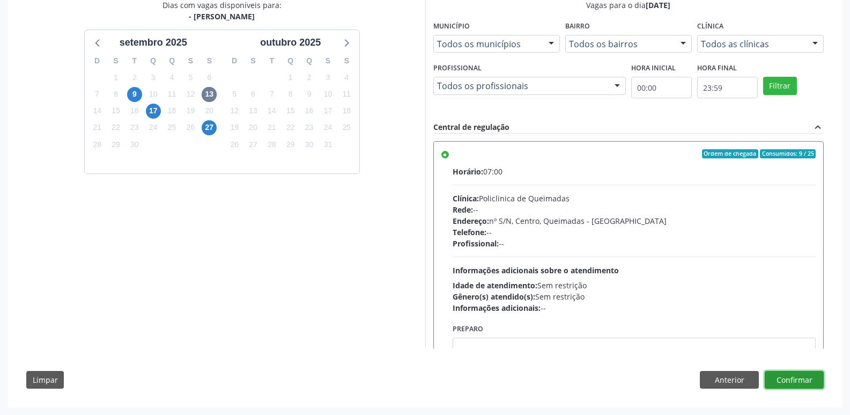
click at [800, 380] on button "Confirmar" at bounding box center [794, 380] width 59 height 18
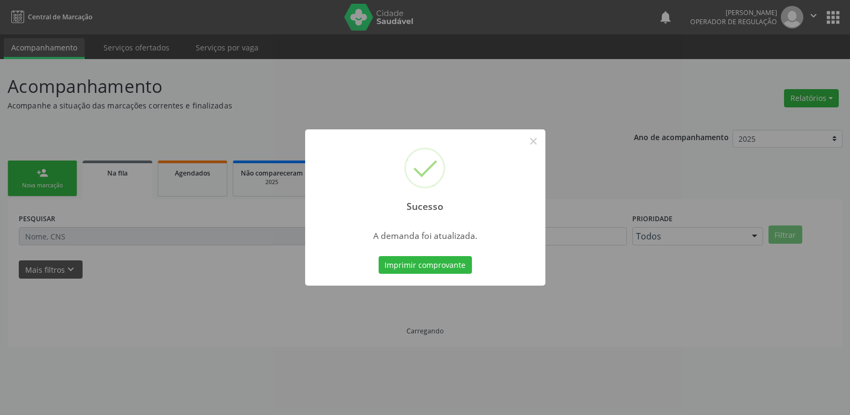
scroll to position [0, 0]
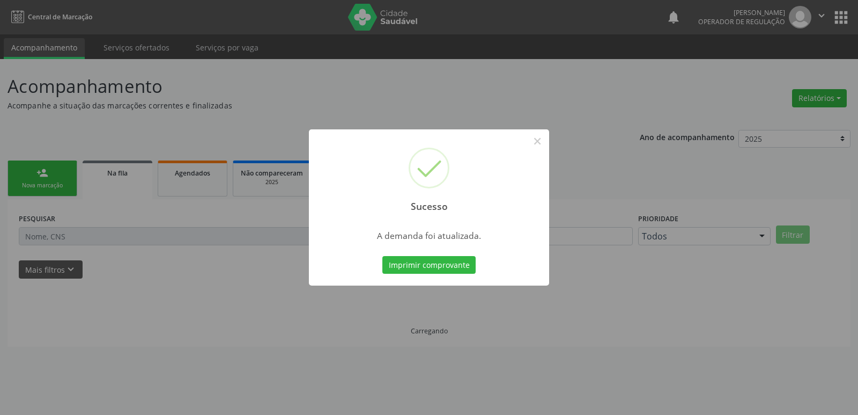
click at [382, 256] on button "Imprimir comprovante" at bounding box center [428, 265] width 93 height 18
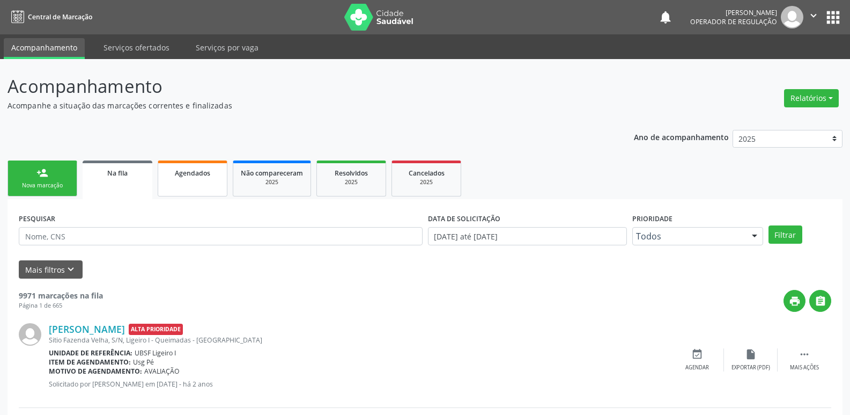
click at [202, 188] on link "Agendados" at bounding box center [193, 178] width 70 height 36
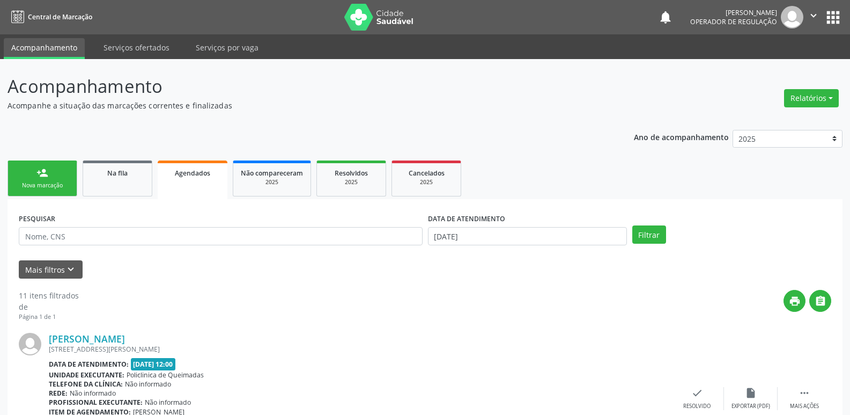
click at [499, 226] on label "DATA DE ATENDIMENTO" at bounding box center [466, 218] width 77 height 17
click at [491, 239] on input "[DATE]" at bounding box center [527, 236] width 199 height 18
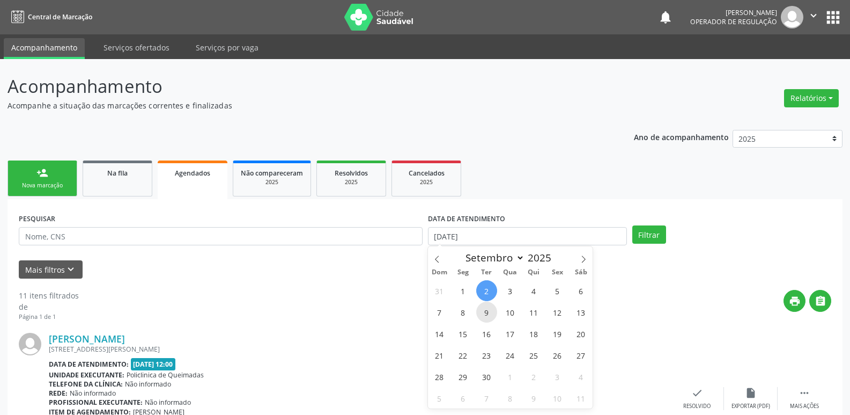
click at [489, 308] on span "9" at bounding box center [486, 311] width 21 height 21
type input "09/09/2025"
click at [489, 309] on span "9" at bounding box center [486, 311] width 21 height 21
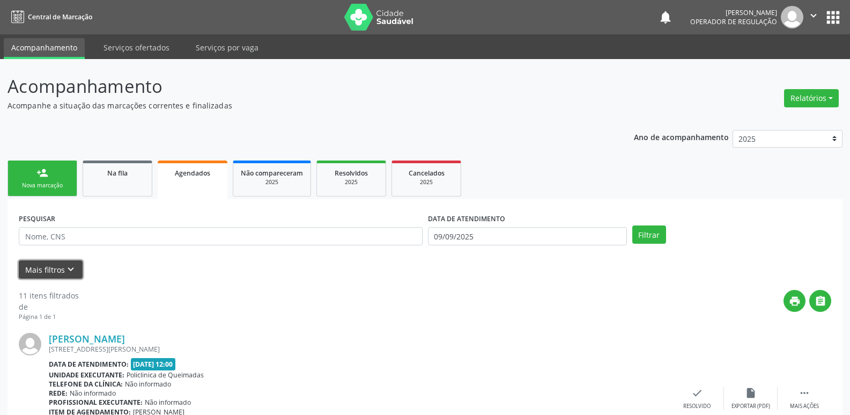
click at [35, 269] on button "Mais filtros keyboard_arrow_down" at bounding box center [51, 269] width 64 height 19
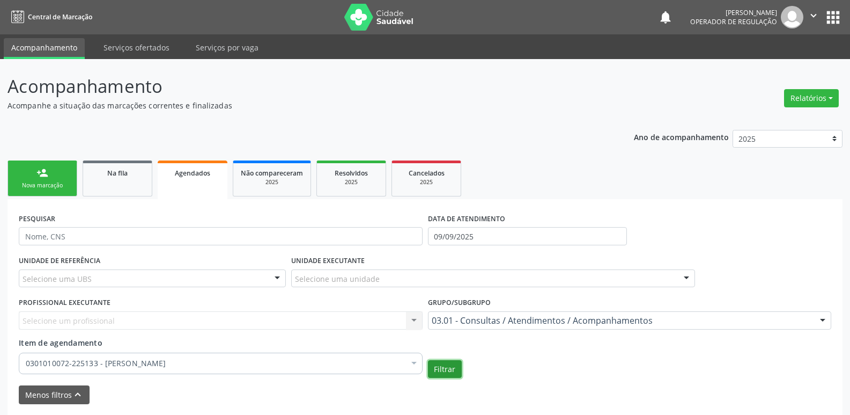
click at [444, 372] on button "Filtrar" at bounding box center [445, 369] width 34 height 18
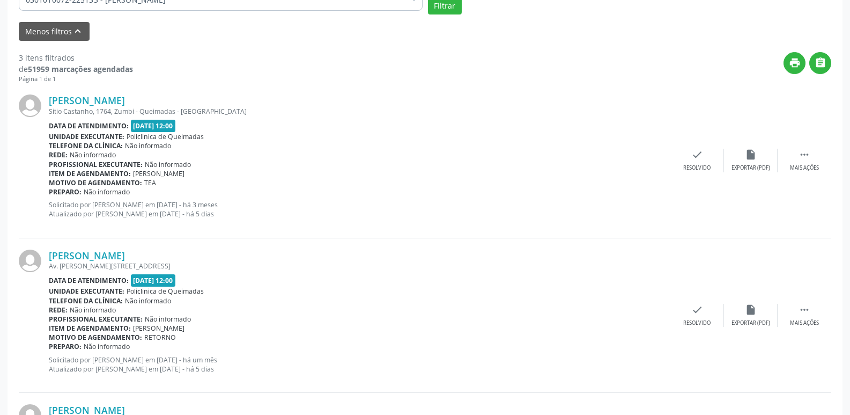
scroll to position [375, 0]
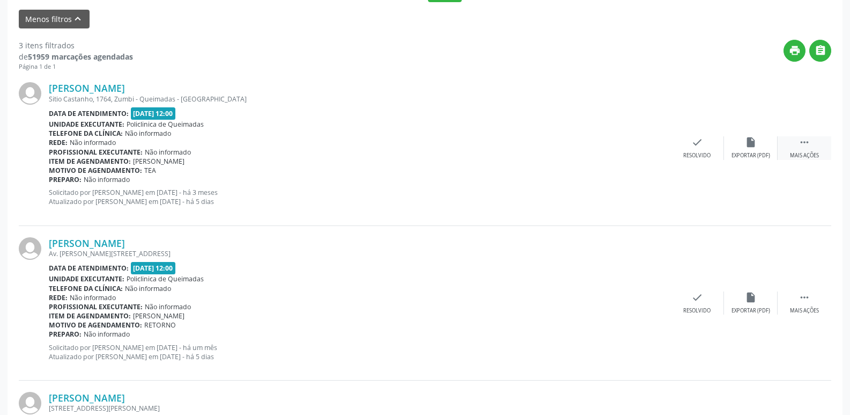
click at [805, 147] on icon "" at bounding box center [805, 142] width 12 height 12
click at [763, 150] on div "edit Editar" at bounding box center [751, 147] width 54 height 23
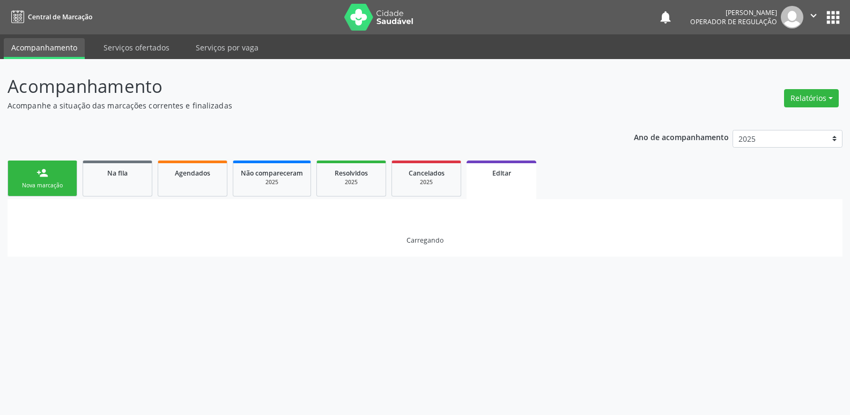
scroll to position [0, 0]
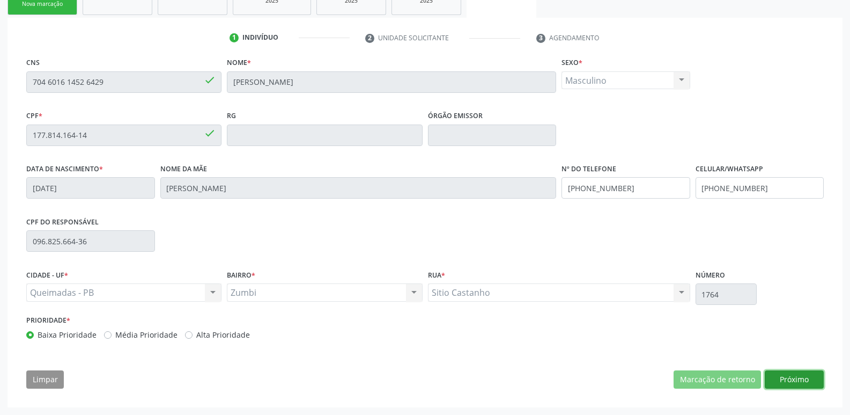
click at [792, 382] on button "Próximo" at bounding box center [794, 379] width 59 height 18
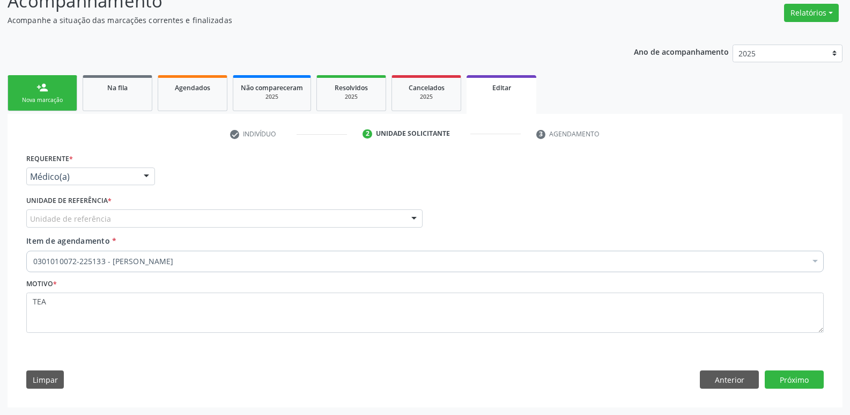
drag, startPoint x: 128, startPoint y: 172, endPoint x: 127, endPoint y: 180, distance: 8.1
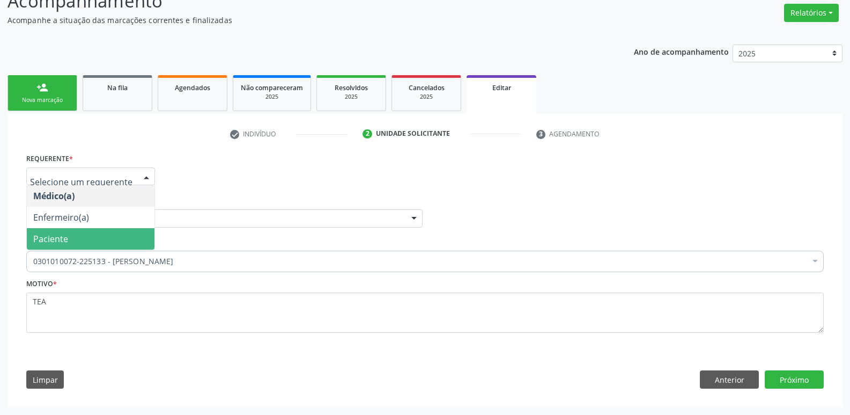
drag, startPoint x: 116, startPoint y: 234, endPoint x: 124, endPoint y: 226, distance: 11.0
click at [117, 232] on span "Paciente" at bounding box center [91, 238] width 128 height 21
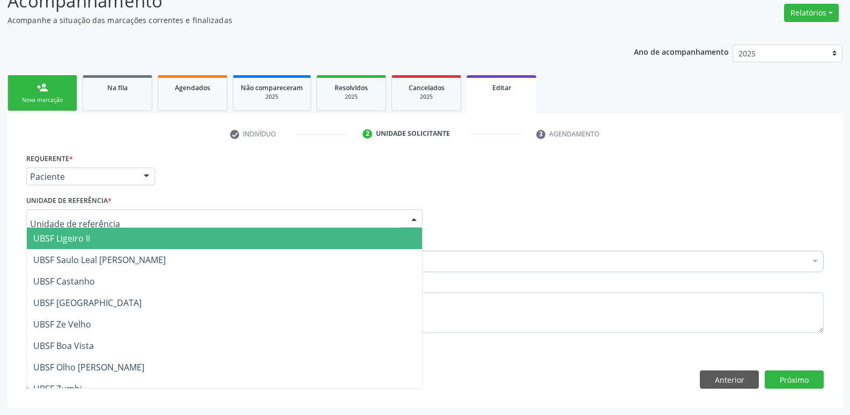
click at [127, 220] on div at bounding box center [224, 218] width 396 height 18
type input "z"
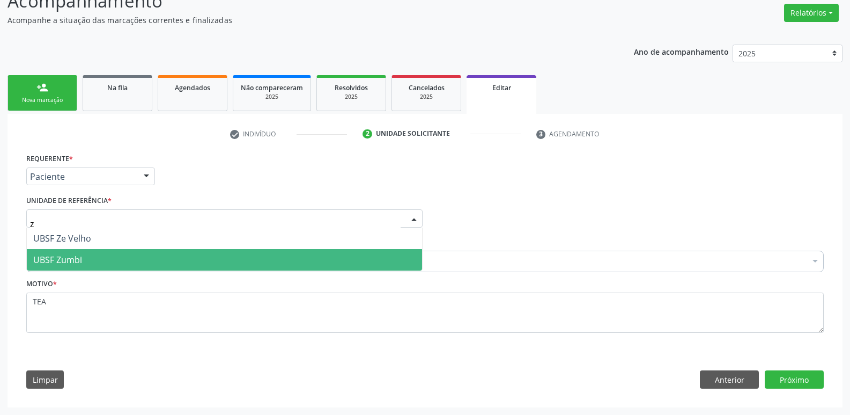
click at [110, 253] on span "UBSF Zumbi" at bounding box center [224, 259] width 395 height 21
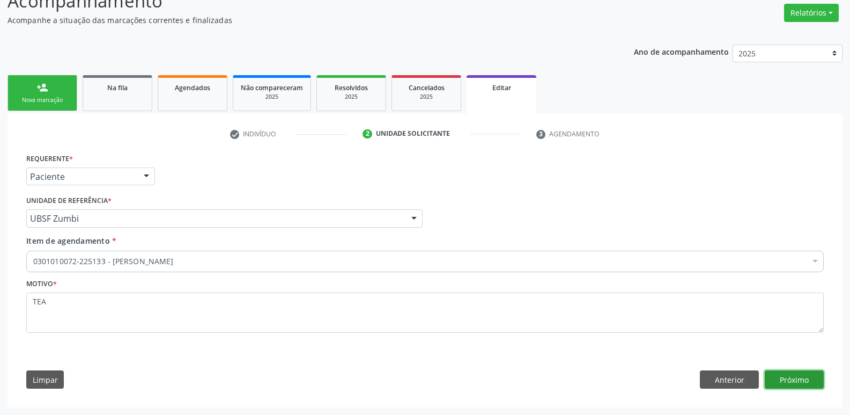
click at [792, 384] on button "Próximo" at bounding box center [794, 379] width 59 height 18
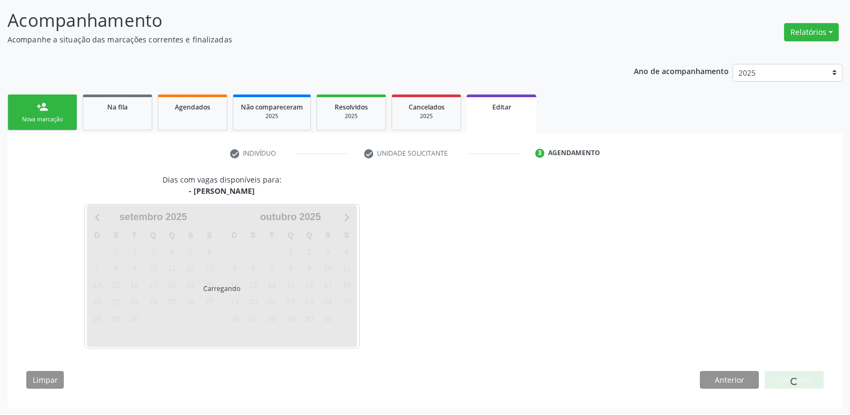
scroll to position [66, 0]
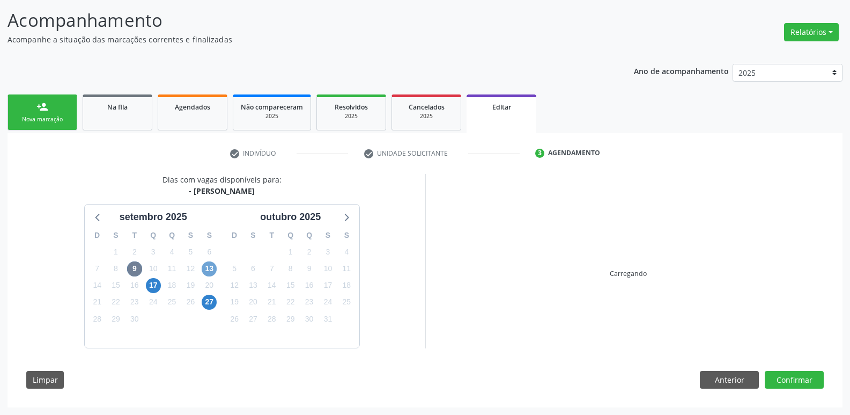
click at [208, 262] on span "13" at bounding box center [209, 268] width 15 height 15
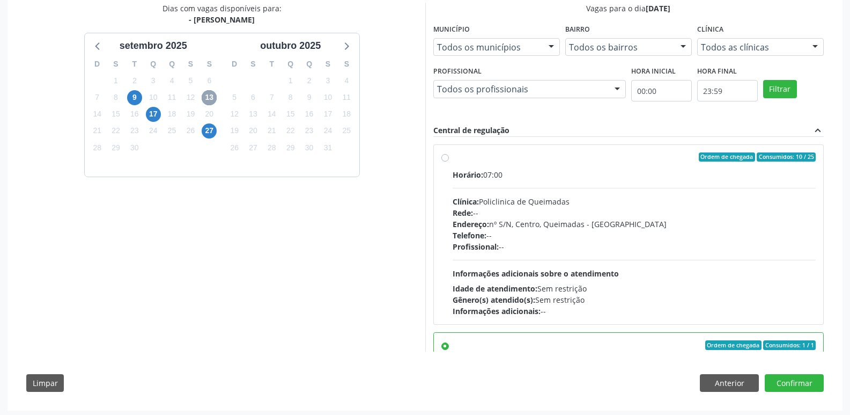
scroll to position [240, 0]
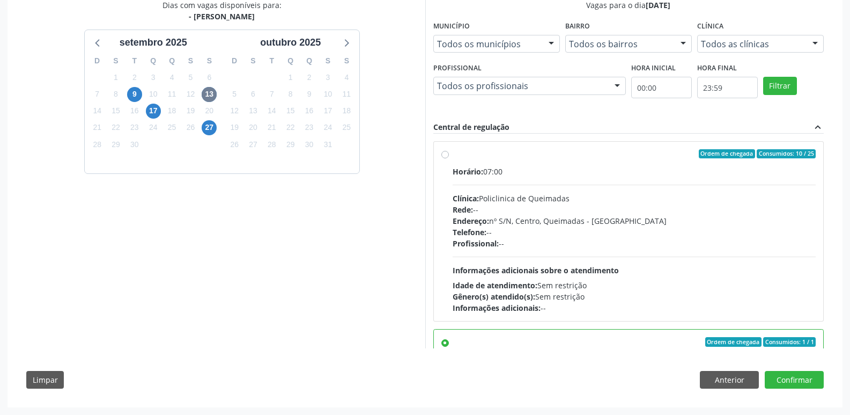
drag, startPoint x: 792, startPoint y: 242, endPoint x: 798, endPoint y: 275, distance: 32.8
click at [791, 243] on div "Profissional: --" at bounding box center [635, 243] width 364 height 11
click at [449, 159] on input "Ordem de chegada Consumidos: 10 / 25 Horário: 07:00 Clínica: Policlinica de Que…" at bounding box center [445, 154] width 8 height 10
radio input "true"
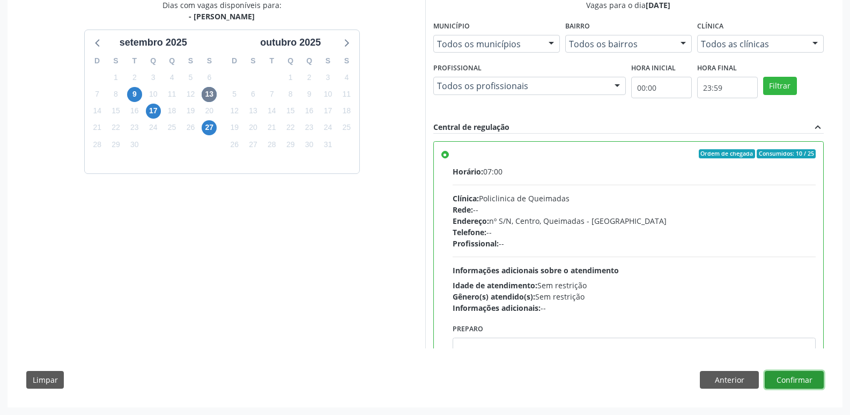
click at [783, 374] on button "Confirmar" at bounding box center [794, 380] width 59 height 18
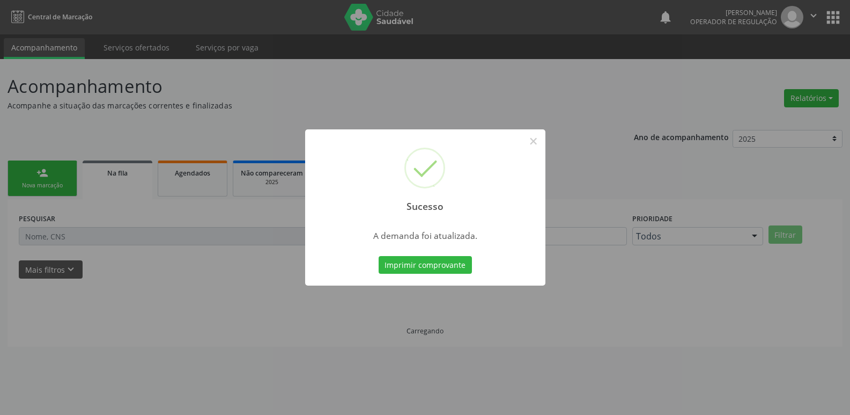
scroll to position [0, 0]
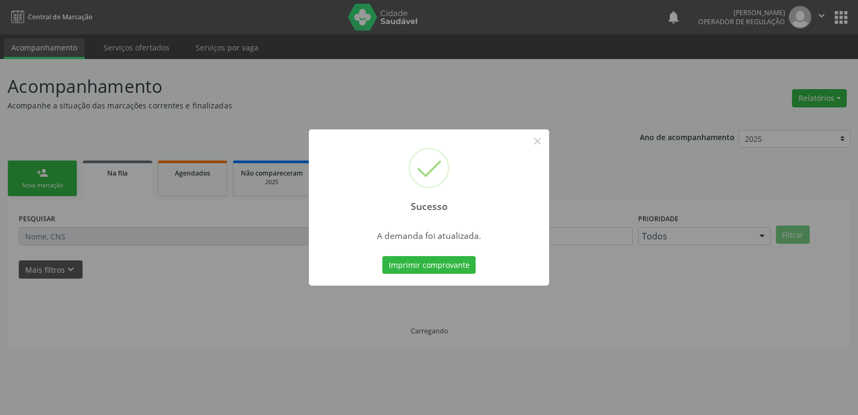
click at [382, 256] on button "Imprimir comprovante" at bounding box center [428, 265] width 93 height 18
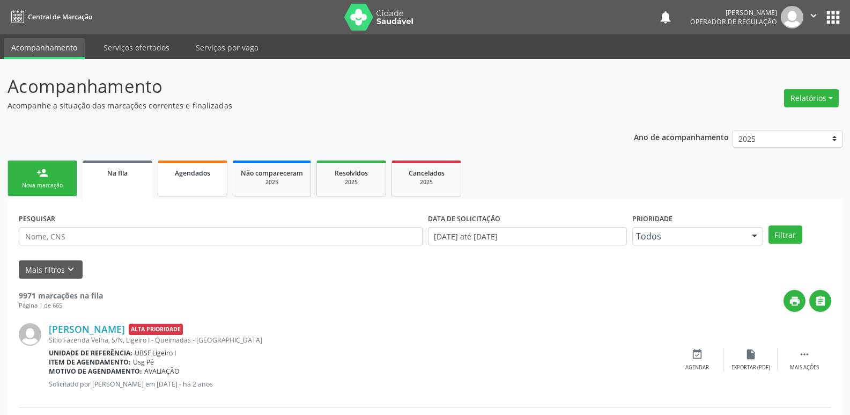
click at [201, 173] on span "Agendados" at bounding box center [192, 172] width 35 height 9
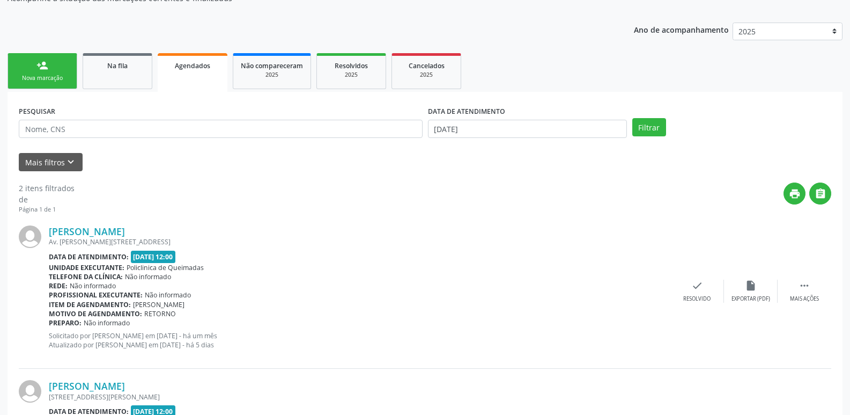
scroll to position [234, 0]
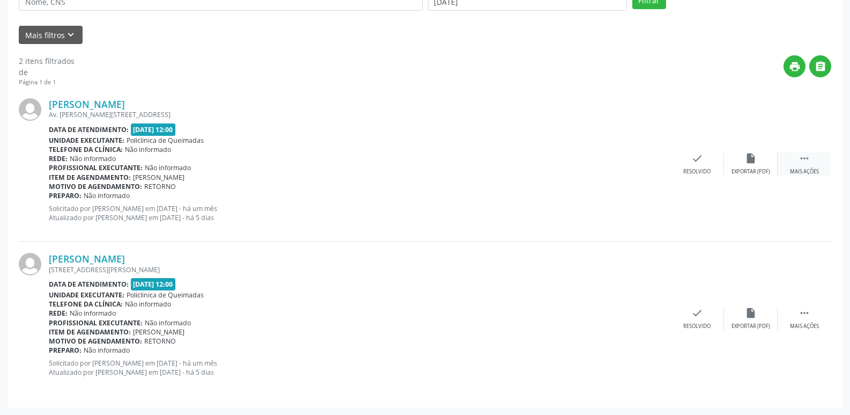
click at [796, 166] on div " Mais ações" at bounding box center [805, 163] width 54 height 23
click at [746, 166] on div "edit Editar" at bounding box center [751, 163] width 54 height 23
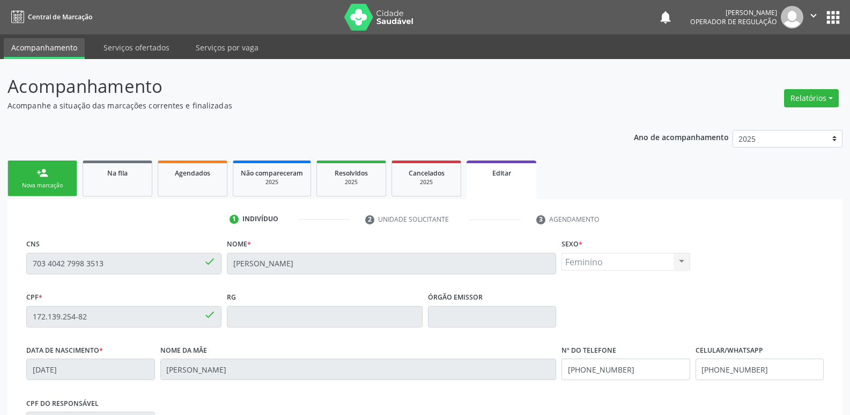
scroll to position [181, 0]
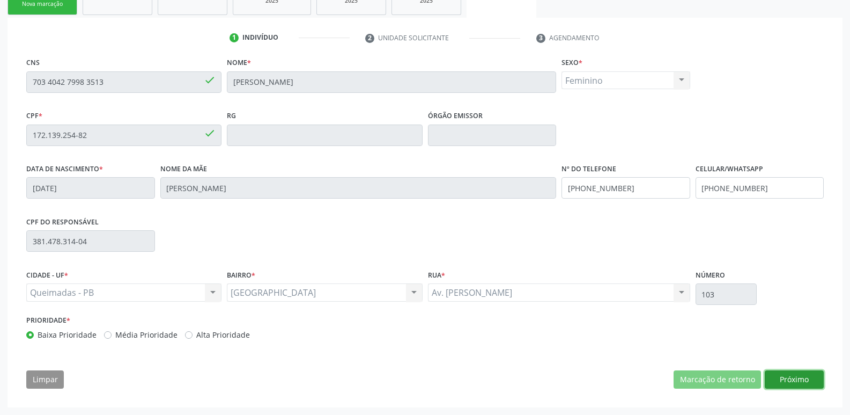
click at [794, 375] on button "Próximo" at bounding box center [794, 379] width 59 height 18
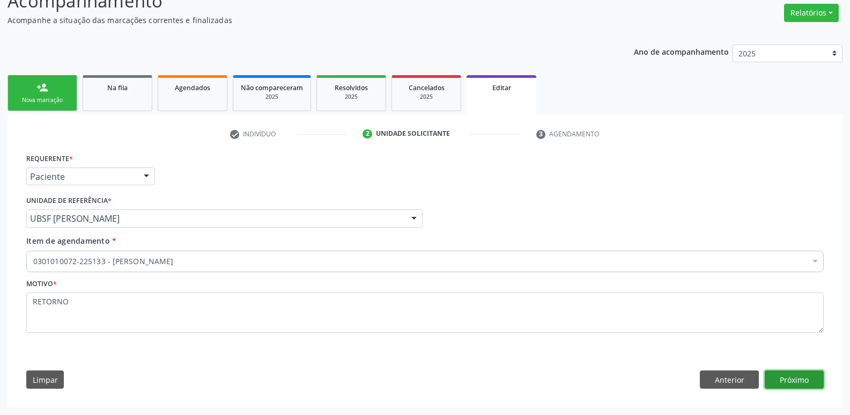
click at [813, 382] on button "Próximo" at bounding box center [794, 379] width 59 height 18
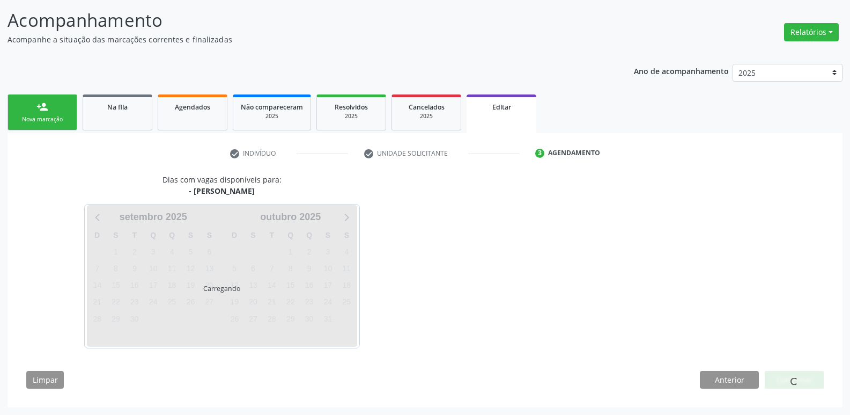
scroll to position [66, 0]
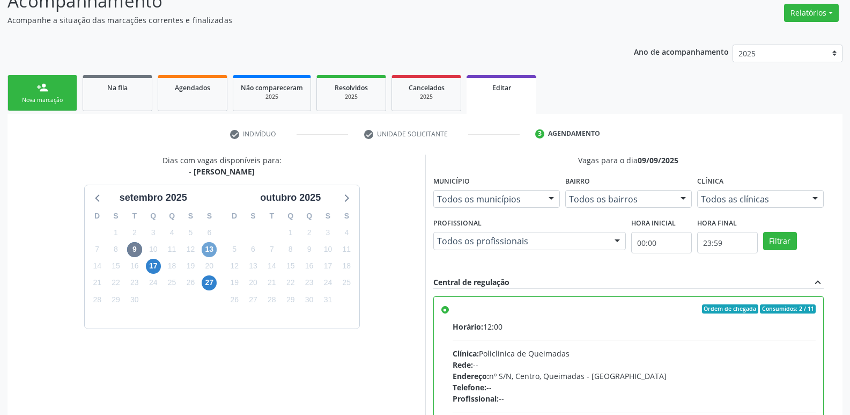
click at [208, 250] on span "13" at bounding box center [209, 249] width 15 height 15
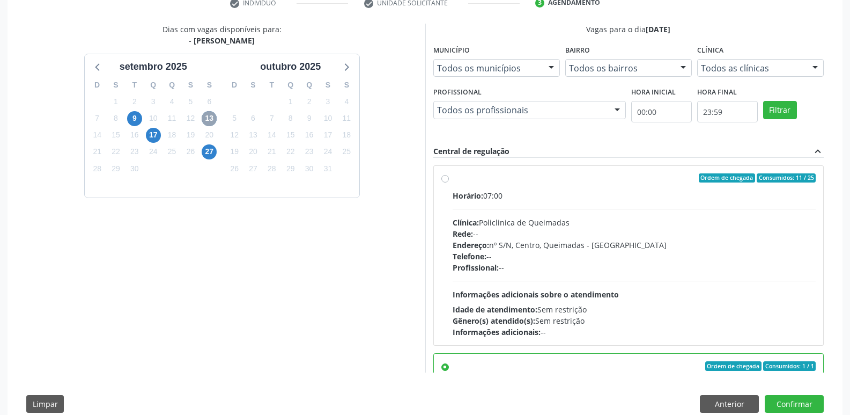
scroll to position [240, 0]
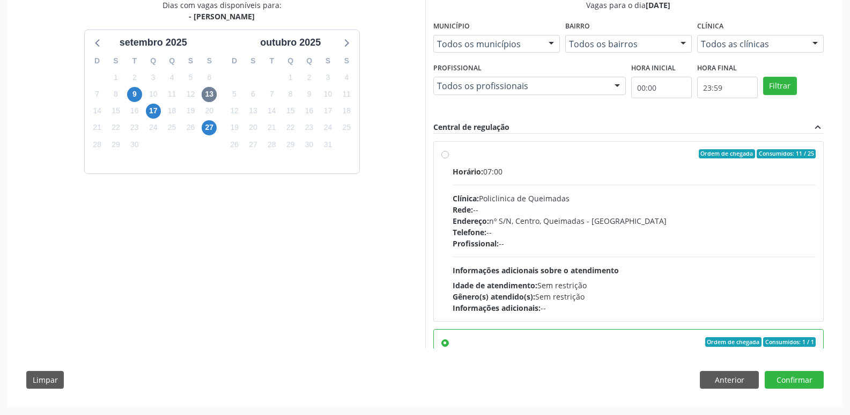
click at [673, 252] on div "Horário: 07:00 Clínica: Policlinica de Queimadas Rede: -- Endereço: nº S/N, Cen…" at bounding box center [635, 239] width 364 height 147
click at [449, 159] on input "Ordem de chegada Consumidos: 11 / 25 Horário: 07:00 Clínica: Policlinica de Que…" at bounding box center [445, 154] width 8 height 10
radio input "true"
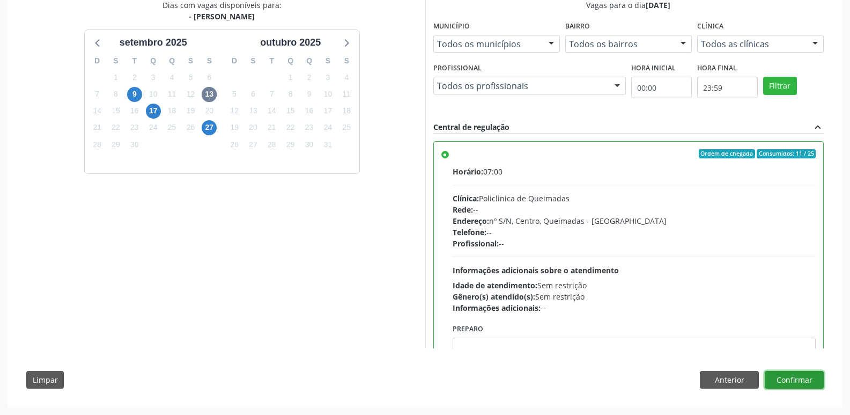
click at [784, 385] on button "Confirmar" at bounding box center [794, 380] width 59 height 18
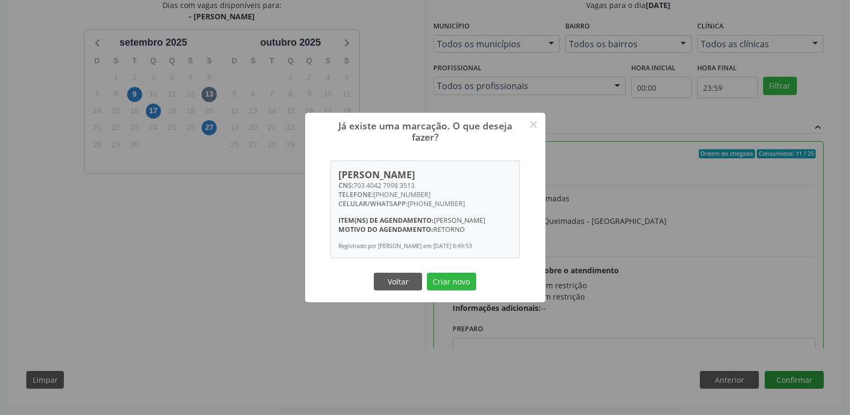
click at [427, 272] on button "Criar novo" at bounding box center [451, 281] width 49 height 18
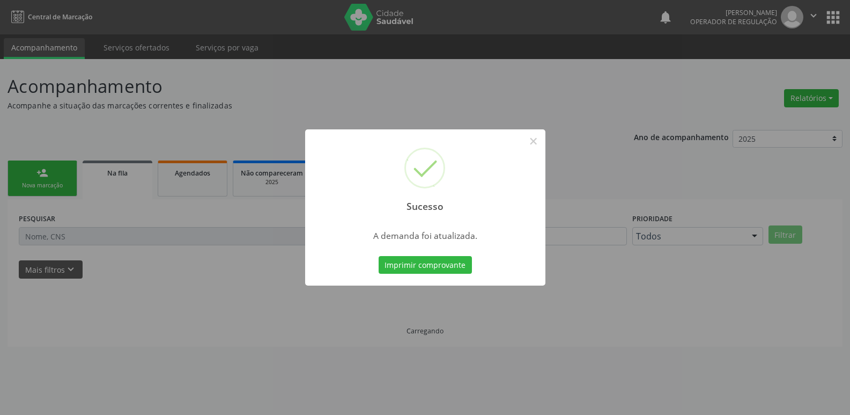
scroll to position [0, 0]
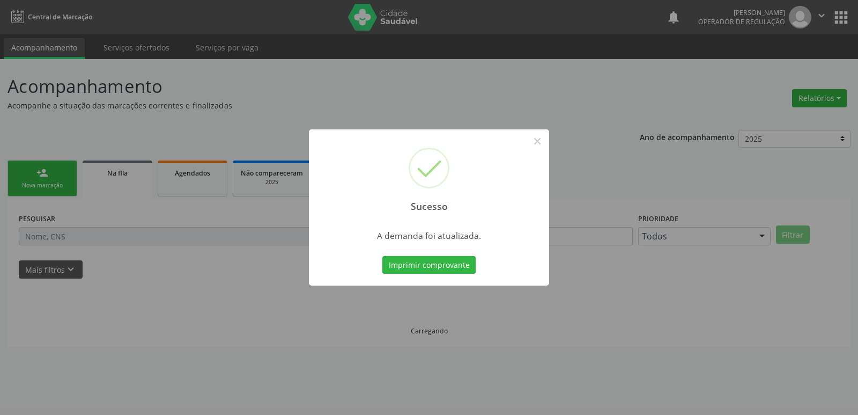
click at [382, 256] on button "Imprimir comprovante" at bounding box center [428, 265] width 93 height 18
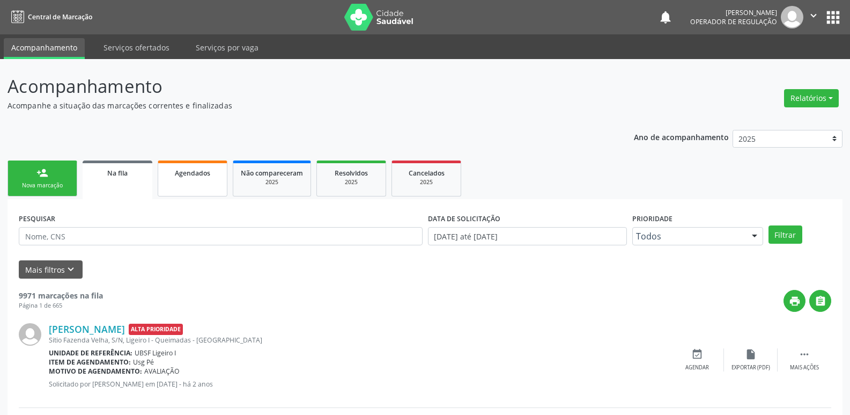
click at [217, 188] on link "Agendados" at bounding box center [193, 178] width 70 height 36
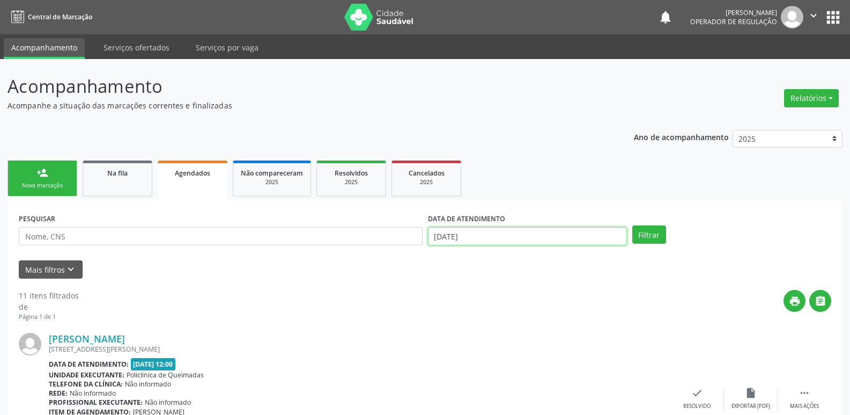
click at [556, 241] on input "[DATE]" at bounding box center [527, 236] width 199 height 18
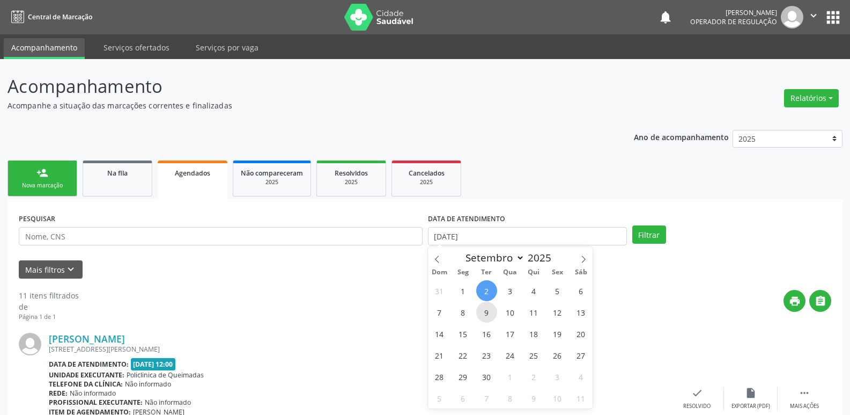
click at [484, 311] on span "9" at bounding box center [486, 311] width 21 height 21
type input "09/09/2025"
click at [485, 311] on span "9" at bounding box center [486, 311] width 21 height 21
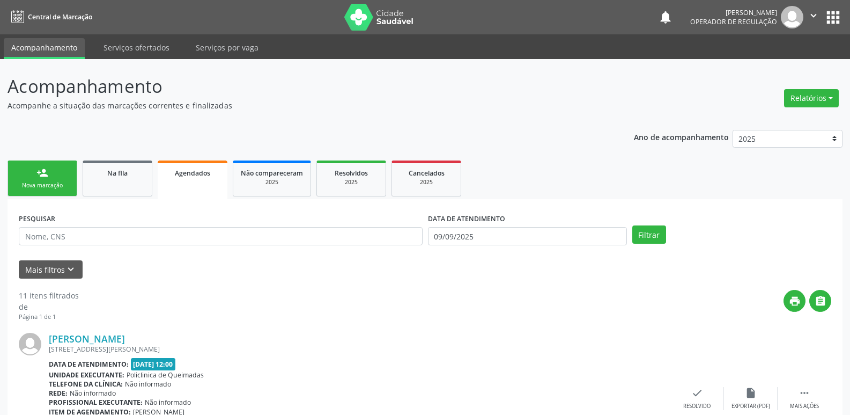
click at [77, 256] on form "PESQUISAR DATA DE ATENDIMENTO [DATE] Filtrar UNIDADE DE REFERÊNCIA Selecione um…" at bounding box center [425, 244] width 813 height 68
drag, startPoint x: 74, startPoint y: 263, endPoint x: 75, endPoint y: 268, distance: 5.5
click at [73, 263] on button "Mais filtros keyboard_arrow_down" at bounding box center [51, 269] width 64 height 19
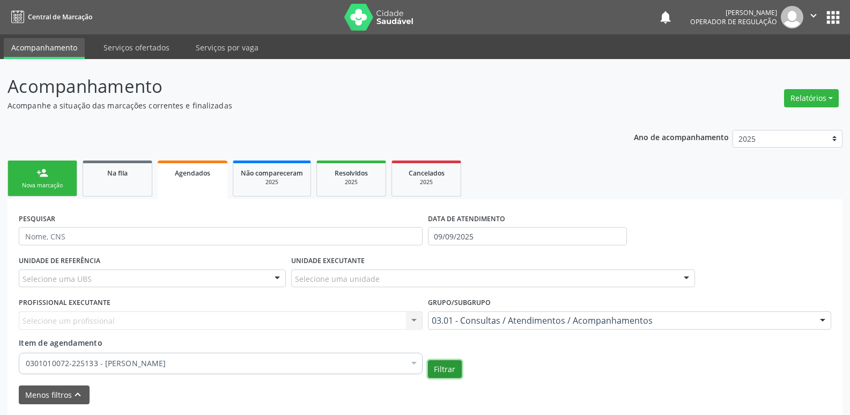
click at [455, 367] on button "Filtrar" at bounding box center [445, 369] width 34 height 18
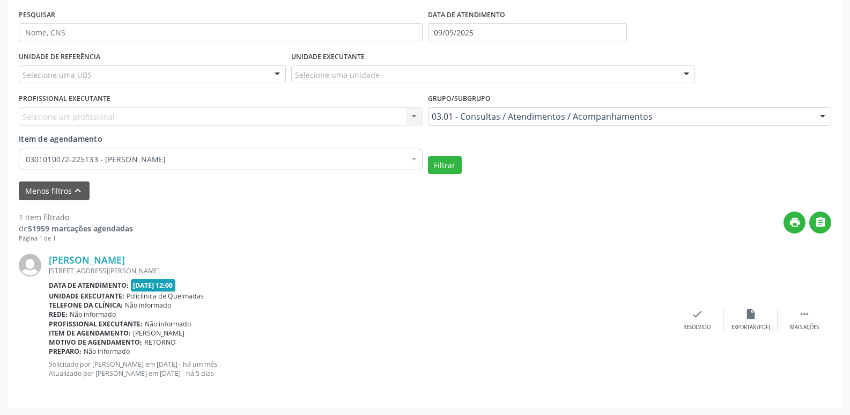
scroll to position [205, 0]
click at [794, 315] on div " Mais ações" at bounding box center [805, 318] width 54 height 23
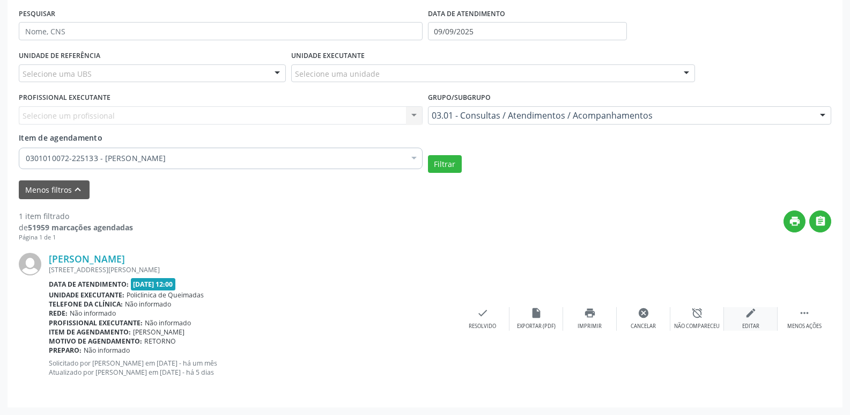
click at [748, 316] on icon "edit" at bounding box center [751, 313] width 12 height 12
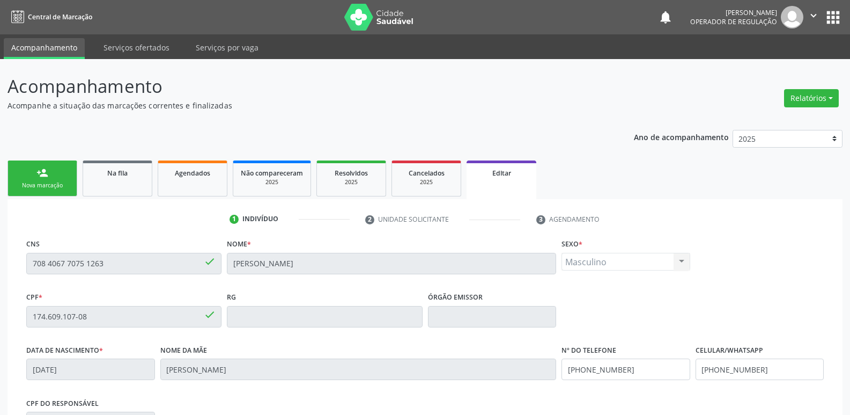
scroll to position [1, 0]
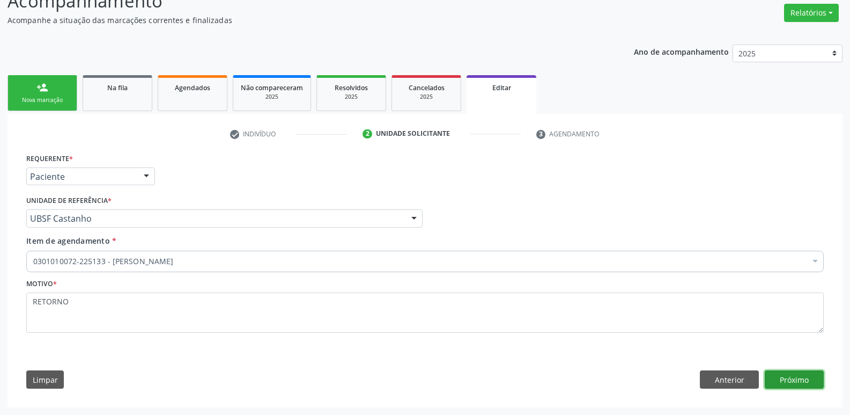
click at [810, 379] on button "Próximo" at bounding box center [794, 379] width 59 height 18
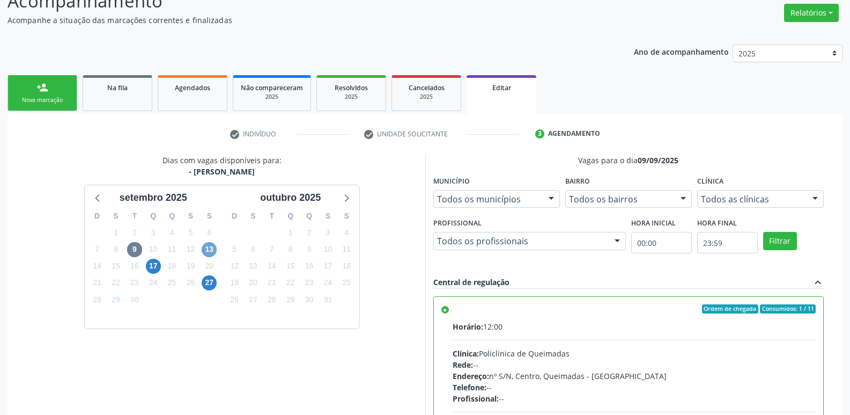
click at [208, 246] on span "13" at bounding box center [209, 249] width 15 height 15
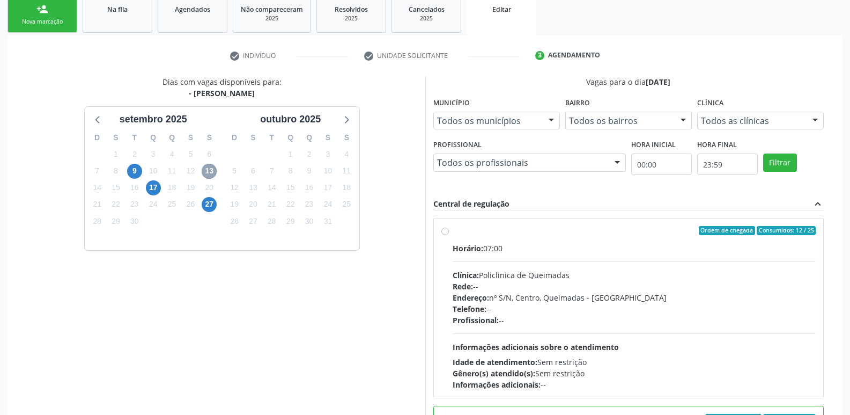
scroll to position [240, 0]
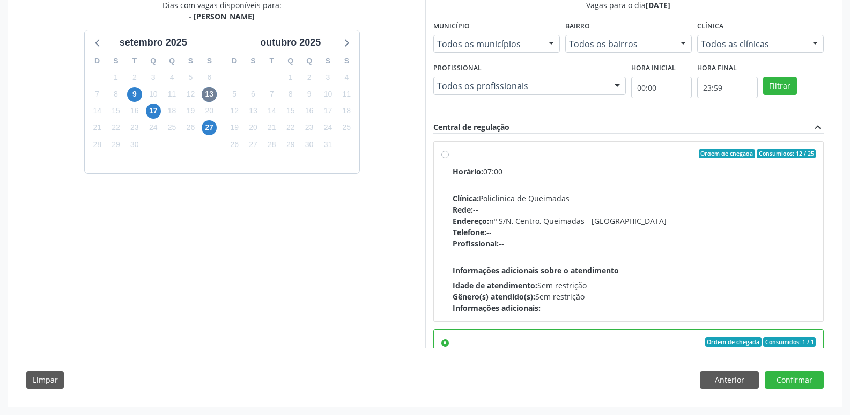
click at [773, 243] on div "Profissional: --" at bounding box center [635, 243] width 364 height 11
click at [449, 159] on input "Ordem de chegada Consumidos: 12 / 25 Horário: 07:00 Clínica: Policlinica de Que…" at bounding box center [445, 154] width 8 height 10
radio input "true"
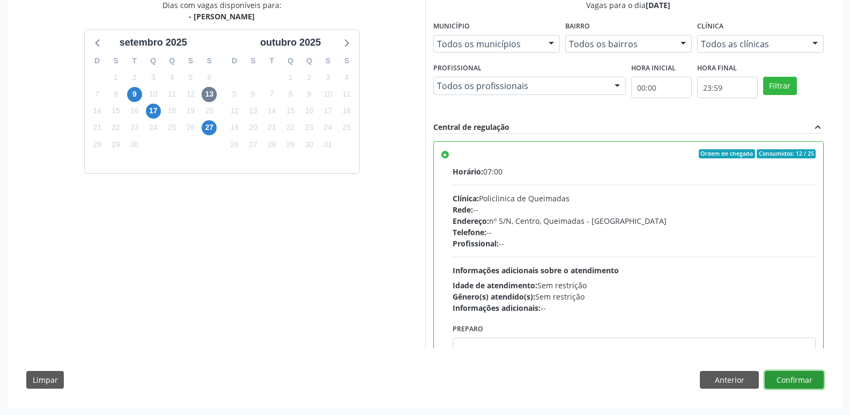
click at [782, 385] on button "Confirmar" at bounding box center [794, 380] width 59 height 18
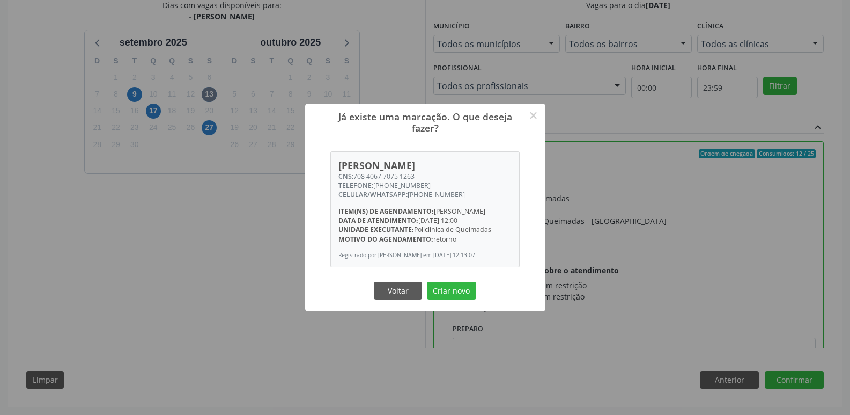
click at [427, 282] on button "Criar novo" at bounding box center [451, 291] width 49 height 18
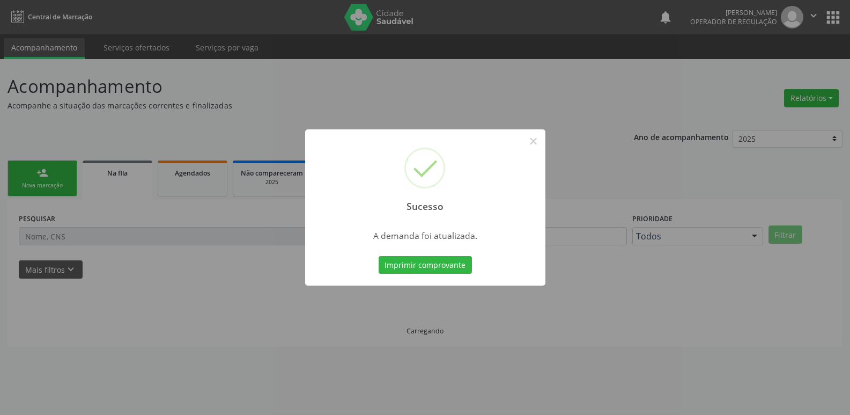
scroll to position [0, 0]
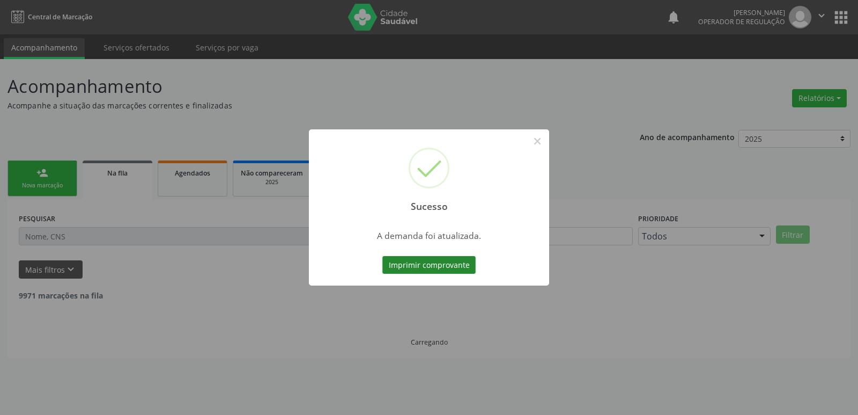
click at [456, 270] on button "Imprimir comprovante" at bounding box center [428, 265] width 93 height 18
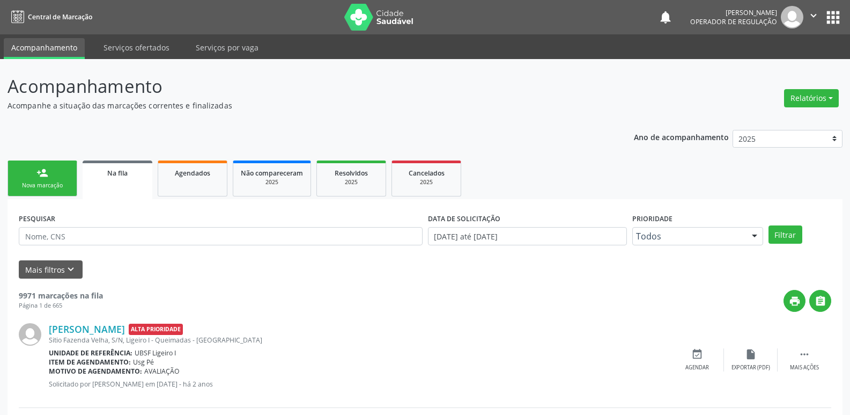
click at [811, 16] on icon "" at bounding box center [814, 16] width 12 height 12
click at [788, 65] on link "Sair" at bounding box center [786, 65] width 74 height 15
